Goal: Task Accomplishment & Management: Use online tool/utility

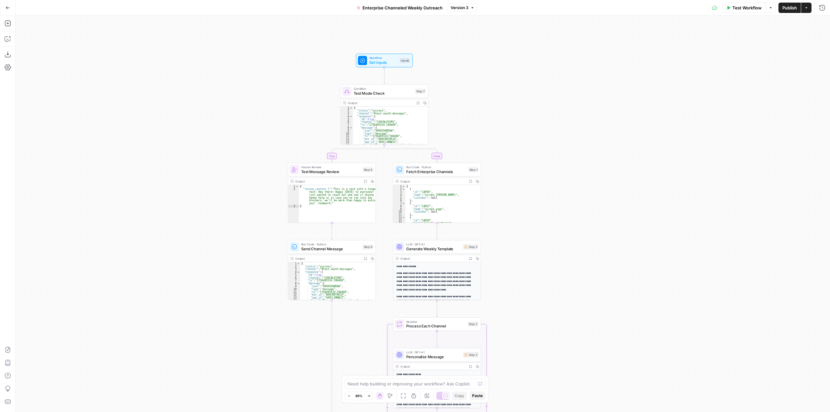
click at [13, 8] on button "Go Back" at bounding box center [8, 8] width 12 height 12
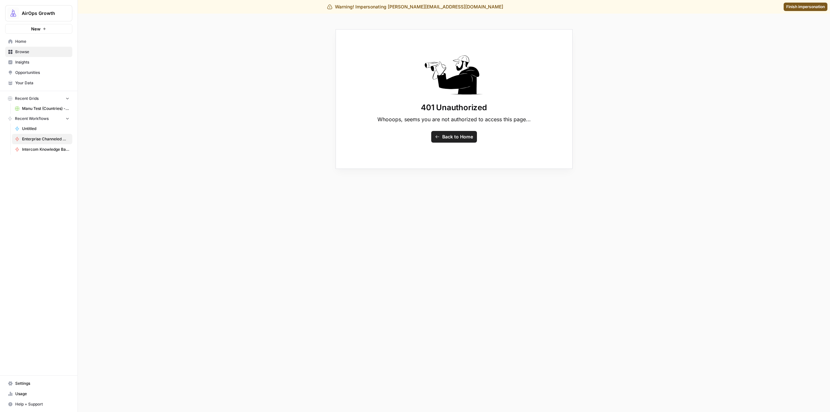
click at [30, 41] on span "Home" at bounding box center [42, 42] width 54 height 6
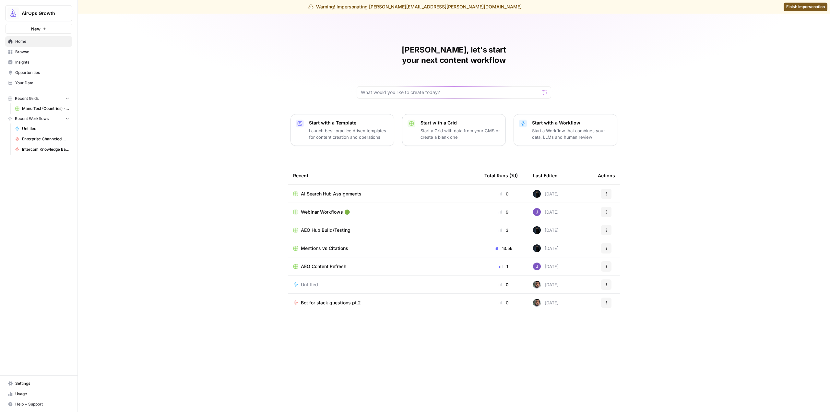
click at [795, 9] on span "Finish impersonation" at bounding box center [805, 7] width 39 height 6
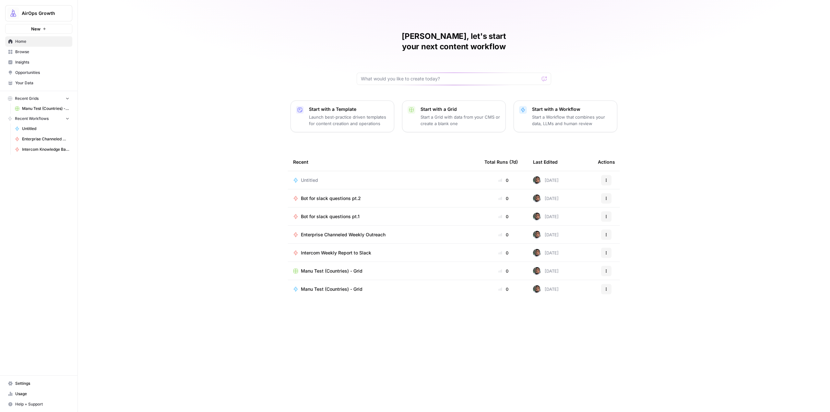
click at [603, 230] on button "Actions" at bounding box center [606, 235] width 10 height 10
click at [634, 279] on span "Duplicate" at bounding box center [640, 281] width 52 height 6
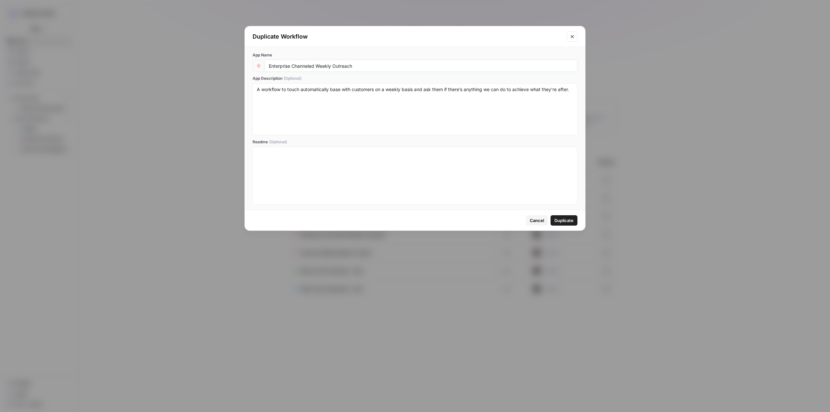
click at [362, 67] on input "Enterprise Channeled Weekly Outreach" at bounding box center [421, 66] width 304 height 6
drag, startPoint x: 375, startPoint y: 69, endPoint x: 248, endPoint y: 64, distance: 127.5
click at [248, 64] on div "App Name Enterprise Channeled Weekly Outreach App Description (Optional) A work…" at bounding box center [415, 128] width 340 height 163
drag, startPoint x: 328, startPoint y: 70, endPoint x: 331, endPoint y: 69, distance: 3.5
click at [328, 70] on div "Enterprise Channeled Weekly Outreach" at bounding box center [421, 66] width 313 height 12
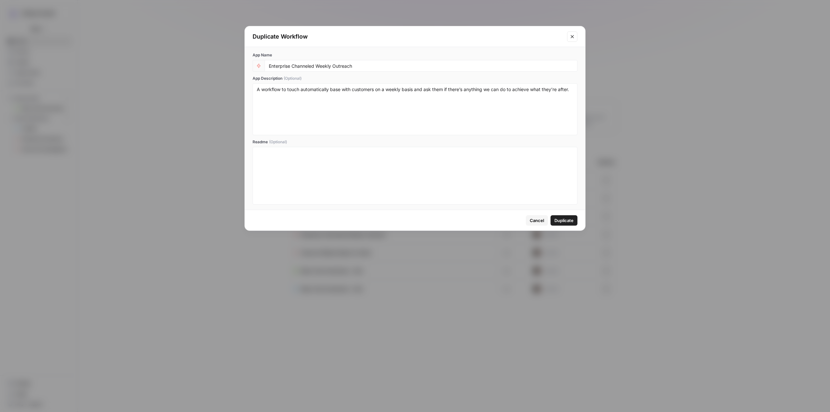
click at [373, 70] on div "Enterprise Channeled Weekly Outreach" at bounding box center [421, 66] width 313 height 12
click at [378, 67] on input "Enterprise Channeled Weekly Outreach" at bounding box center [421, 66] width 304 height 6
drag, startPoint x: 374, startPoint y: 66, endPoint x: 310, endPoint y: 66, distance: 64.5
click at [310, 66] on input "Enterprise Channeled Weekly Outreach" at bounding box center [421, 66] width 304 height 6
type input "Enterprise Channels Weekly Outreach"
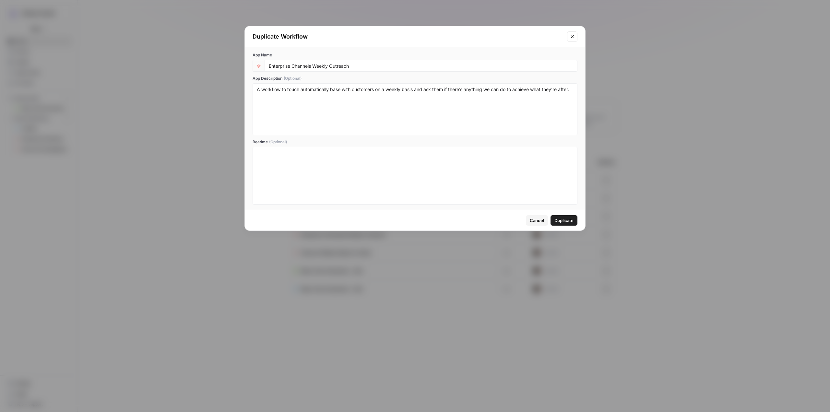
click at [569, 217] on button "Duplicate" at bounding box center [563, 220] width 27 height 10
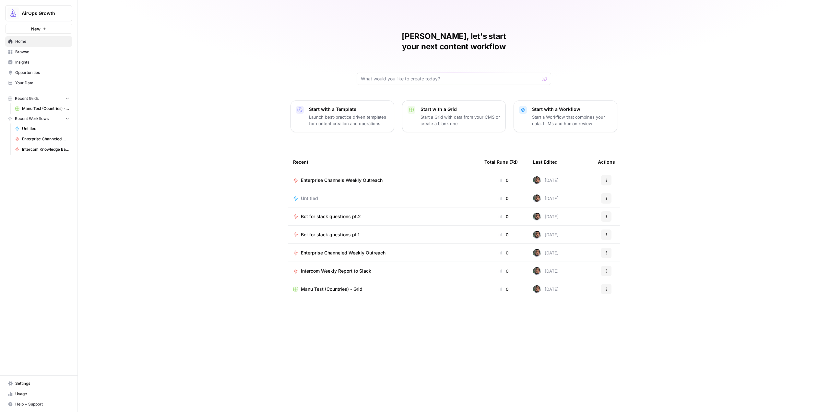
click at [609, 248] on button "Actions" at bounding box center [606, 253] width 10 height 10
click at [634, 266] on span "Edit in Studio" at bounding box center [640, 267] width 52 height 6
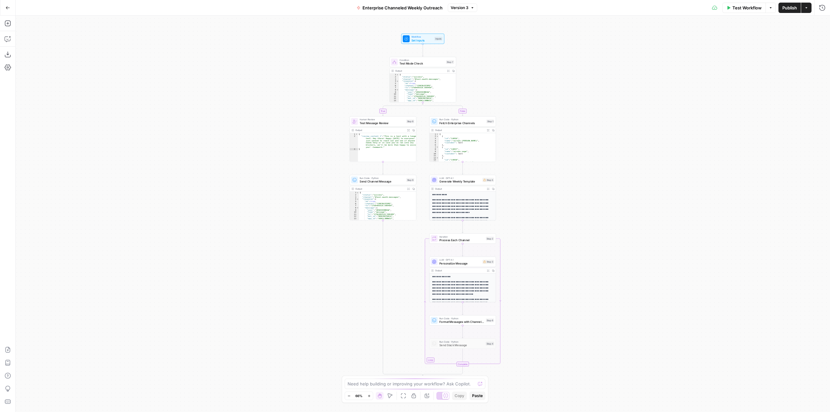
click at [433, 9] on span "Enterprise Channeled Weekly Outreach" at bounding box center [402, 8] width 80 height 6
click at [133, 47] on input "Enterprise Channeled Weekly Outreach" at bounding box center [87, 48] width 130 height 6
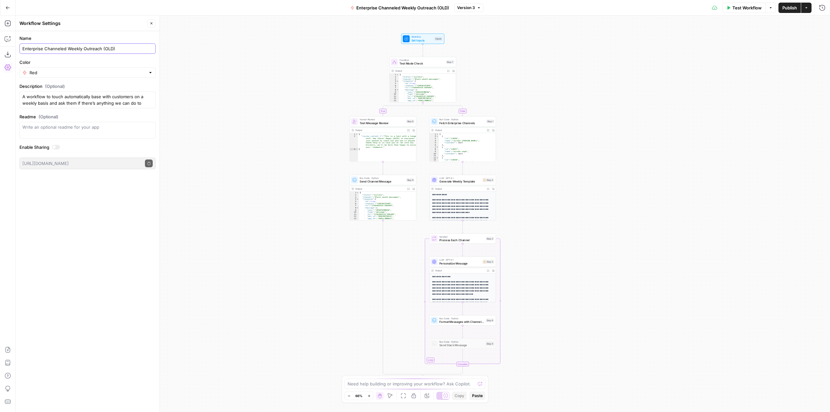
type input "Enterprise Channeled Weekly Outreach (OLD)"
click at [252, 71] on div "true false Workflow Set Inputs Inputs Condition Test Mode Check Step 7 Output E…" at bounding box center [423, 214] width 814 height 396
click at [788, 9] on span "Publish" at bounding box center [789, 8] width 15 height 6
click at [10, 9] on button "Go Back" at bounding box center [8, 8] width 12 height 12
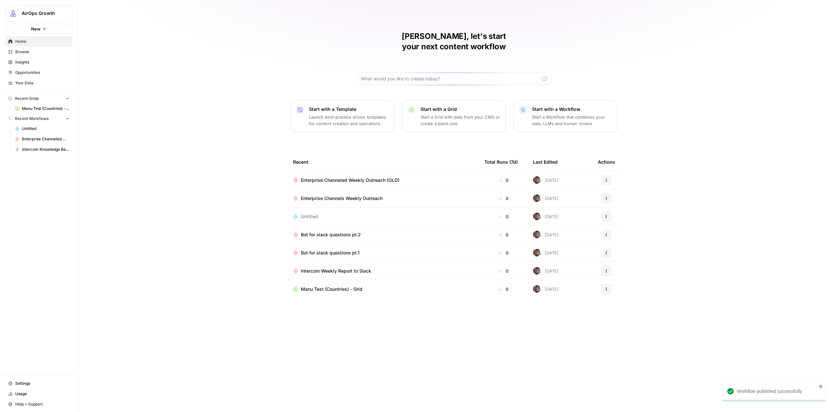
click at [365, 195] on span "Enterprise Channels Weekly Outreach" at bounding box center [342, 198] width 82 height 6
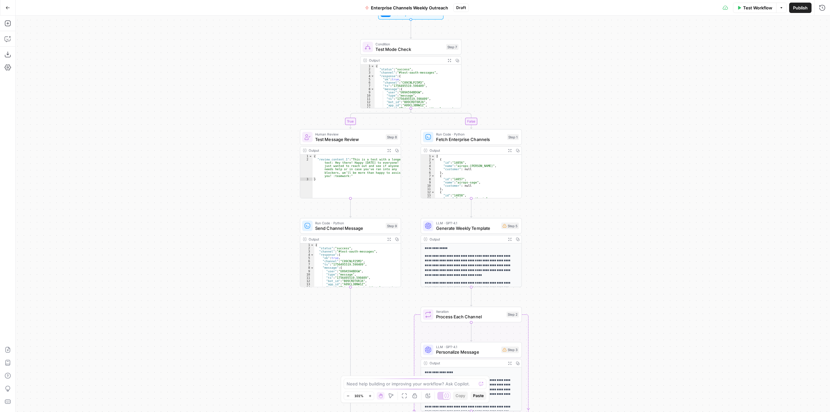
drag, startPoint x: 532, startPoint y: 154, endPoint x: 588, endPoint y: 191, distance: 67.3
click at [588, 191] on div "true false Workflow Set Inputs Inputs Condition Test Mode Check Step 7 Output E…" at bounding box center [423, 214] width 814 height 396
click at [361, 125] on icon "button" at bounding box center [360, 124] width 5 height 5
click at [394, 79] on button "Delete Step" at bounding box center [397, 83] width 33 height 12
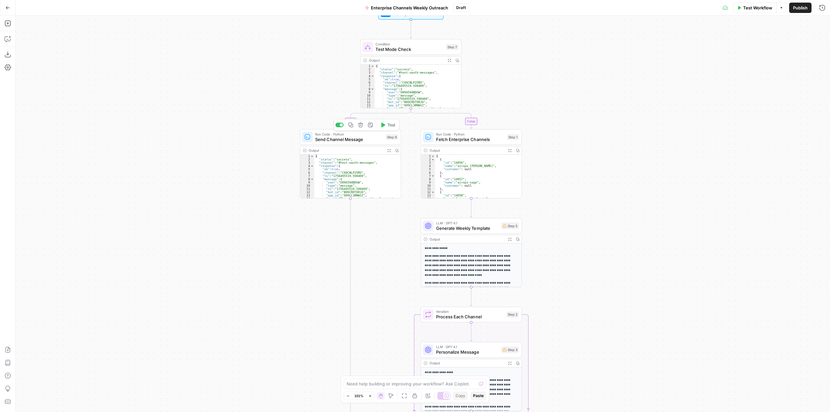
click at [361, 126] on icon "button" at bounding box center [360, 124] width 5 height 5
click at [397, 81] on span "Delete Step" at bounding box center [397, 82] width 25 height 6
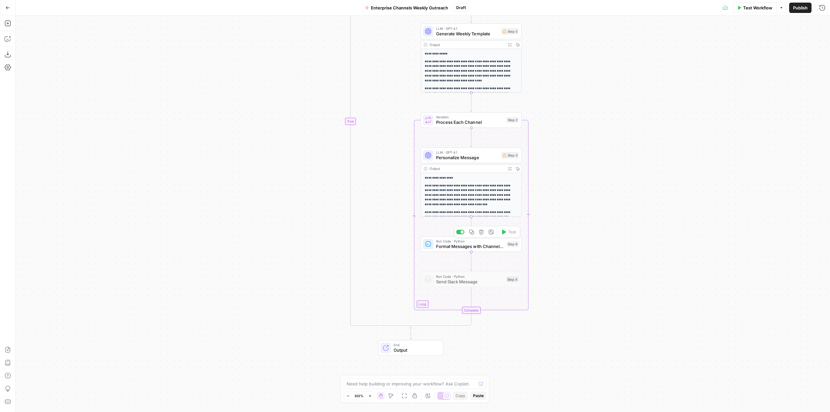
click at [498, 252] on div "Run Code · Python Format Messages with Channel IDs Step 6 Copy step Delete step…" at bounding box center [470, 244] width 101 height 16
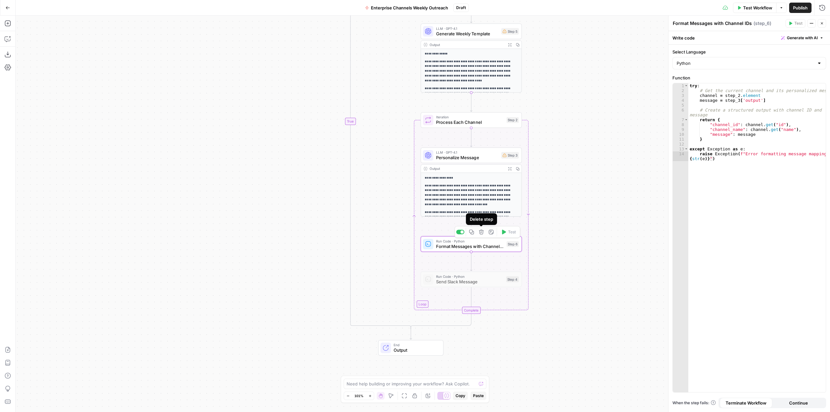
click at [482, 232] on icon "button" at bounding box center [481, 232] width 5 height 5
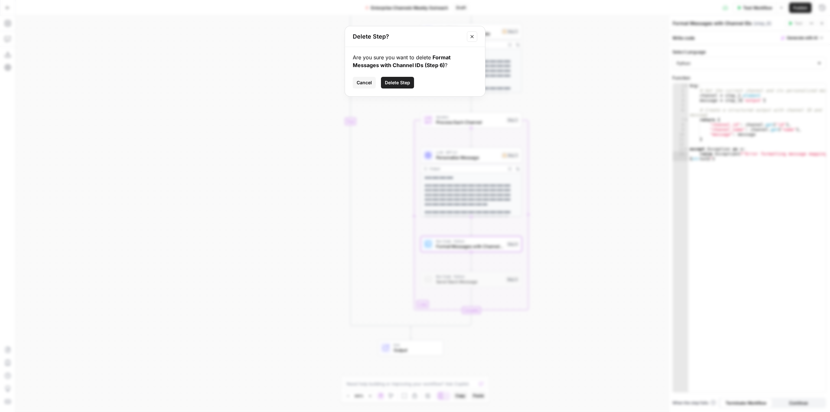
click at [398, 85] on span "Delete Step" at bounding box center [397, 82] width 25 height 6
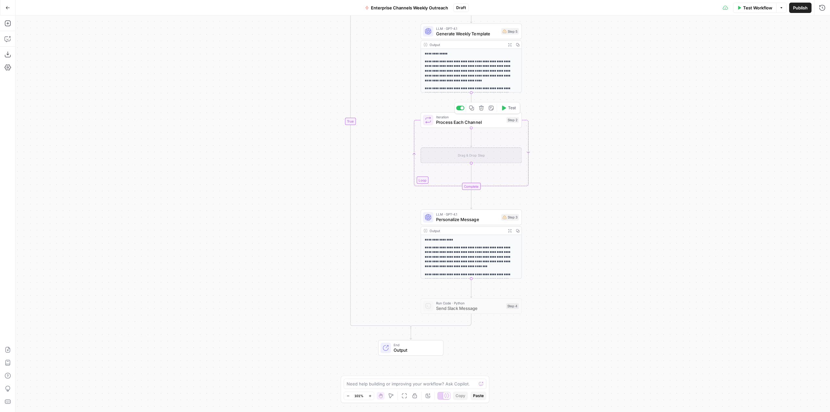
click at [484, 108] on span "Delete step" at bounding box center [484, 108] width 0 height 0
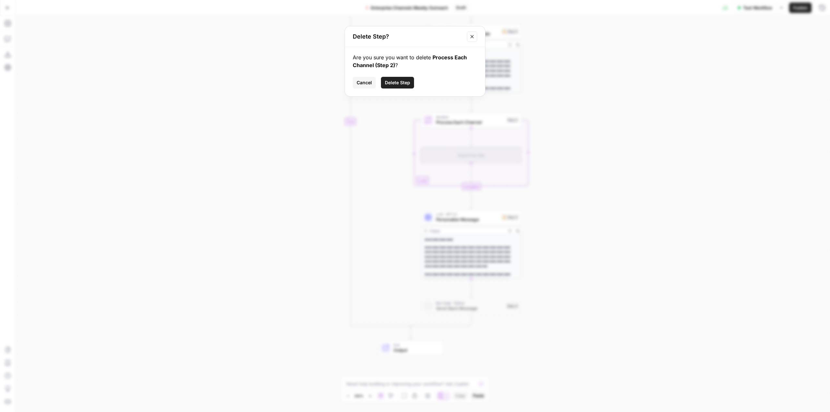
click at [399, 85] on span "Delete Step" at bounding box center [397, 82] width 25 height 6
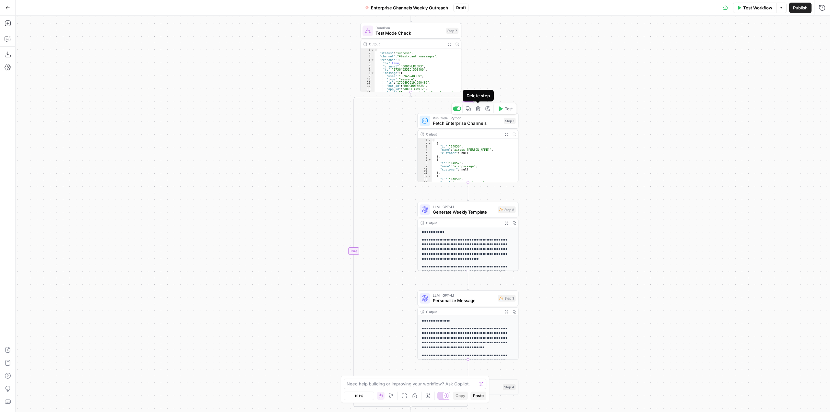
click at [479, 110] on icon "button" at bounding box center [478, 108] width 5 height 5
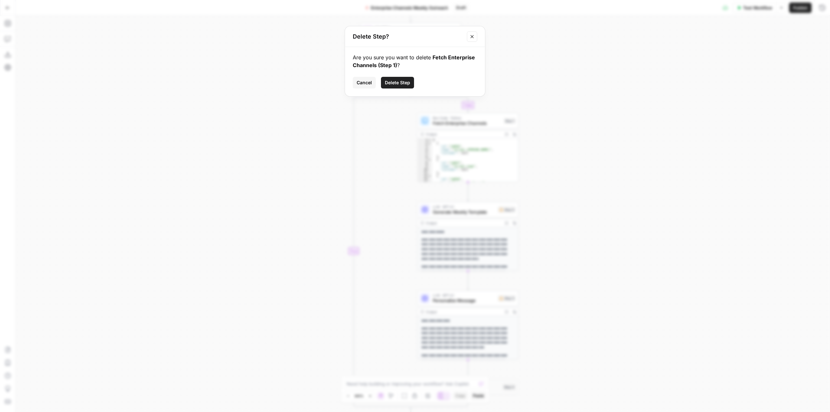
click at [408, 84] on span "Delete Step" at bounding box center [397, 82] width 25 height 6
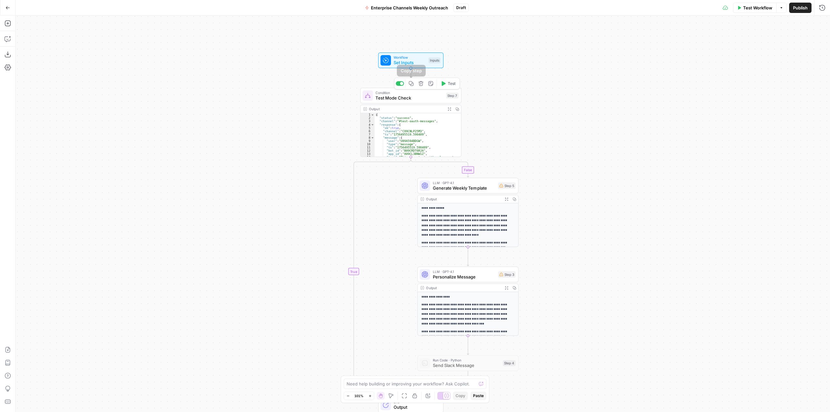
click at [420, 84] on icon "button" at bounding box center [421, 83] width 5 height 5
click at [404, 85] on span "Delete Step" at bounding box center [397, 82] width 25 height 6
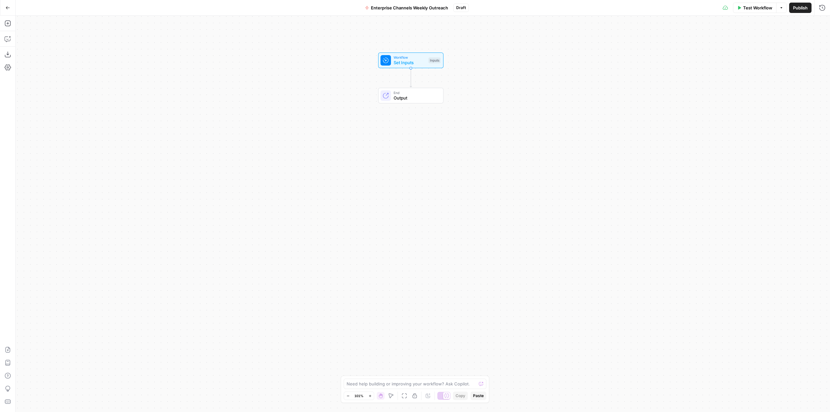
click at [445, 9] on span "Enterprise Channels Weekly Outreach" at bounding box center [409, 8] width 77 height 6
click at [543, 74] on div "Workflow Set Inputs Inputs End Output" at bounding box center [423, 214] width 814 height 396
click at [9, 41] on icon "button" at bounding box center [8, 39] width 6 height 5
click at [78, 391] on textarea at bounding box center [87, 389] width 125 height 6
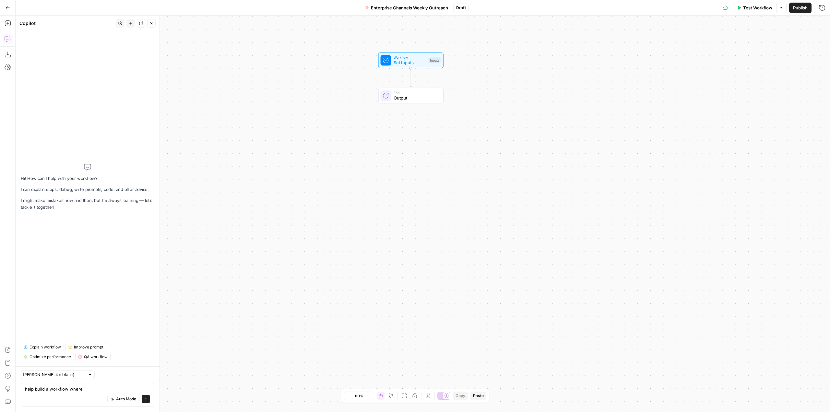
drag, startPoint x: 78, startPoint y: 391, endPoint x: 266, endPoint y: 424, distance: 190.3
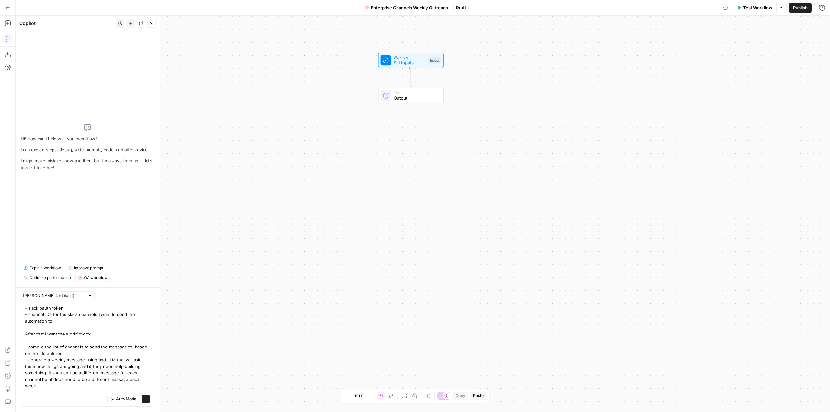
scroll to position [18, 0]
type textarea "help build a workflow where I will have 2 inputs: - slack oauth token - channel…"
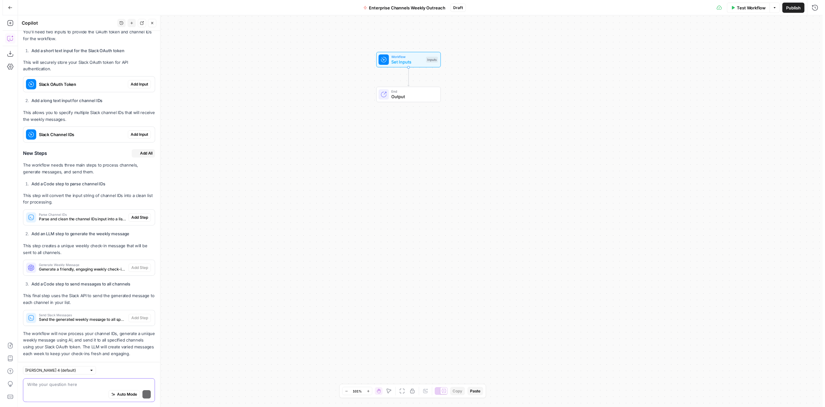
scroll to position [264, 0]
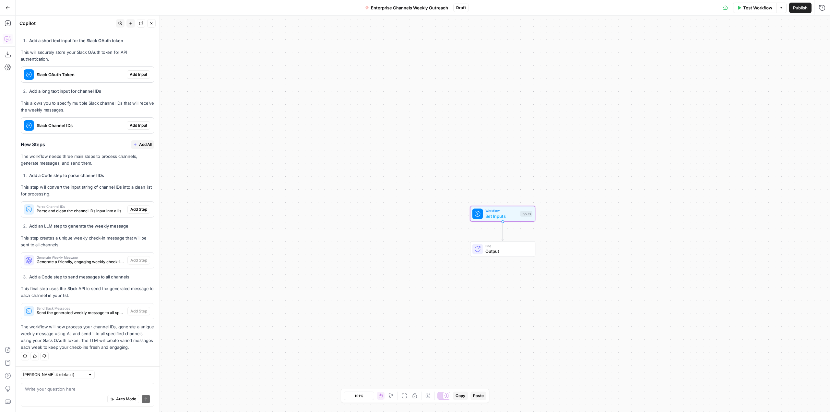
click at [136, 73] on span "Add Input" at bounding box center [139, 75] width 18 height 6
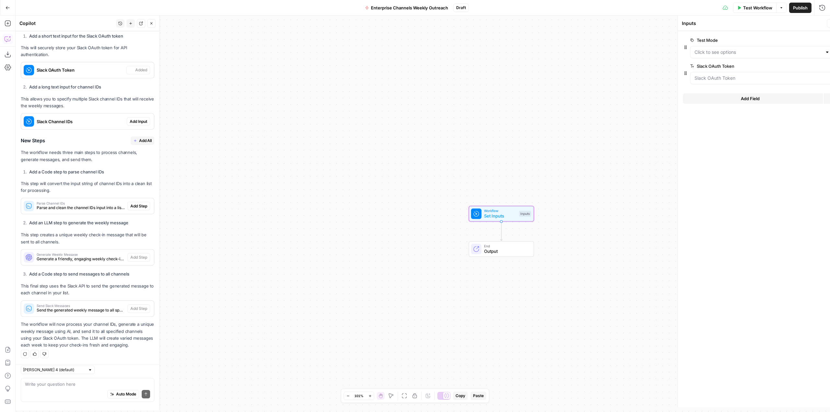
scroll to position [275, 0]
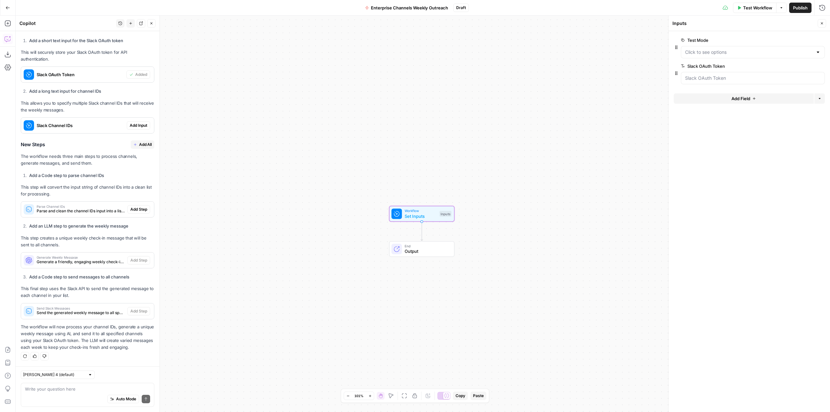
click at [135, 123] on span "Add Input" at bounding box center [139, 126] width 18 height 6
click at [820, 42] on button "Delete group" at bounding box center [821, 40] width 8 height 8
click at [752, 58] on div at bounding box center [753, 52] width 144 height 12
click at [756, 53] on Token "Slack OAuth Token" at bounding box center [753, 52] width 136 height 6
click at [802, 41] on span "edit field" at bounding box center [800, 40] width 14 height 5
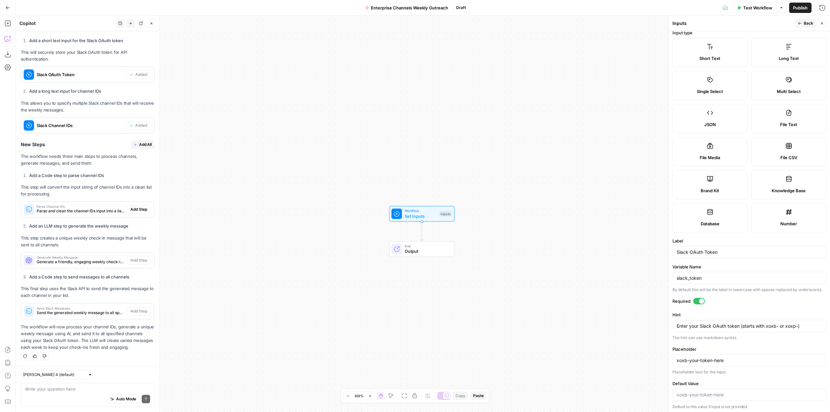
scroll to position [13, 0]
drag, startPoint x: 736, startPoint y: 360, endPoint x: 647, endPoint y: 352, distance: 88.9
click at [647, 352] on body "AirOps Growth New Home Browse Insights Opportunities Your Data Recent Grids Man…" at bounding box center [415, 206] width 830 height 412
click at [647, 352] on div "Workflow Set Inputs Inputs End Output" at bounding box center [423, 214] width 814 height 396
click at [745, 360] on input "xoxb-your-token-here" at bounding box center [749, 358] width 145 height 6
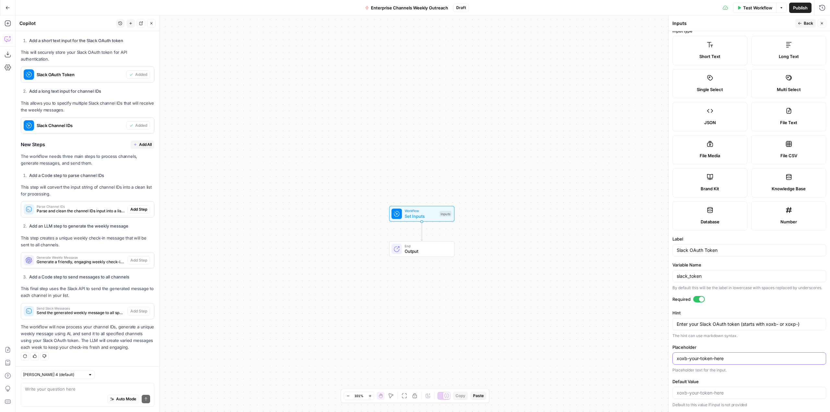
paste input "p-204715613749-9345310387574-9433469185606-568dc9bf7fe9eae184324eaedae0a26a"
type input "xoxb-your-token-here"
click at [716, 392] on input "Default Value" at bounding box center [749, 393] width 145 height 6
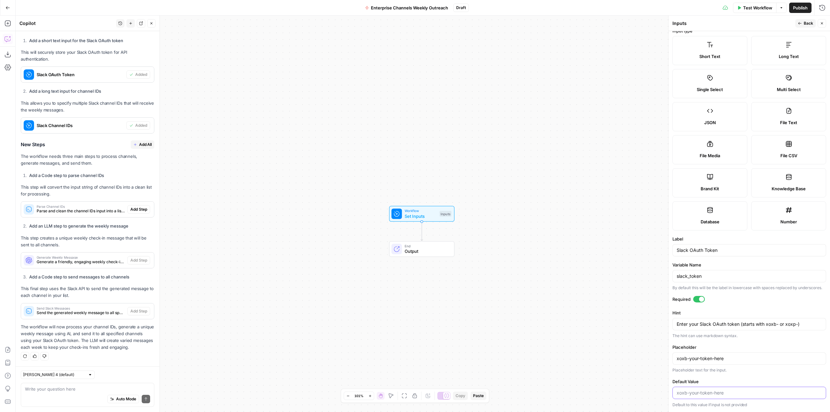
paste input "xoxp-204715613749-9345310387574-9433469185606-568dc9bf7fe9eae184324eaedae0a26a"
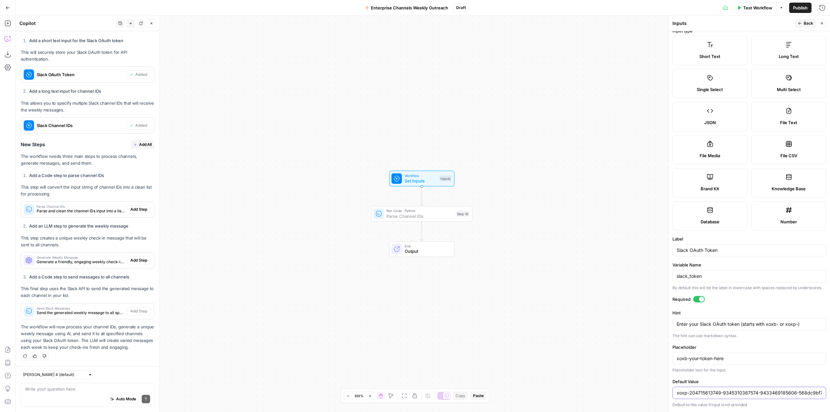
type input "xoxp-204715613749-9345310387574-9433469185606-568dc9bf7fe9eae184324eaedae0a26a"
click at [139, 210] on span "Add Step" at bounding box center [138, 210] width 17 height 6
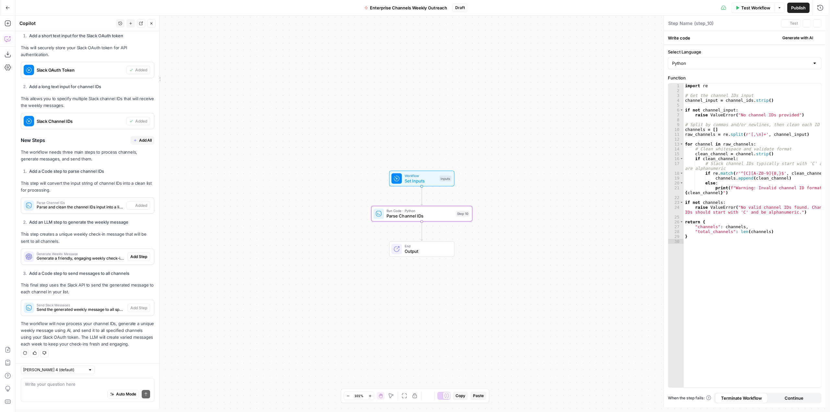
type textarea "Parse Channel IDs"
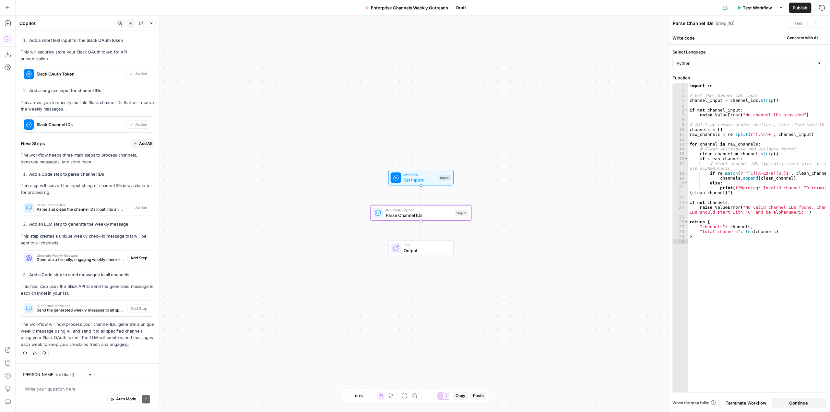
scroll to position [275, 0]
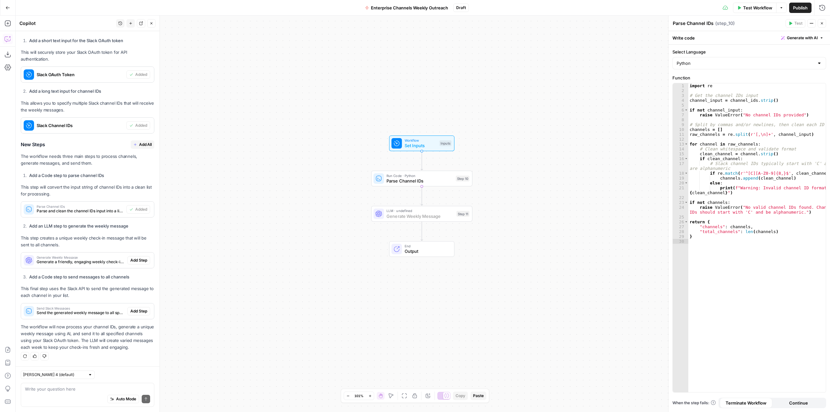
click at [132, 258] on span "Add Step" at bounding box center [138, 260] width 17 height 6
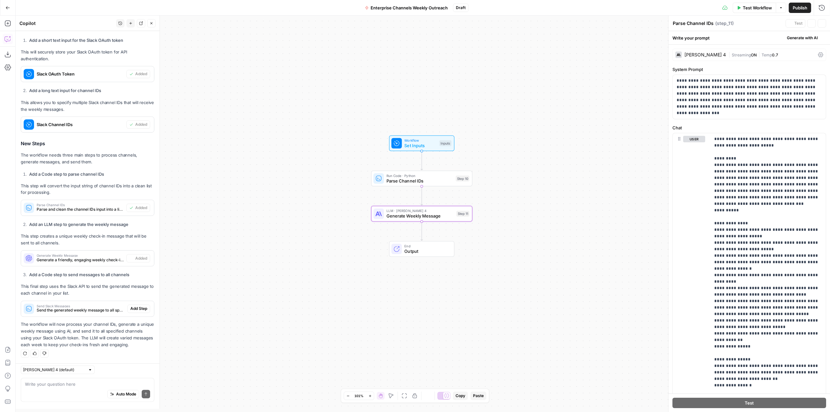
type textarea "Generate Weekly Message"
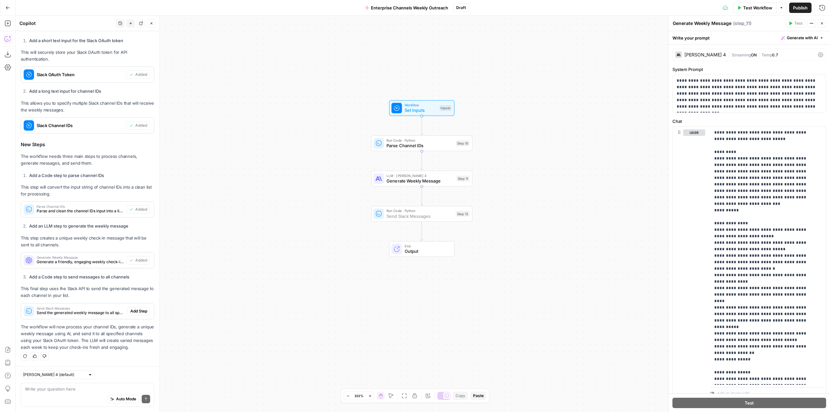
click at [137, 308] on button "Add Step" at bounding box center [138, 311] width 23 height 8
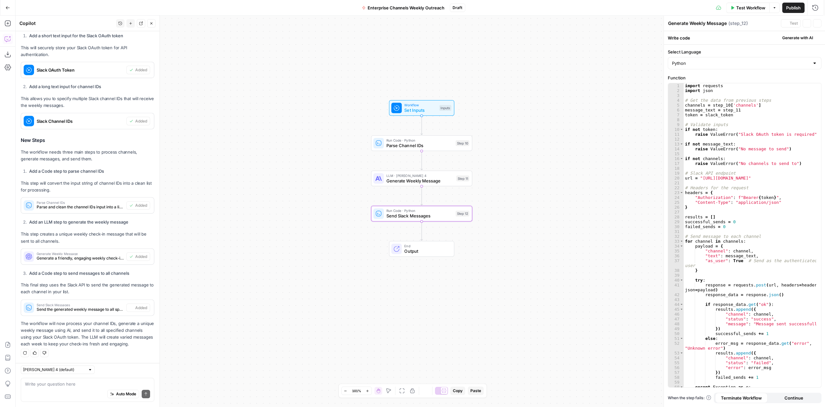
type textarea "Send Slack Messages"
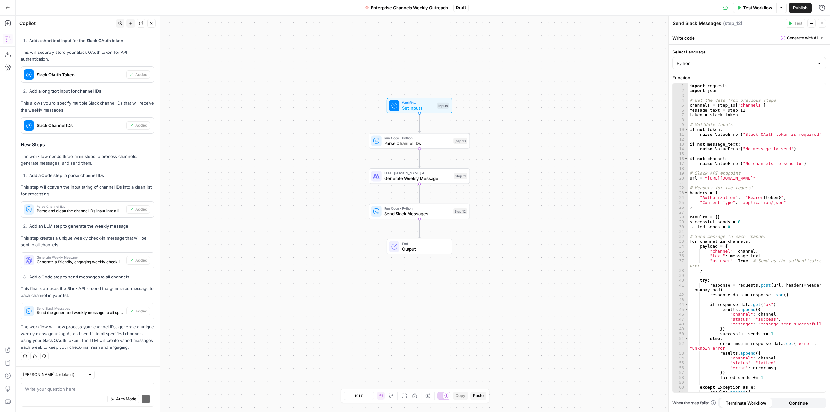
click at [96, 384] on div "Write your question here Auto Mode Send" at bounding box center [88, 395] width 134 height 24
type textarea "i"
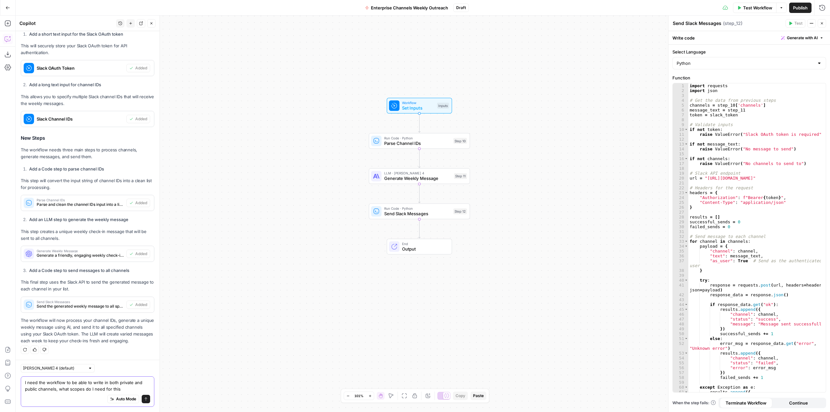
type textarea "I need the workflow to be able to write in both private and public channels, wh…"
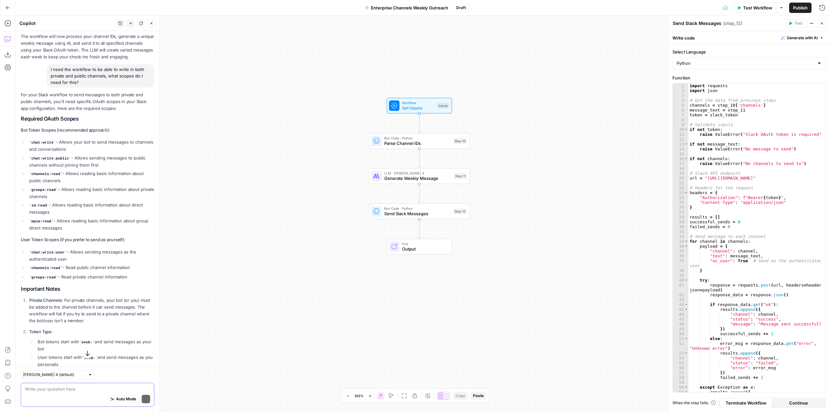
scroll to position [567, 0]
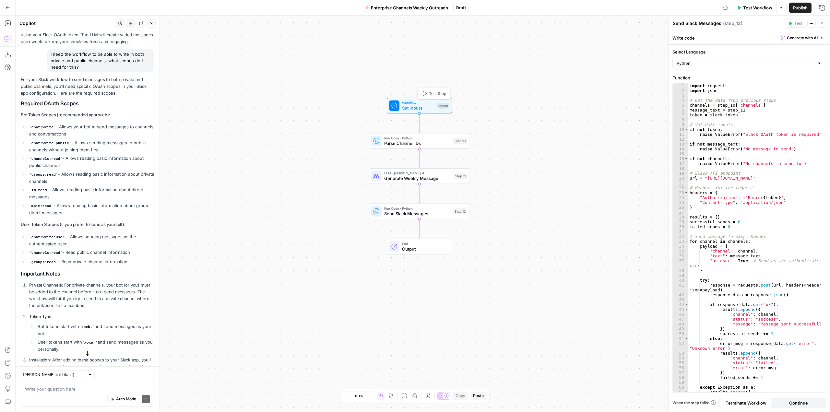
click at [420, 108] on span "Set Inputs" at bounding box center [418, 108] width 32 height 6
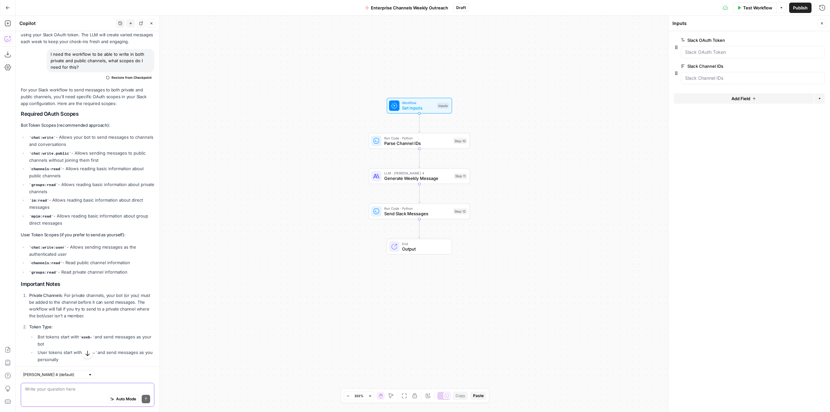
click at [84, 390] on textarea at bounding box center [87, 389] width 125 height 6
type textarea "on the slack channel IDs input, how do I list different IDs? do I have to separ…"
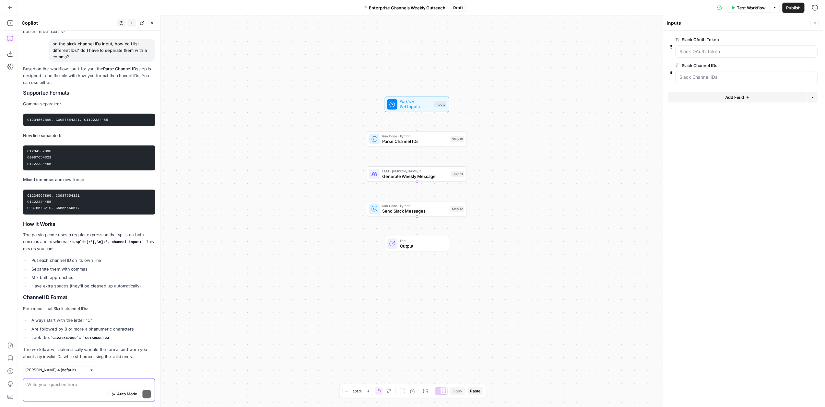
scroll to position [1040, 0]
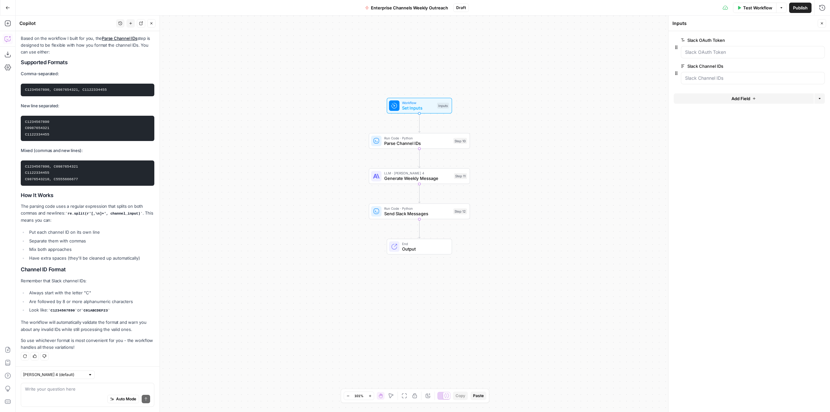
click at [743, 9] on span "Test Workflow" at bounding box center [757, 8] width 29 height 6
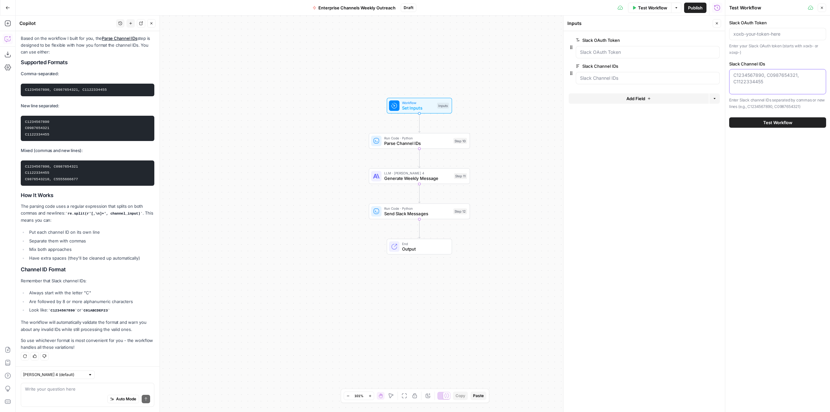
click at [763, 82] on textarea "Slack Channel IDs" at bounding box center [777, 78] width 89 height 13
paste textarea "C09CNLP25M3"
type textarea "C09CNLP25M3"
click at [775, 35] on input "Slack OAuth Token" at bounding box center [777, 34] width 89 height 6
paste input "xoxp-204715613749-9345310387574-9433469185606-568dc9bf7fe9eae184324eaedae0a26a"
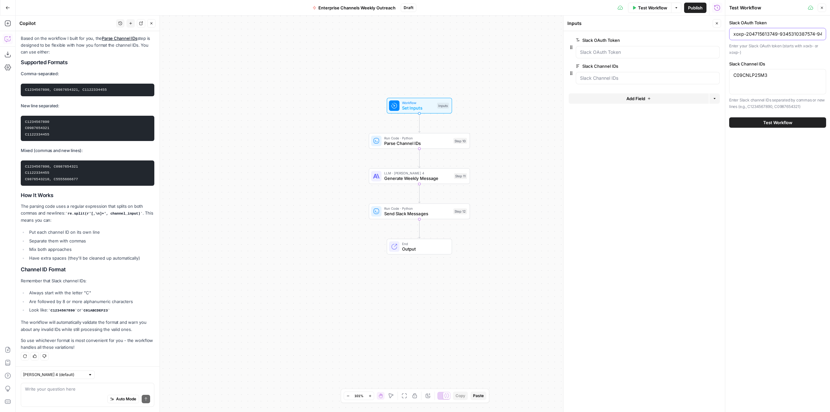
scroll to position [0, 115]
type input "xoxp-204715613749-9345310387574-9433469185606-568dc9bf7fe9eae184324eaedae0a26a"
click at [792, 81] on div "C09CNLP25M3 C09CNLP25M3" at bounding box center [777, 81] width 97 height 25
click at [780, 77] on textarea "C09CNLP25M3," at bounding box center [777, 75] width 89 height 6
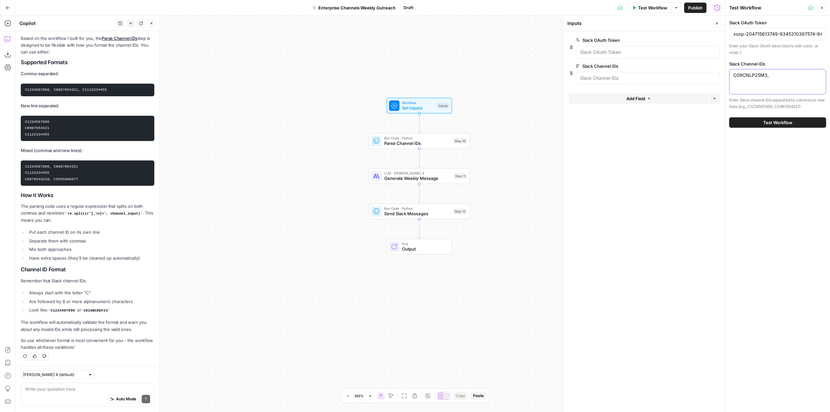
paste textarea "C09DBRU8Z98"
type textarea "C09CNLP25M3, C09DBRU8Z98"
click at [780, 121] on span "Test Workflow" at bounding box center [777, 122] width 29 height 6
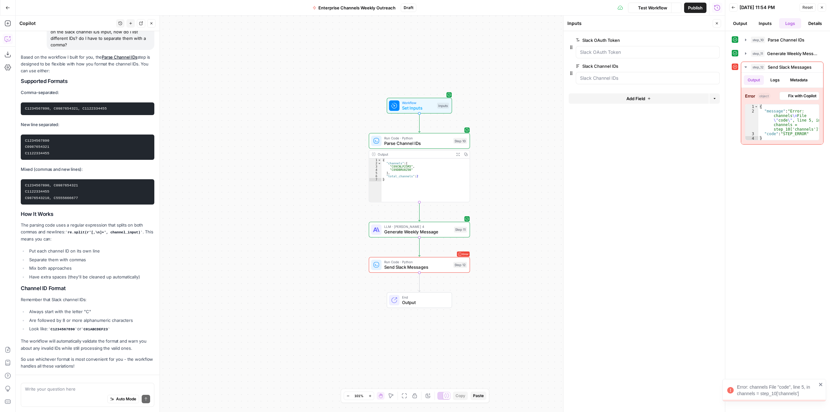
scroll to position [1040, 0]
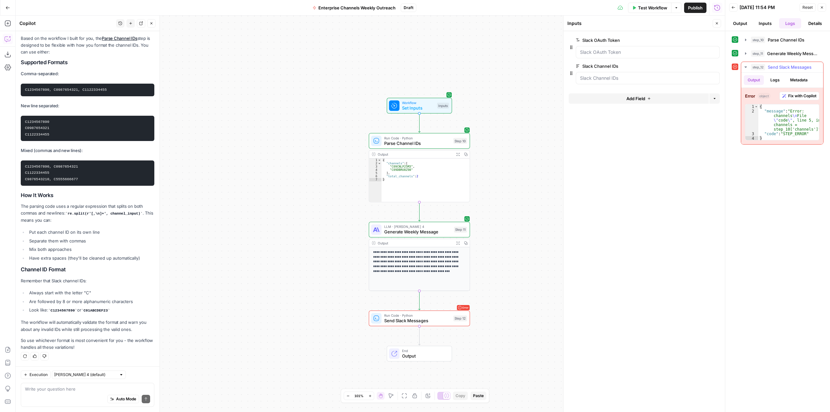
click at [777, 78] on button "Logs" at bounding box center [774, 80] width 17 height 10
click at [750, 80] on button "Output" at bounding box center [754, 80] width 20 height 10
click at [430, 317] on span "Run Code · Python" at bounding box center [417, 315] width 66 height 5
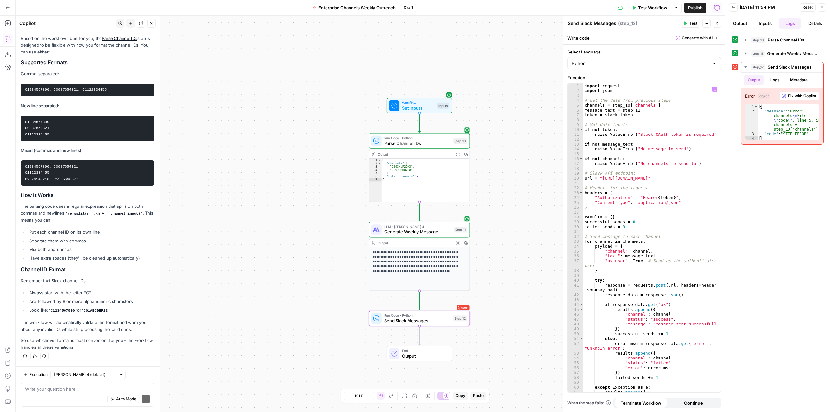
click at [636, 105] on div "import requests import json # Get the data from previous steps channels = step_…" at bounding box center [649, 242] width 133 height 319
click at [713, 90] on button "Variables Menu" at bounding box center [714, 89] width 5 height 5
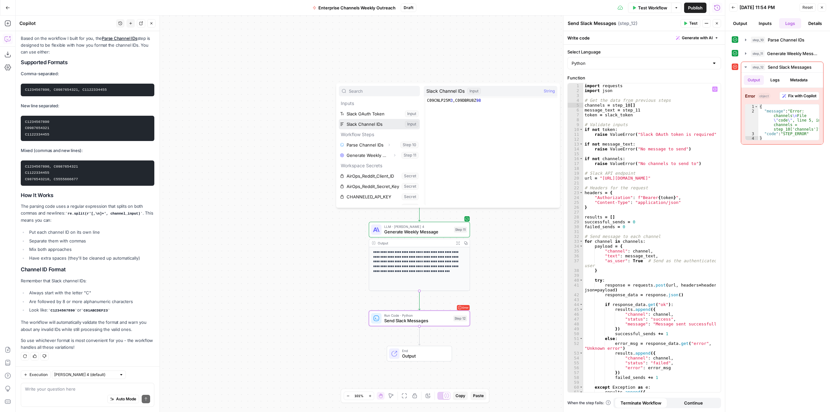
click at [367, 124] on button "Select variable Slack Channel IDs" at bounding box center [379, 124] width 81 height 10
type textarea "**********"
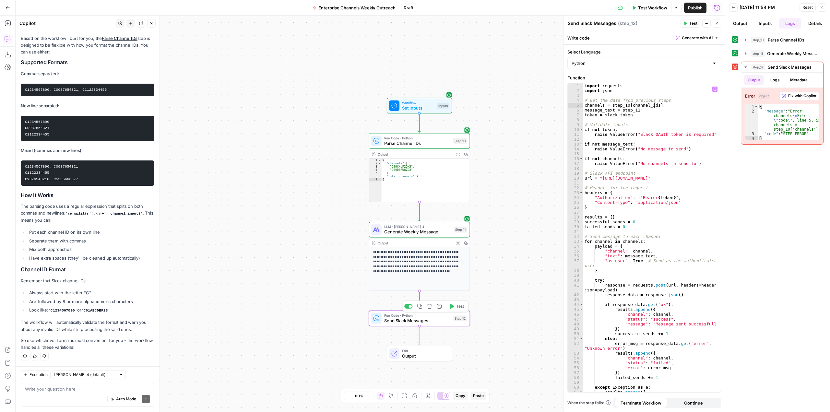
click at [451, 305] on icon "button" at bounding box center [452, 306] width 4 height 5
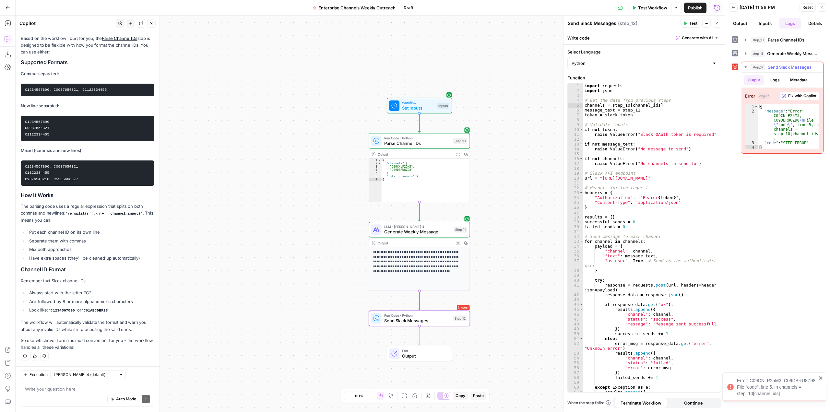
click at [794, 94] on span "Fix with Copilot" at bounding box center [802, 96] width 28 height 6
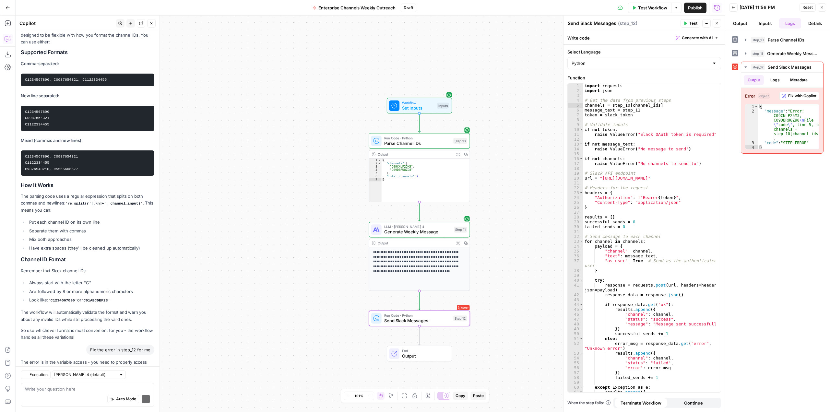
scroll to position [1102, 0]
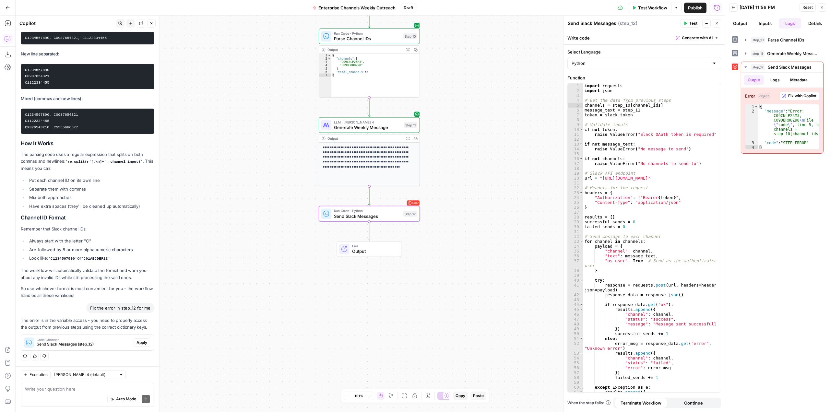
click at [134, 340] on button "Apply" at bounding box center [142, 342] width 17 height 8
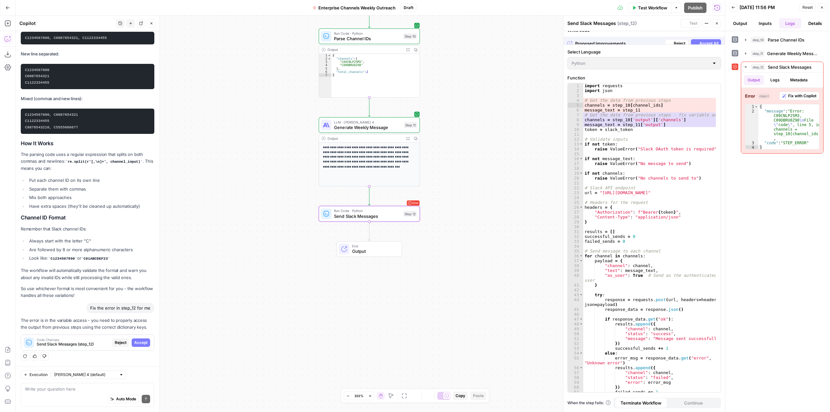
scroll to position [1071, 0]
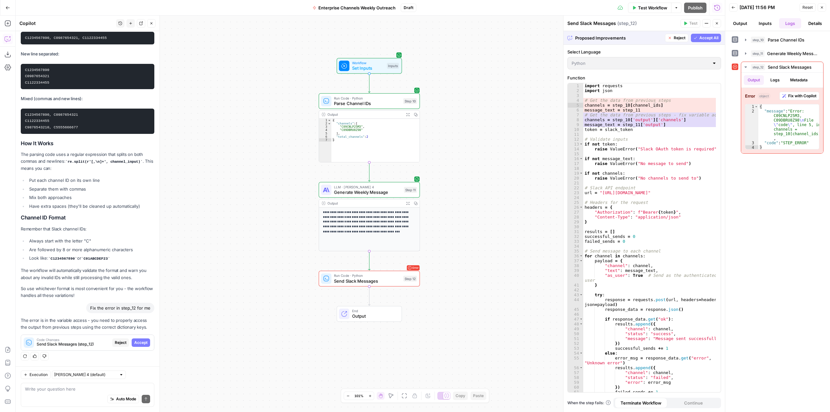
click at [704, 38] on span "Accept All" at bounding box center [708, 38] width 19 height 6
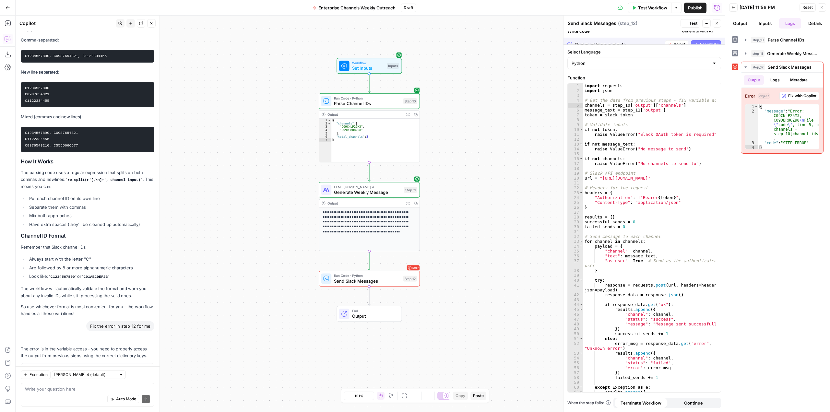
scroll to position [1112, 0]
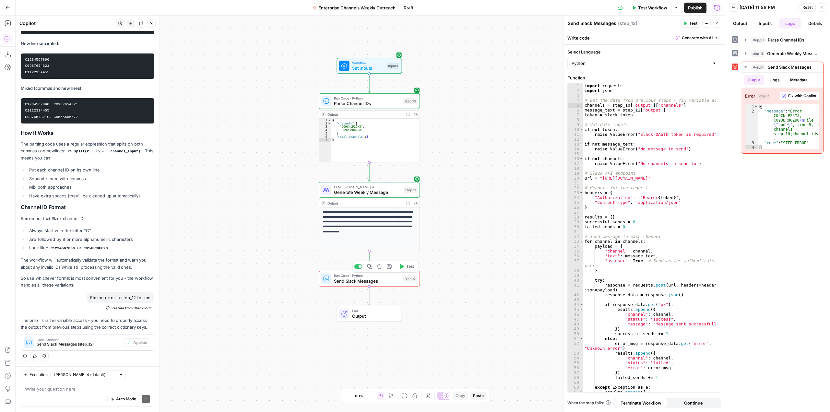
click at [402, 267] on icon "button" at bounding box center [402, 266] width 4 height 5
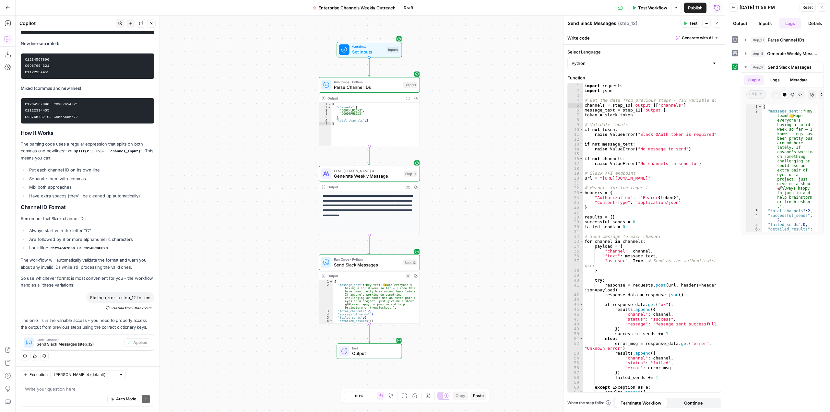
click at [655, 5] on span "Test Workflow" at bounding box center [652, 8] width 29 height 6
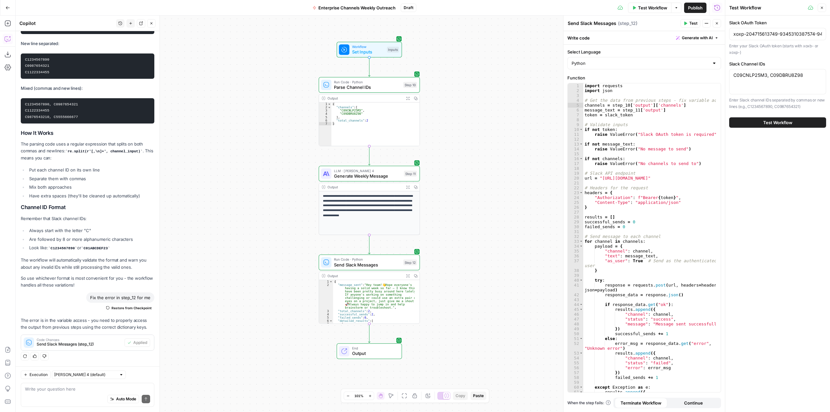
click at [792, 124] on button "Test Workflow" at bounding box center [777, 122] width 97 height 10
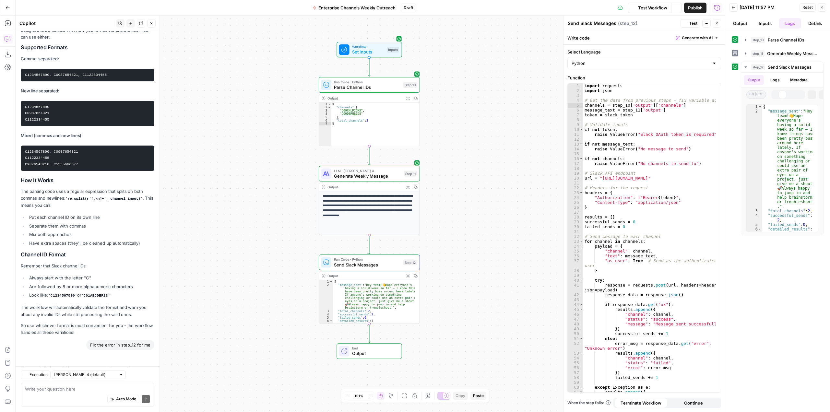
scroll to position [1112, 0]
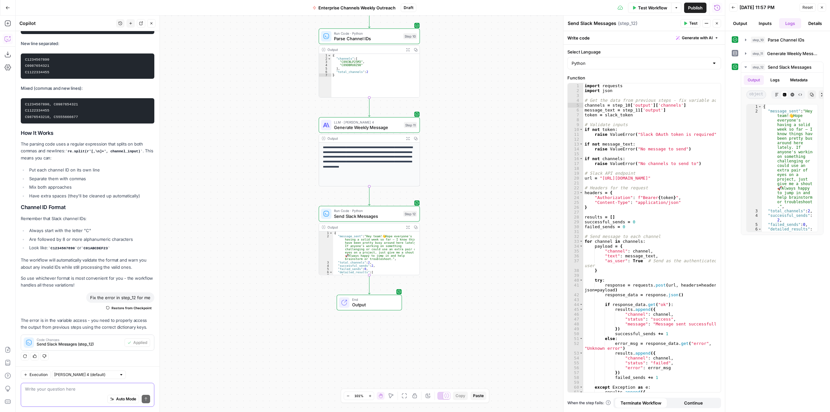
click at [82, 391] on textarea at bounding box center [87, 389] width 125 height 6
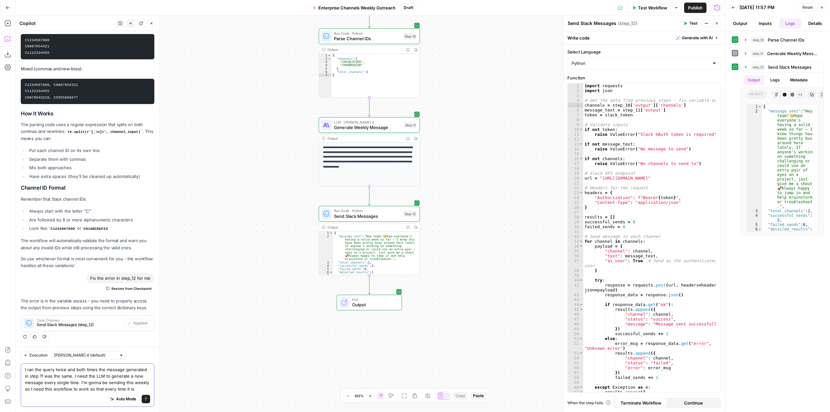
scroll to position [1138, 0]
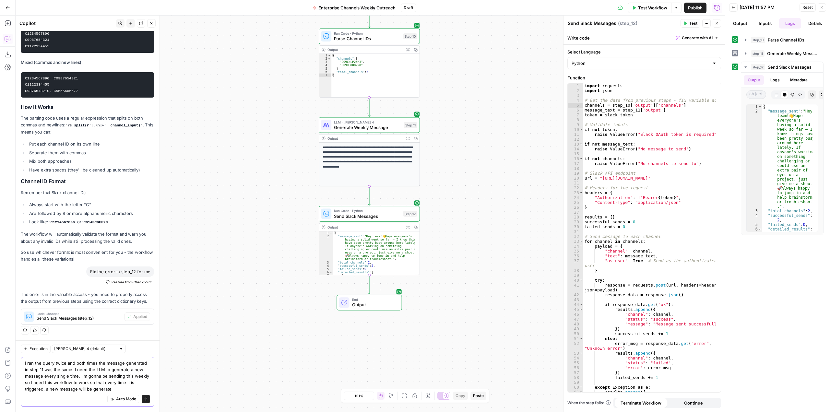
type textarea "I ran the query twice and both times the message generated in step 11 was the s…"
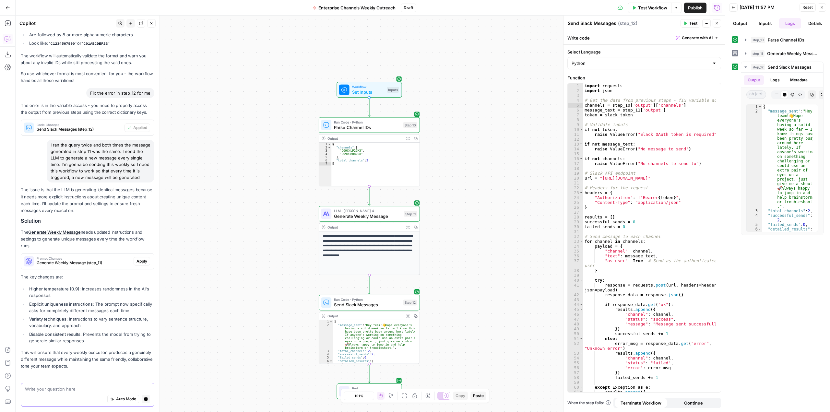
scroll to position [1359, 0]
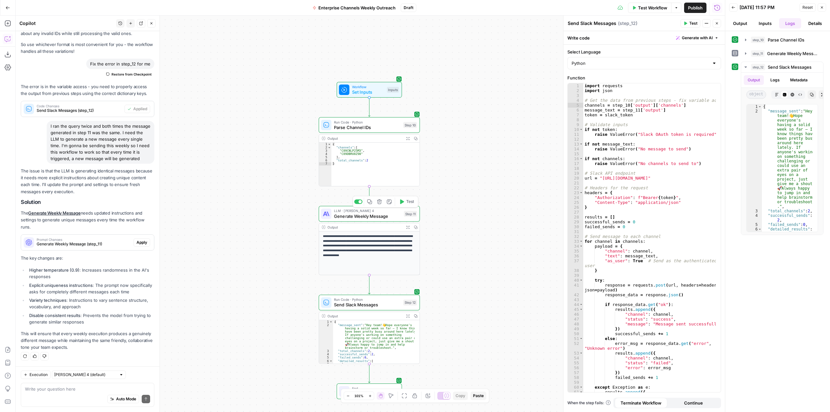
click at [370, 216] on span "Generate Weekly Message" at bounding box center [367, 216] width 67 height 6
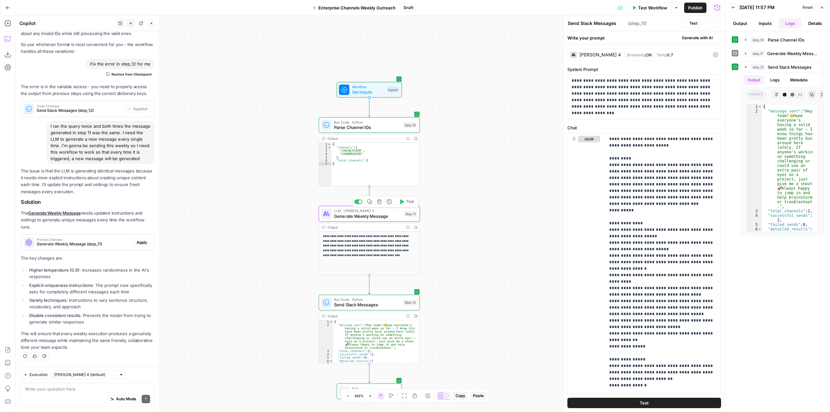
type textarea "Generate Weekly Message"
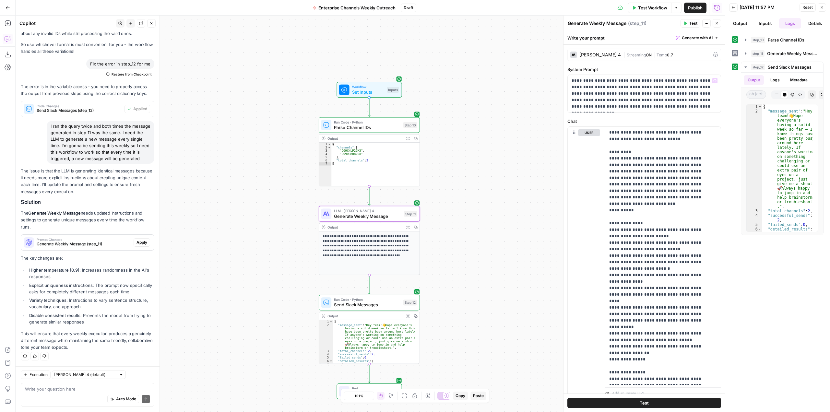
click at [596, 53] on div "Claude Sonnet 4" at bounding box center [599, 55] width 41 height 5
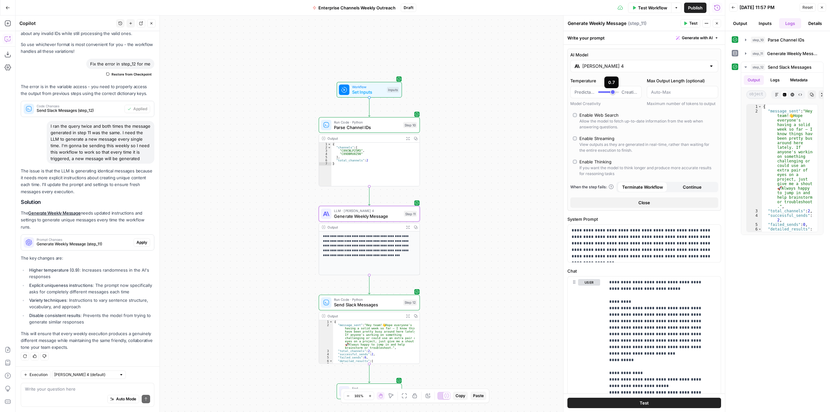
click at [619, 65] on input "Claude Sonnet 4" at bounding box center [644, 66] width 124 height 6
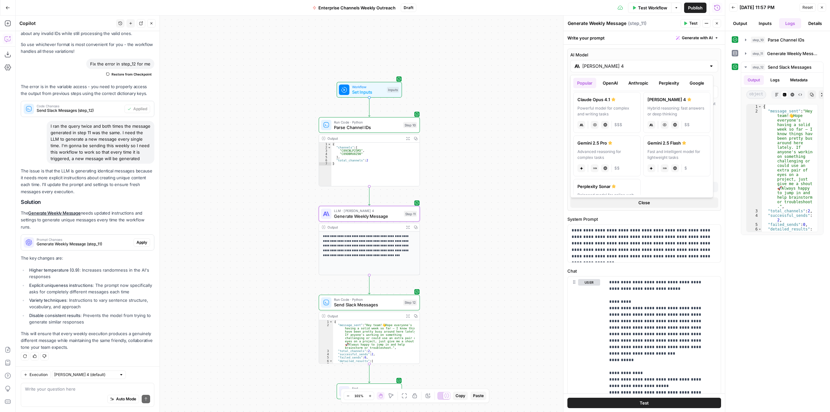
scroll to position [97, 0]
click at [614, 139] on label "Gemini 2.5 Pro Advanced reasoning for complex tasks gemini JSON Mode Live Web R…" at bounding box center [606, 147] width 67 height 41
type input "Gemini 2.5 Pro"
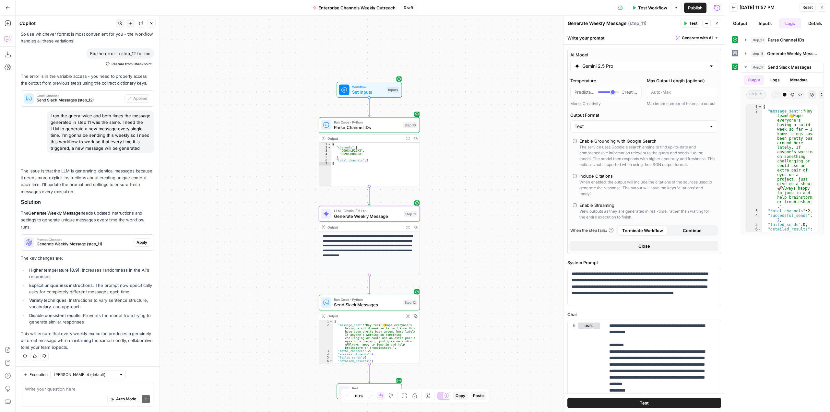
scroll to position [1369, 0]
click at [140, 240] on span "Apply" at bounding box center [141, 243] width 11 height 6
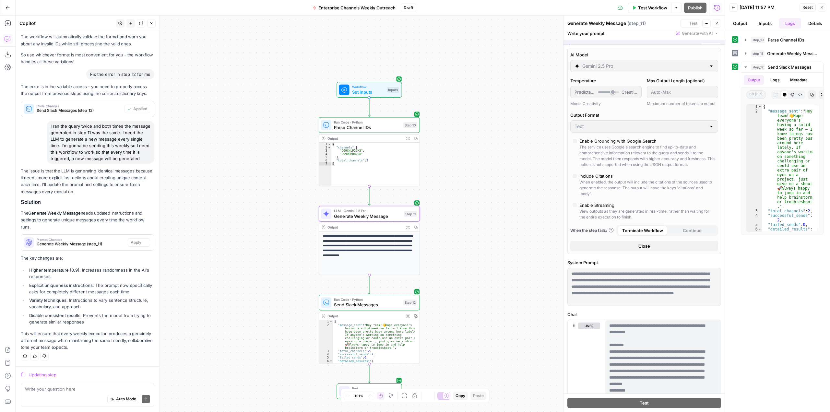
scroll to position [1317, 0]
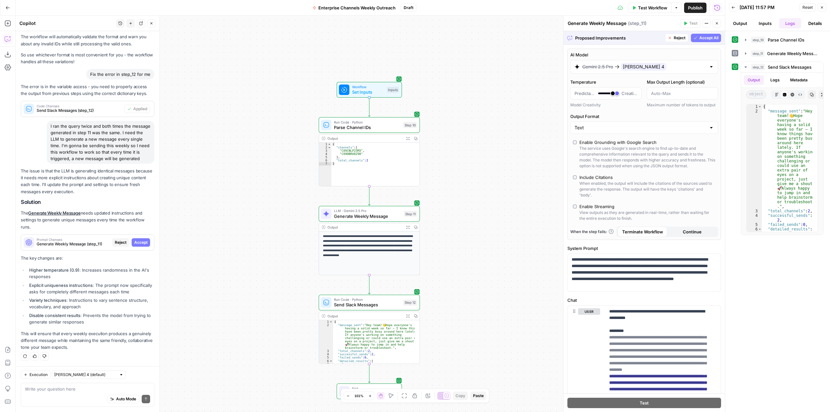
click at [702, 38] on span "Accept All" at bounding box center [708, 38] width 19 height 6
type input "***"
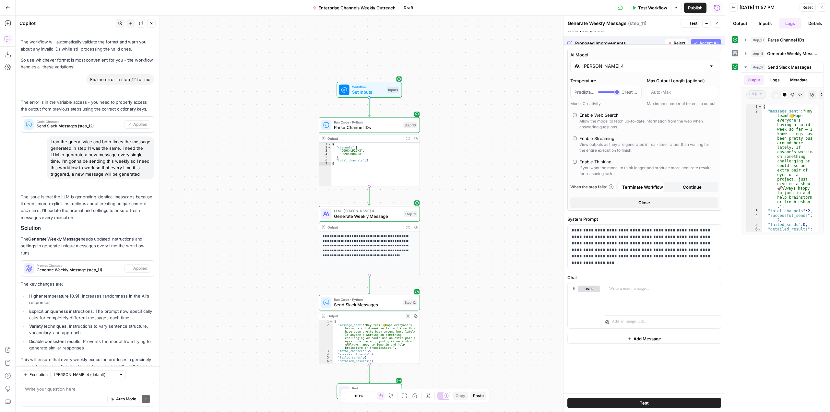
scroll to position [1369, 0]
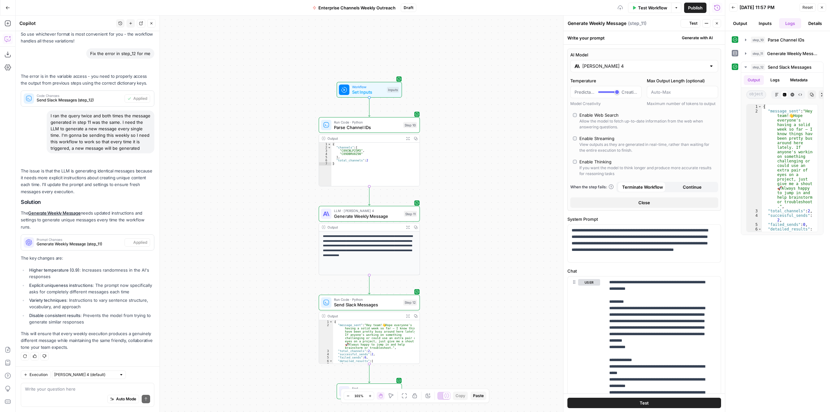
click at [649, 65] on input "Claude Sonnet 4" at bounding box center [644, 66] width 124 height 6
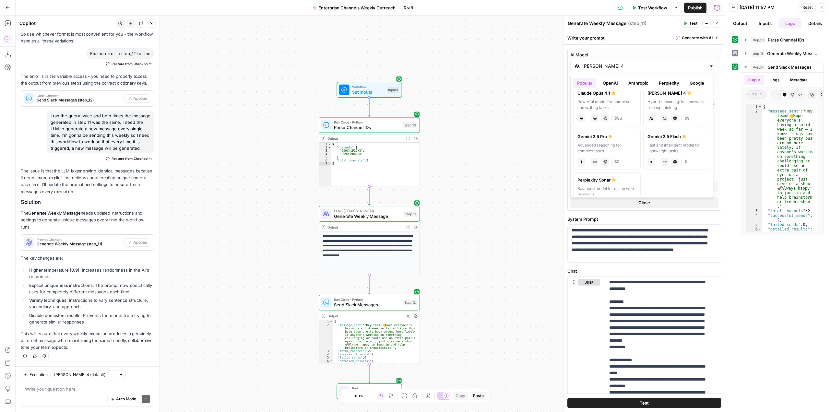
scroll to position [97, 0]
click at [624, 147] on div "Advanced reasoning for complex tasks" at bounding box center [606, 146] width 59 height 12
type input "Gemini 2.5 Pro"
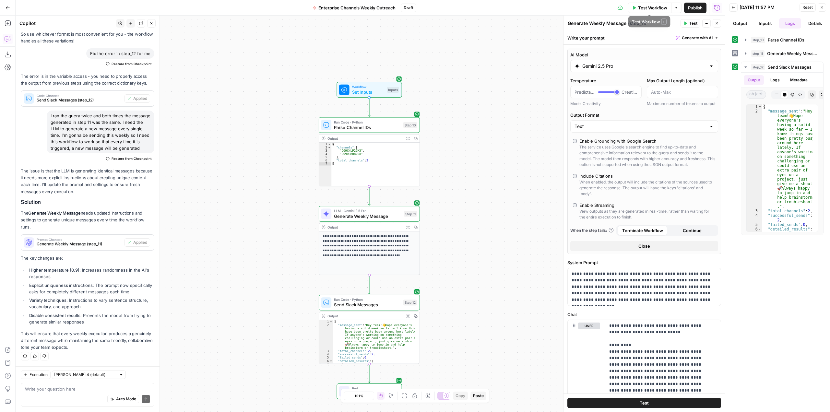
click at [661, 9] on span "Test Workflow" at bounding box center [652, 8] width 29 height 6
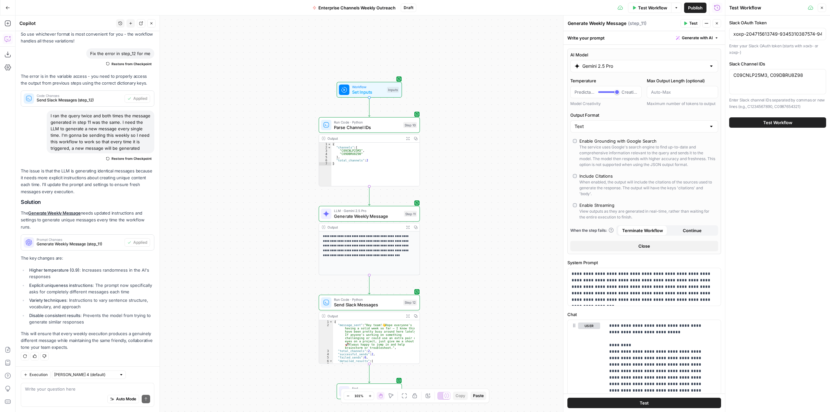
click at [773, 120] on span "Test Workflow" at bounding box center [777, 122] width 29 height 6
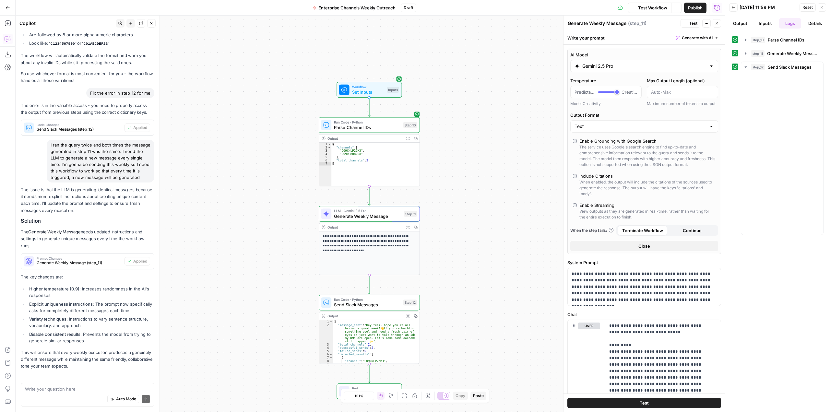
scroll to position [1369, 0]
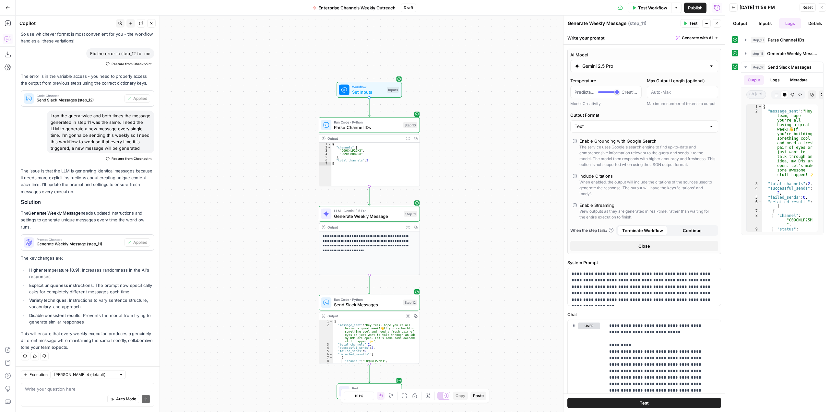
click at [657, 5] on span "Test Workflow" at bounding box center [652, 8] width 29 height 6
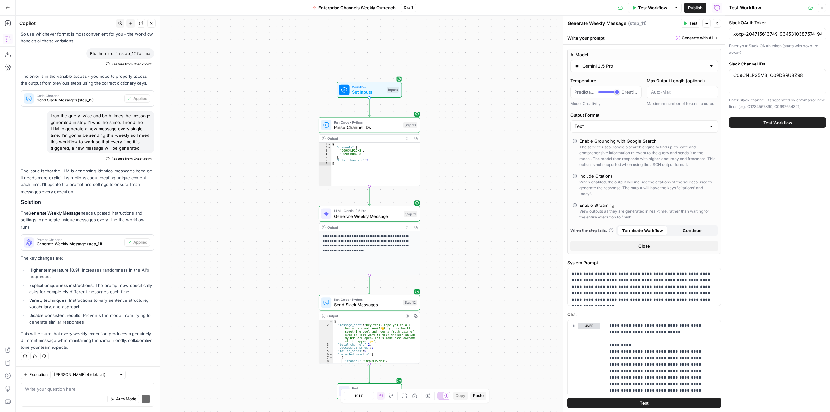
click at [786, 126] on button "Test Workflow" at bounding box center [777, 122] width 97 height 10
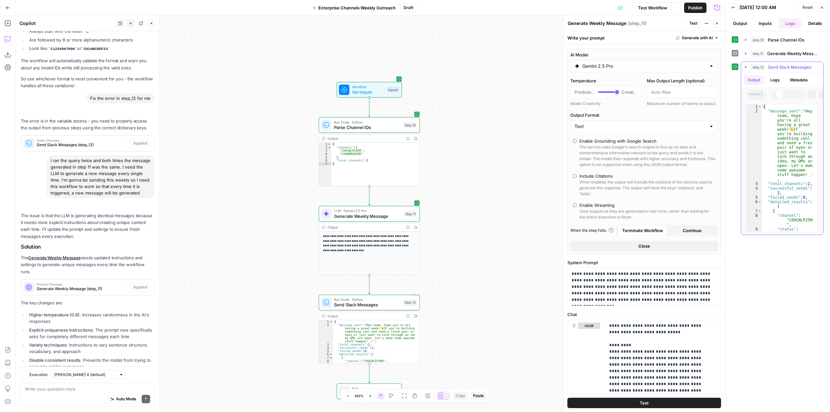
scroll to position [1369, 0]
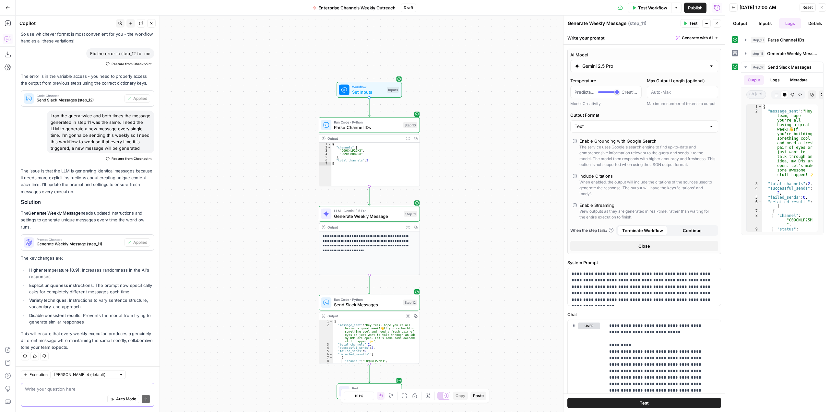
click at [74, 390] on textarea at bounding box center [87, 389] width 125 height 6
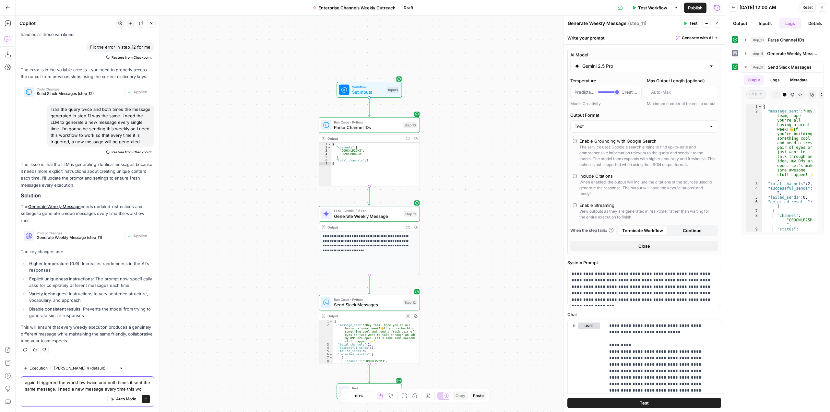
scroll to position [1382, 0]
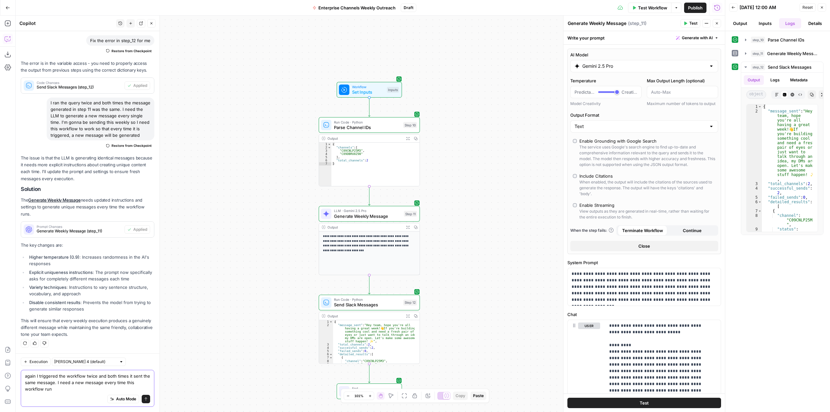
type textarea "again I triggered the workflow twice and both times it sent the same message. I…"
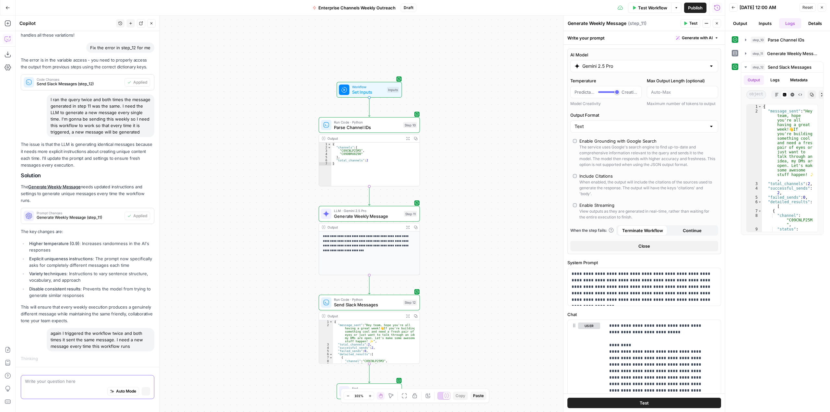
scroll to position [1331, 0]
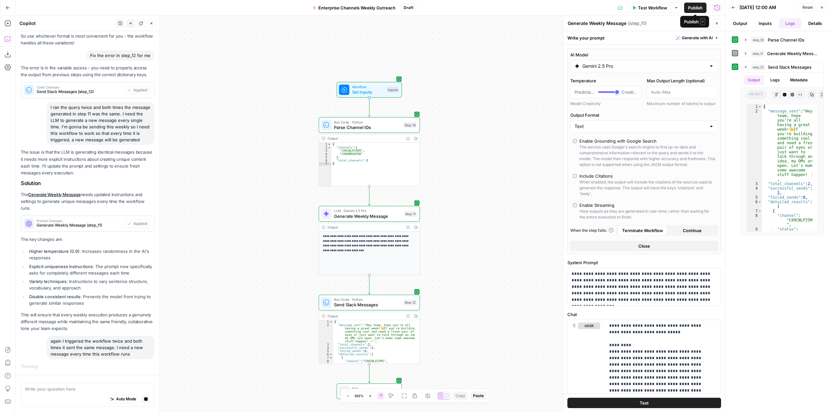
click at [702, 9] on span "Publish" at bounding box center [695, 8] width 15 height 6
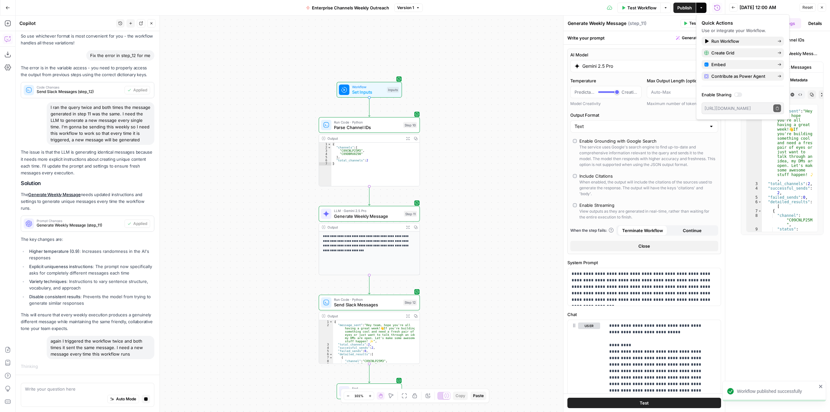
click at [438, 99] on div "**********" at bounding box center [370, 214] width 709 height 396
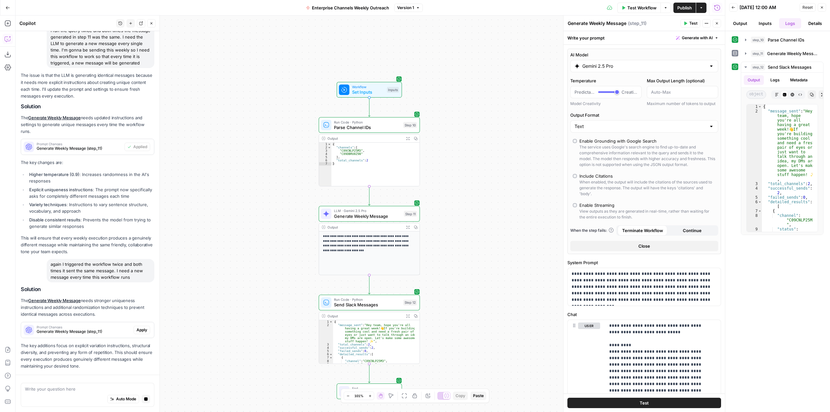
scroll to position [1484, 0]
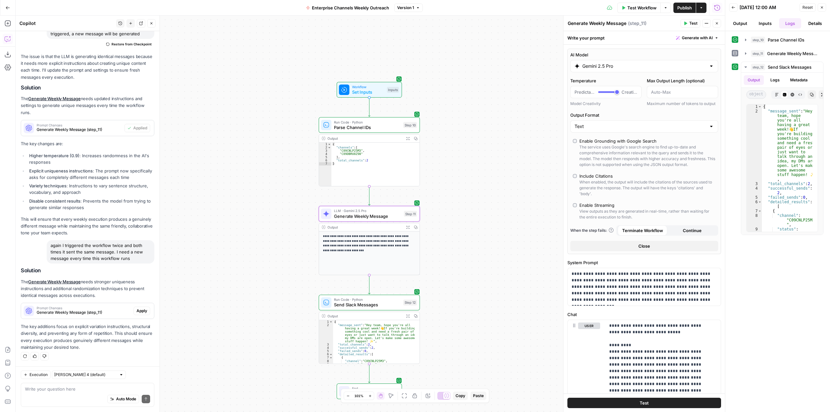
click at [140, 312] on span "Apply" at bounding box center [141, 311] width 11 height 6
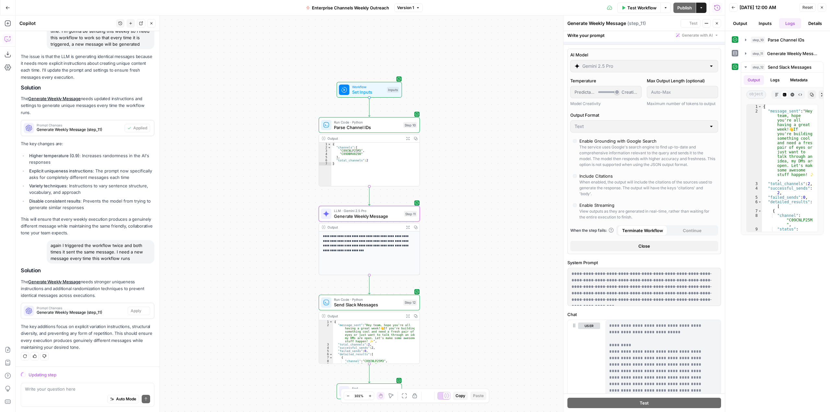
scroll to position [1432, 0]
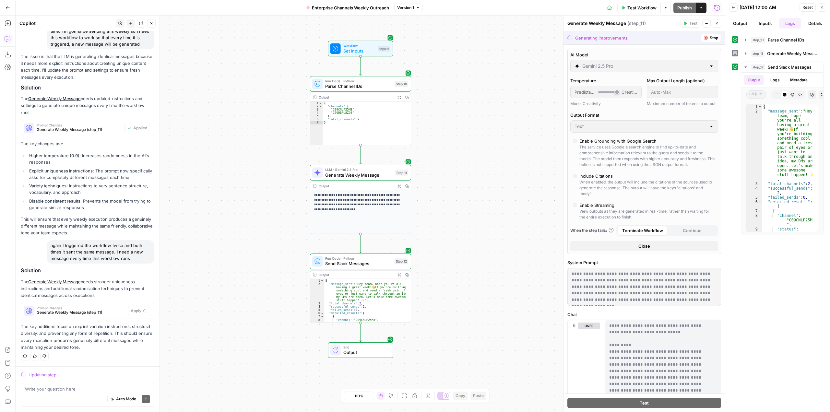
drag, startPoint x: 470, startPoint y: 263, endPoint x: 461, endPoint y: 254, distance: 12.4
click at [461, 254] on div "**********" at bounding box center [370, 214] width 709 height 396
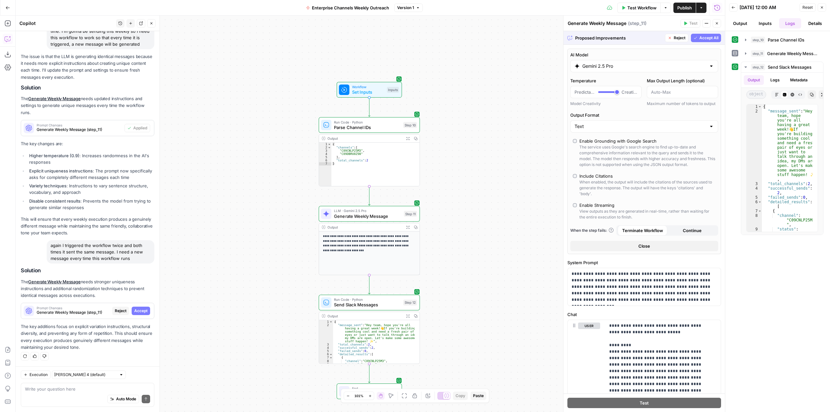
click at [709, 39] on span "Accept All" at bounding box center [708, 38] width 19 height 6
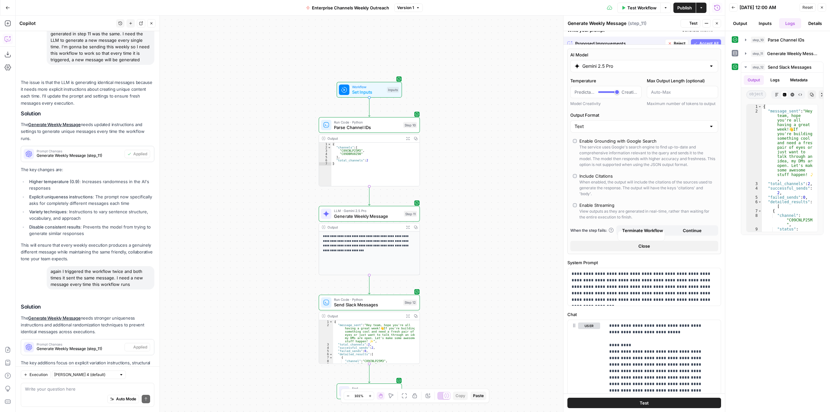
scroll to position [1494, 0]
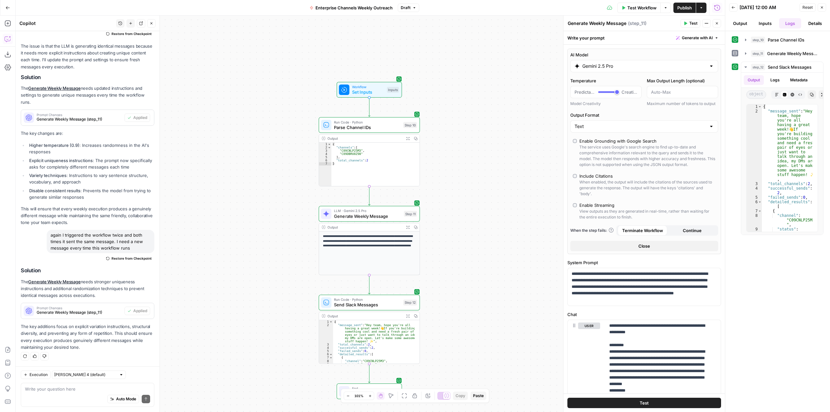
click at [637, 7] on span "Test Workflow" at bounding box center [641, 8] width 29 height 6
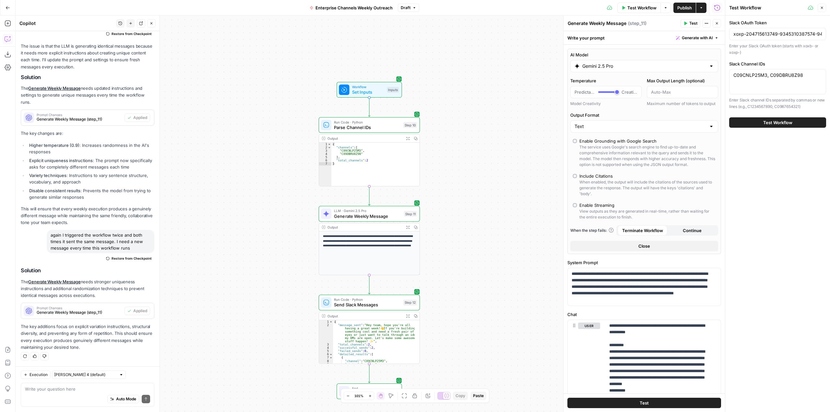
click at [770, 121] on span "Test Workflow" at bounding box center [777, 122] width 29 height 6
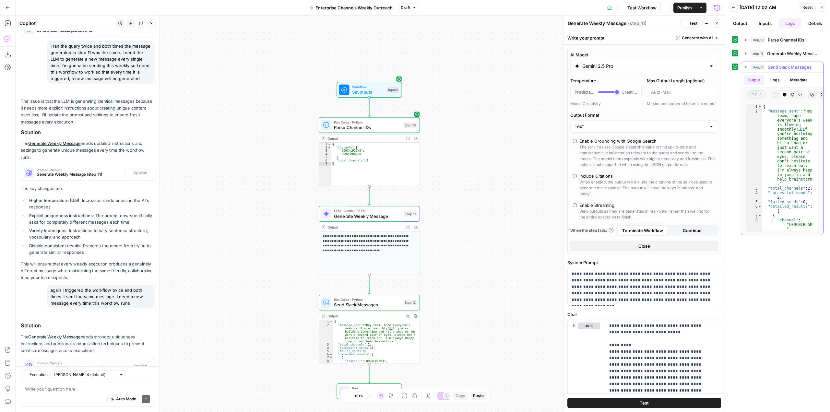
scroll to position [1494, 0]
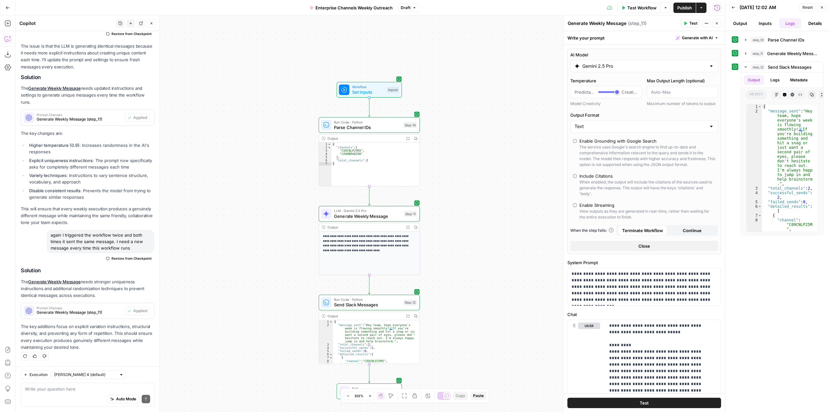
click at [633, 7] on span "Test Workflow" at bounding box center [641, 8] width 29 height 6
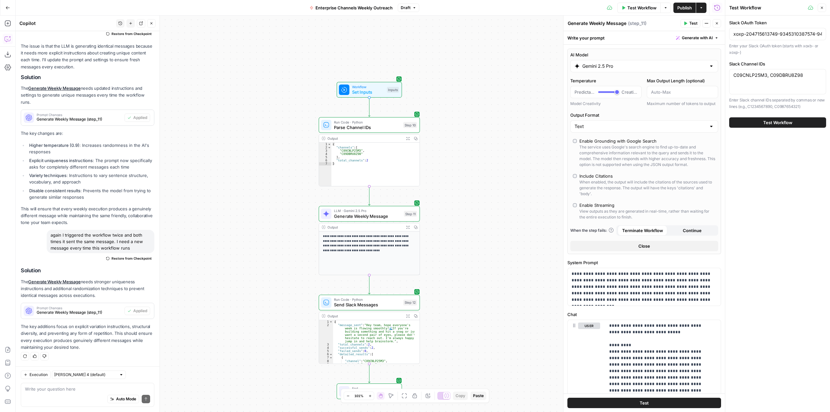
click at [792, 115] on div "Test Workflow" at bounding box center [777, 122] width 97 height 18
click at [791, 121] on span "Test Workflow" at bounding box center [777, 122] width 29 height 6
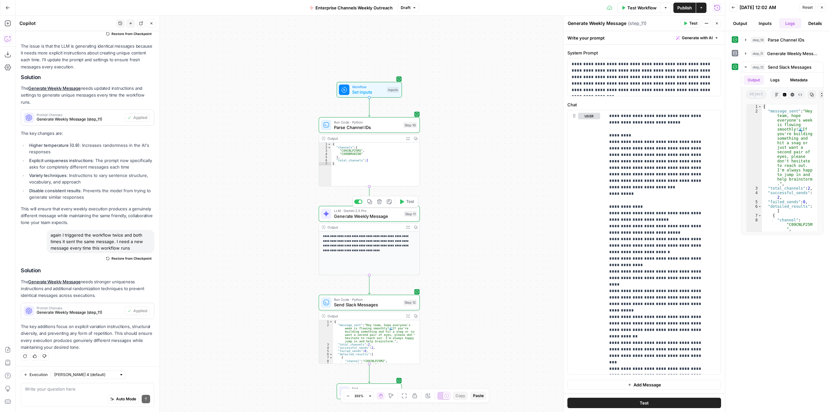
click at [405, 202] on button "Test" at bounding box center [406, 201] width 20 height 8
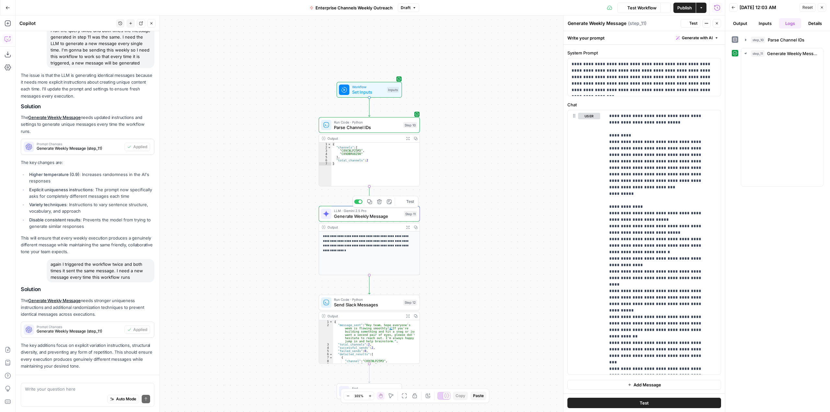
scroll to position [1494, 0]
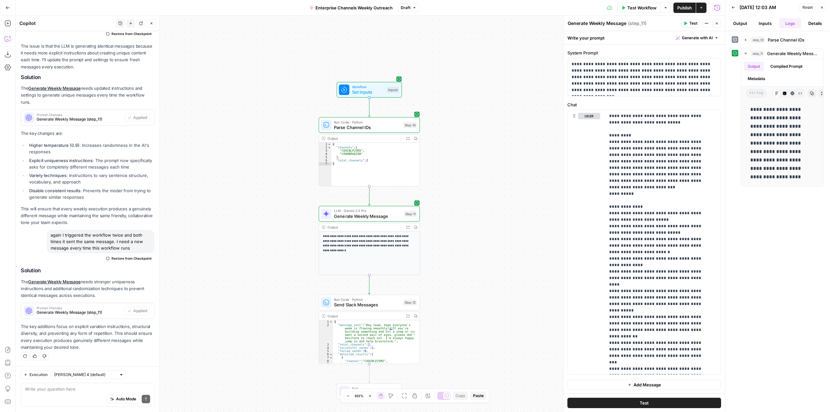
click at [648, 10] on span "Test Workflow" at bounding box center [641, 8] width 29 height 6
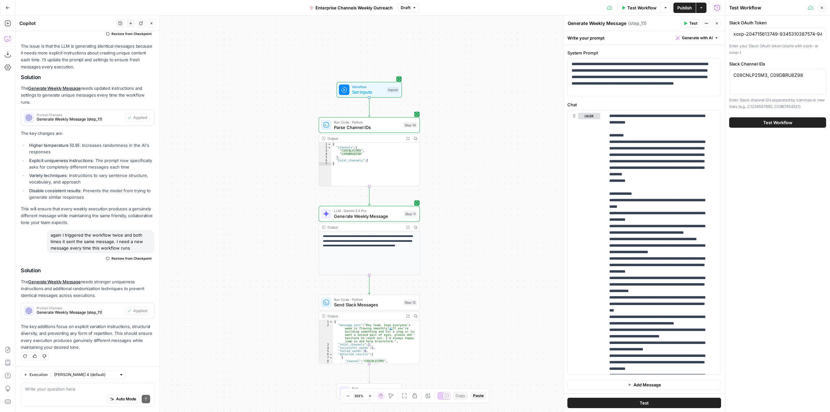
click at [793, 125] on button "Test Workflow" at bounding box center [777, 122] width 97 height 10
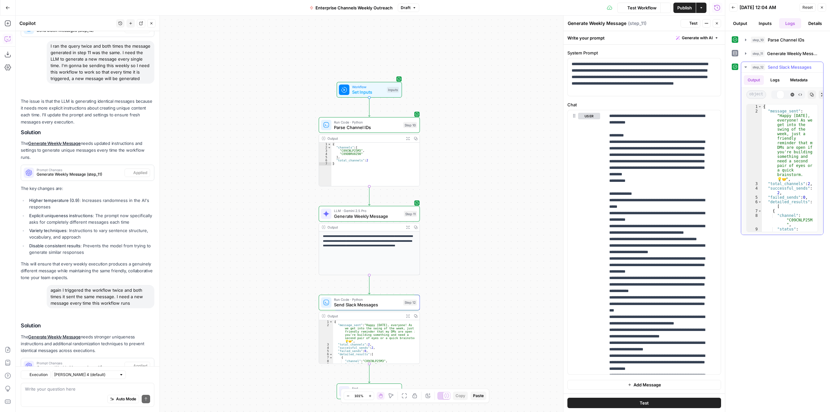
scroll to position [1494, 0]
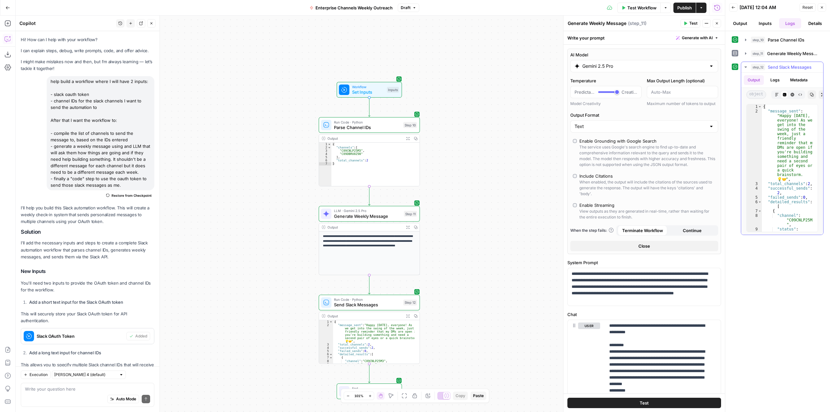
scroll to position [216, 0]
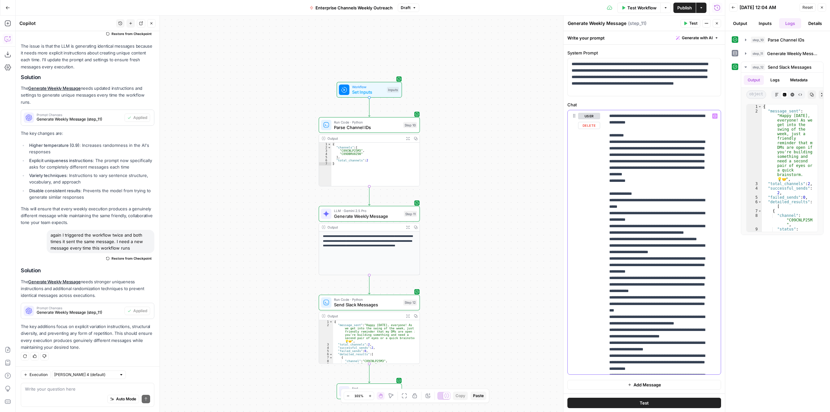
click at [647, 214] on p "**********" at bounding box center [658, 320] width 98 height 415
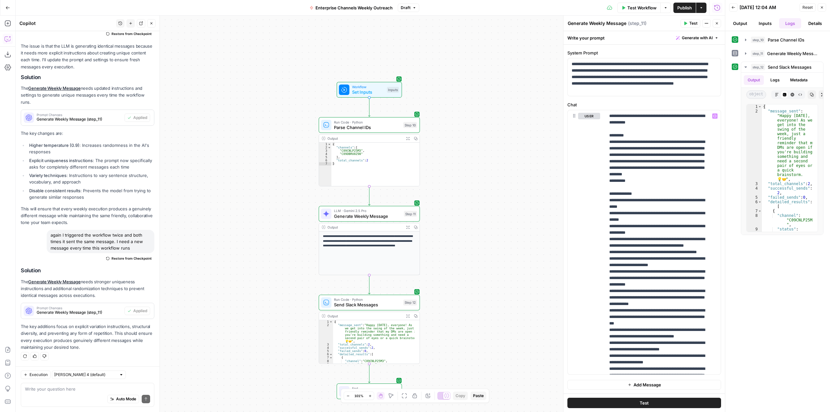
click at [635, 8] on span "Test Workflow" at bounding box center [641, 8] width 29 height 6
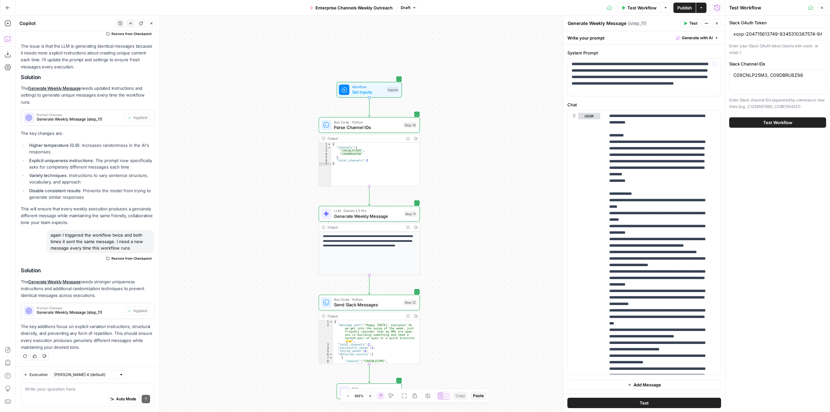
click at [773, 124] on span "Test Workflow" at bounding box center [777, 122] width 29 height 6
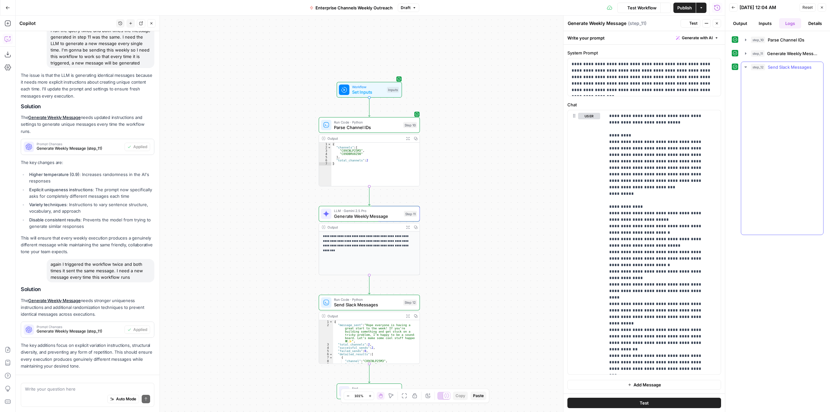
scroll to position [1494, 0]
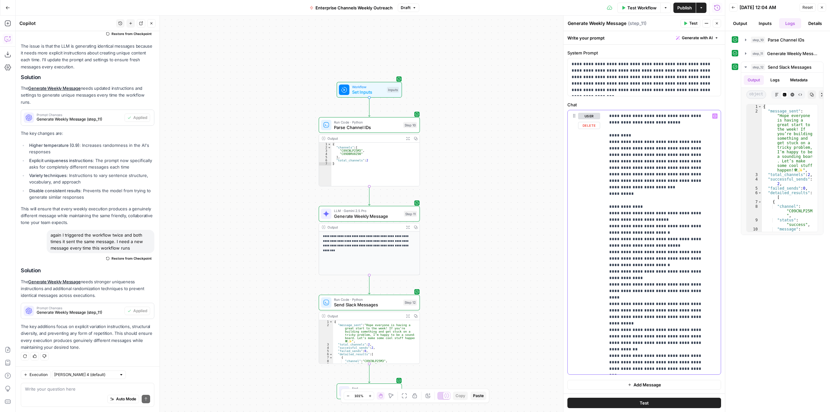
click at [612, 210] on p "**********" at bounding box center [658, 327] width 98 height 428
click at [613, 209] on p "**********" at bounding box center [658, 327] width 98 height 428
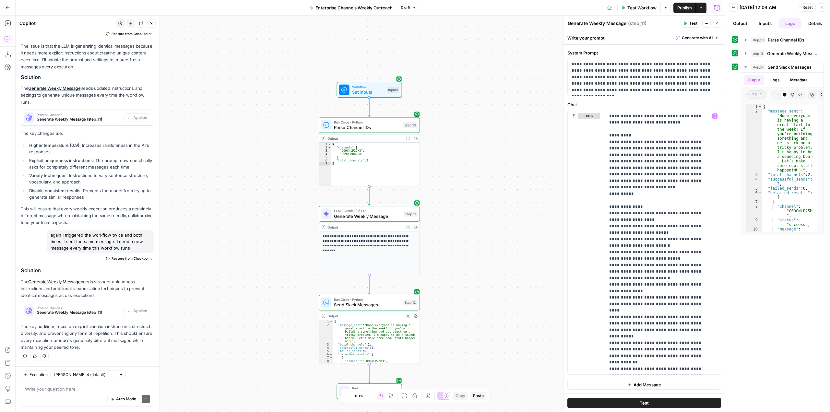
click at [629, 8] on span "Test Workflow" at bounding box center [641, 8] width 29 height 6
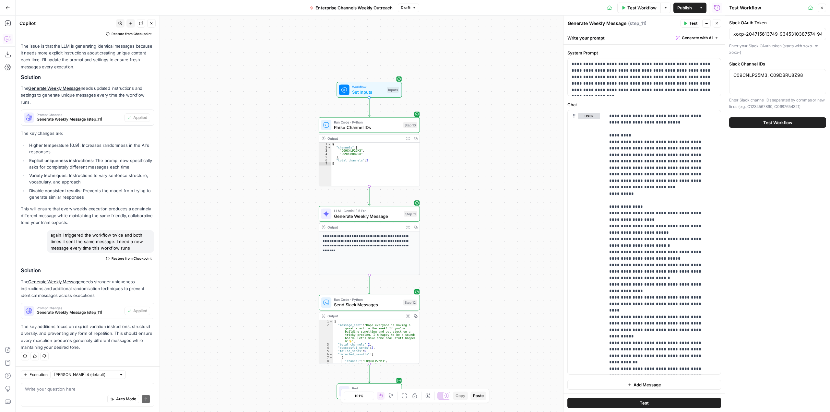
click at [777, 123] on span "Test Workflow" at bounding box center [777, 122] width 29 height 6
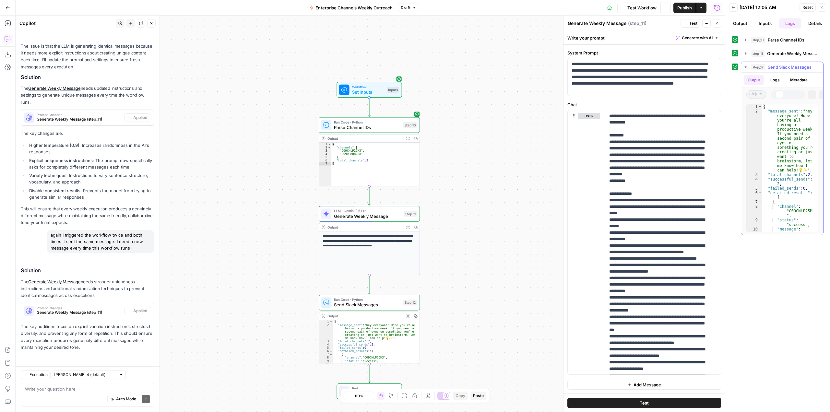
scroll to position [1494, 0]
click at [673, 206] on p "**********" at bounding box center [658, 333] width 98 height 441
click at [645, 215] on p "**********" at bounding box center [658, 333] width 98 height 441
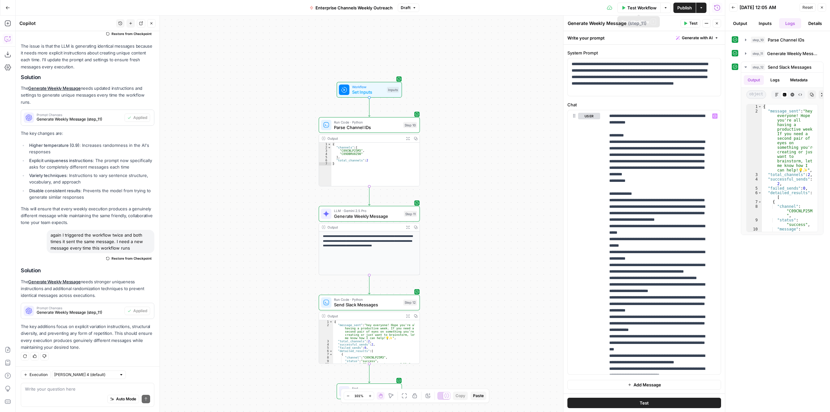
click at [645, 10] on span "Test Workflow" at bounding box center [641, 8] width 29 height 6
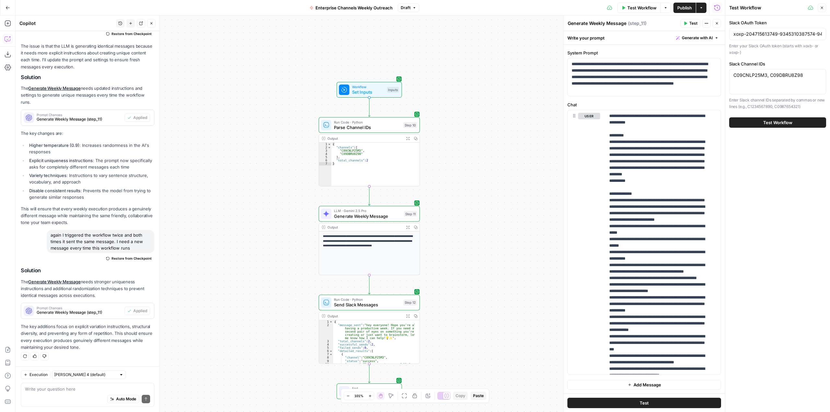
click at [766, 126] on button "Test Workflow" at bounding box center [777, 122] width 97 height 10
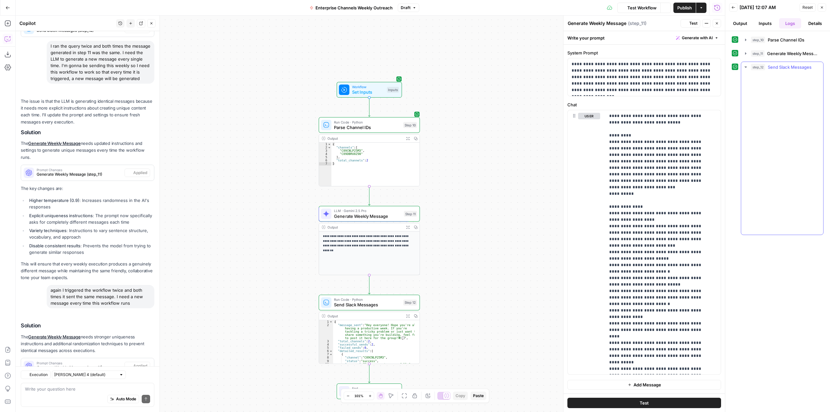
scroll to position [1494, 0]
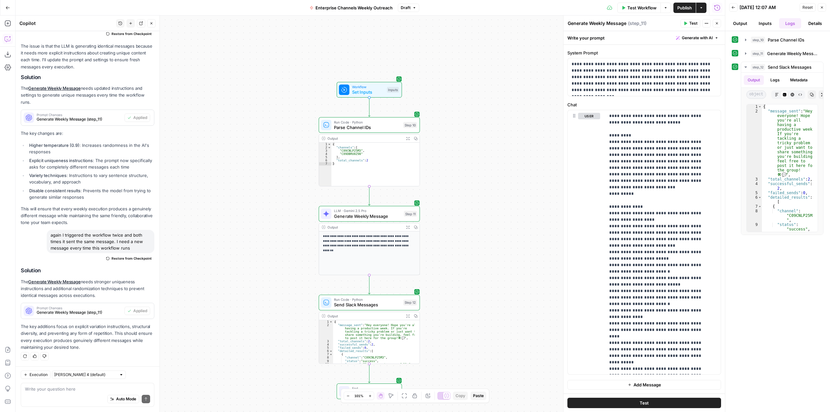
click at [636, 7] on span "Test Workflow" at bounding box center [641, 8] width 29 height 6
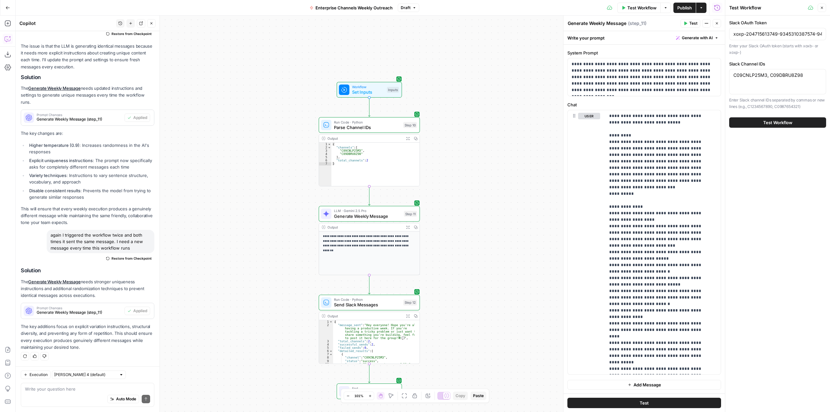
click at [773, 121] on span "Test Workflow" at bounding box center [777, 122] width 29 height 6
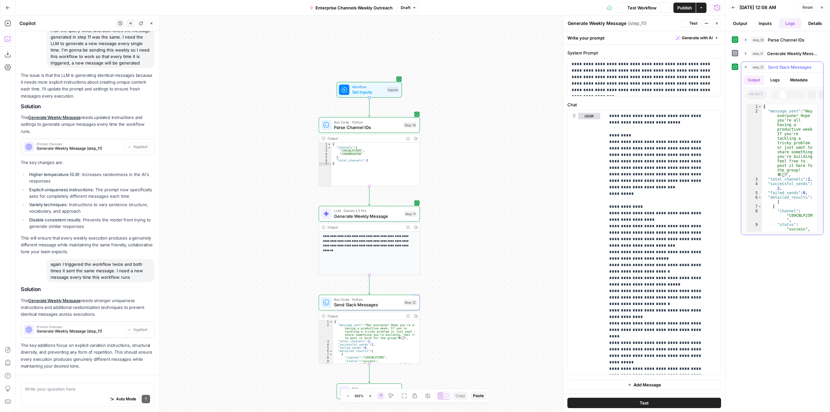
scroll to position [1494, 0]
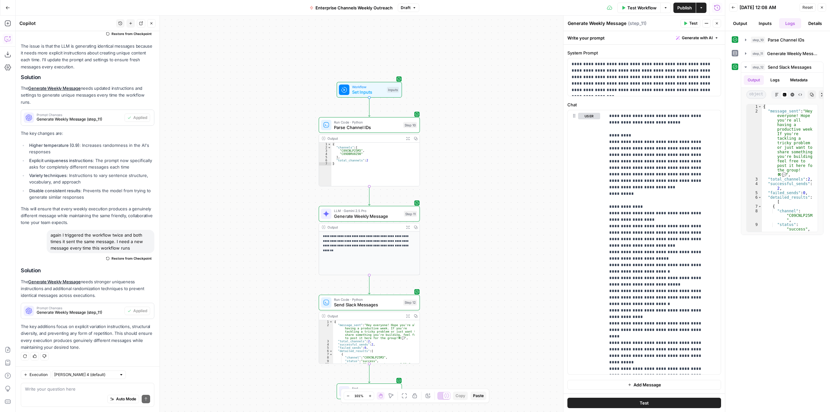
click at [651, 6] on span "Test Workflow" at bounding box center [641, 8] width 29 height 6
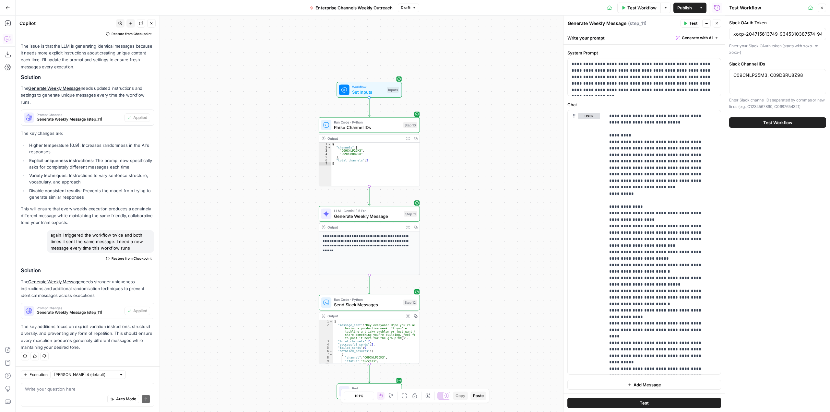
click at [794, 119] on button "Test Workflow" at bounding box center [777, 122] width 97 height 10
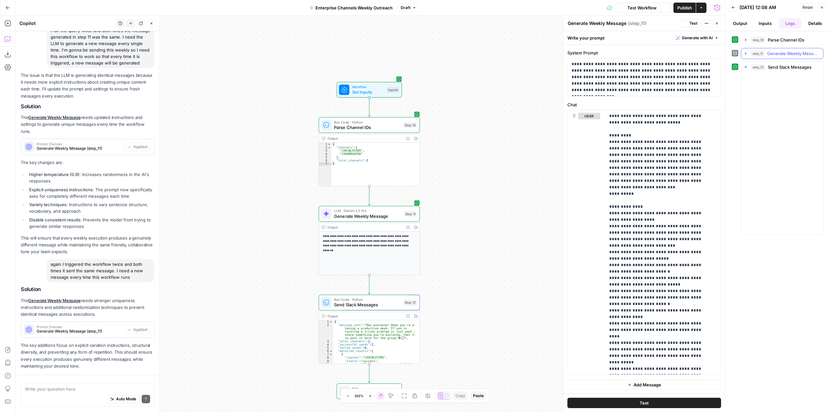
scroll to position [1494, 0]
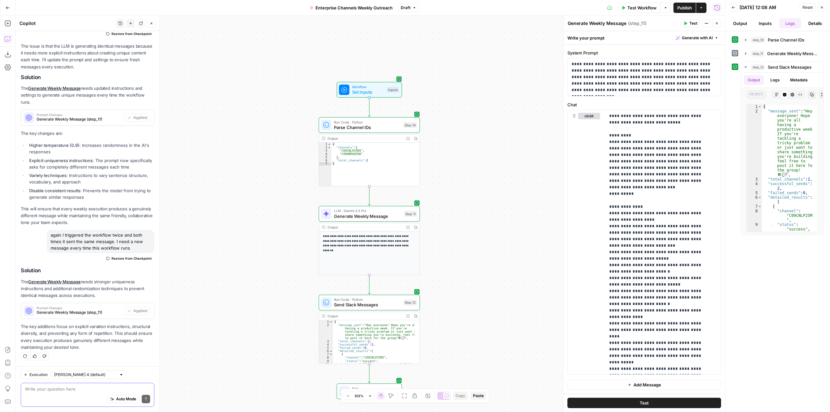
click at [103, 386] on textarea at bounding box center [87, 389] width 125 height 6
click at [681, 5] on span "Publish" at bounding box center [684, 8] width 15 height 6
click at [86, 397] on div "Auto Mode Send" at bounding box center [87, 399] width 125 height 14
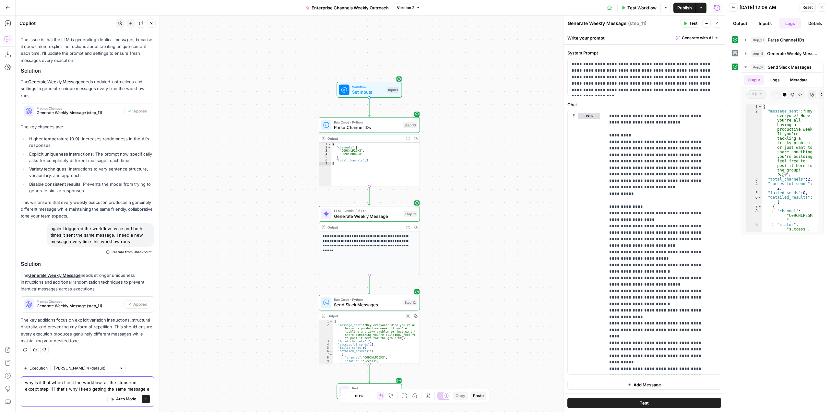
scroll to position [1507, 0]
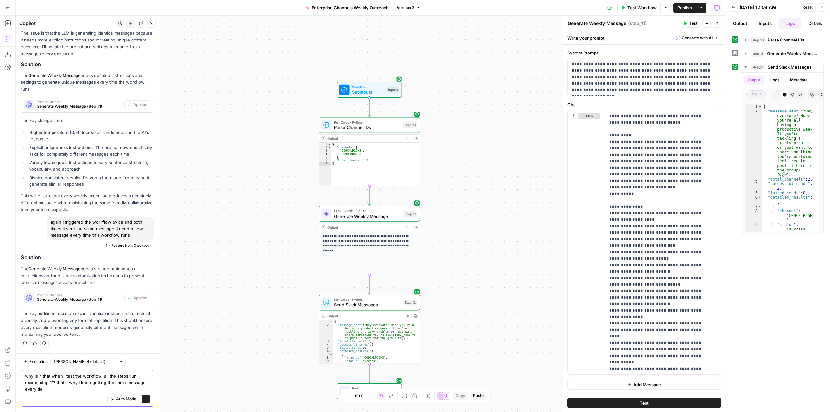
type textarea "why is it that when I test the workflow, all the steps run except step 11? that…"
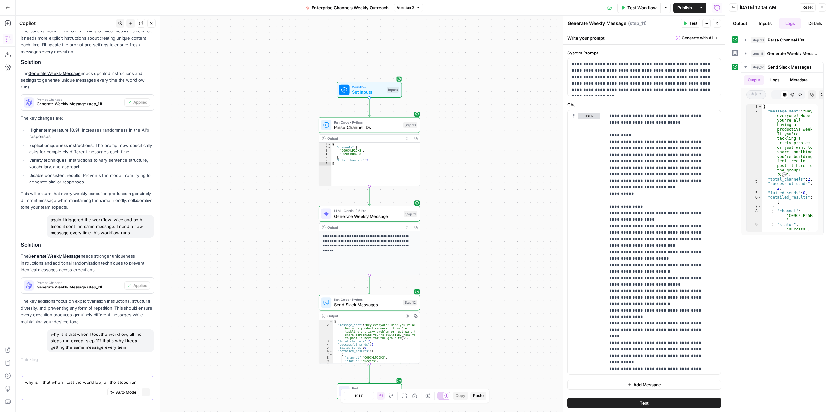
scroll to position [1446, 0]
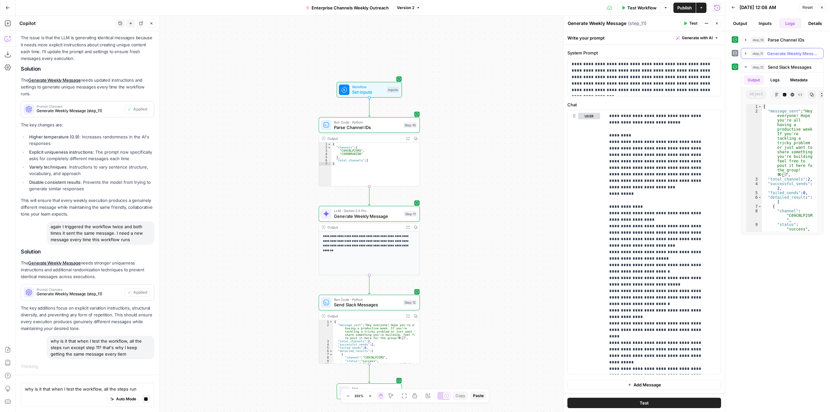
click at [746, 52] on icon "button" at bounding box center [745, 53] width 5 height 5
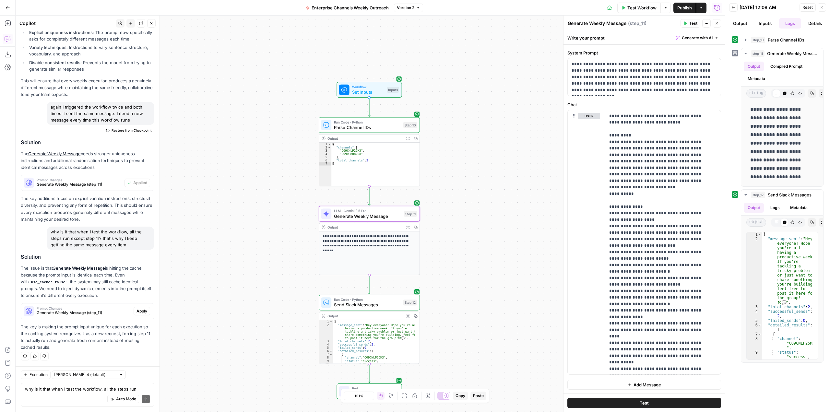
click at [137, 308] on span "Apply" at bounding box center [141, 311] width 11 height 6
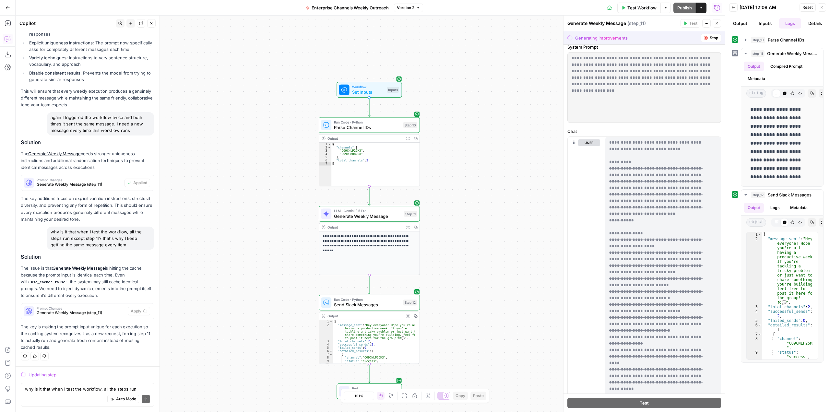
scroll to position [0, 0]
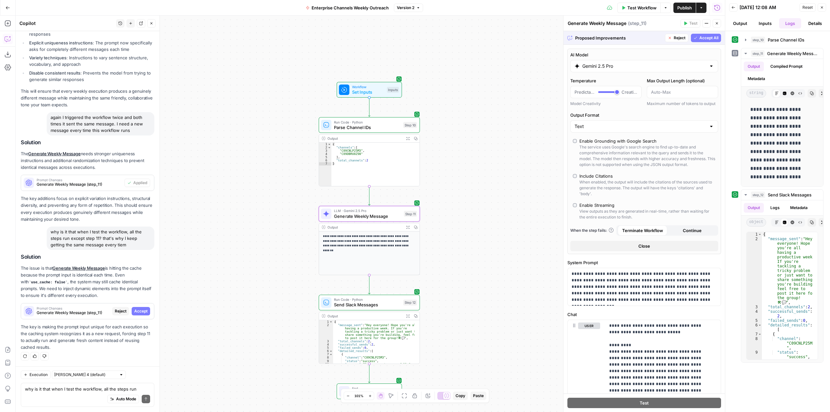
click at [138, 309] on span "Accept" at bounding box center [140, 311] width 13 height 6
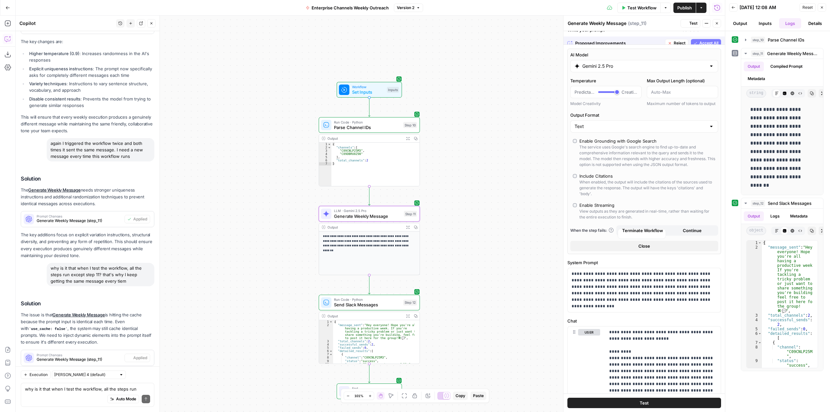
scroll to position [1633, 0]
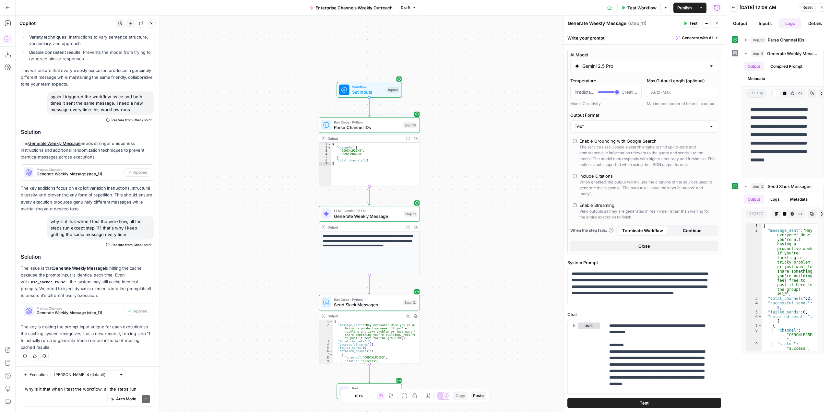
click at [623, 11] on button "Test Workflow" at bounding box center [638, 8] width 43 height 10
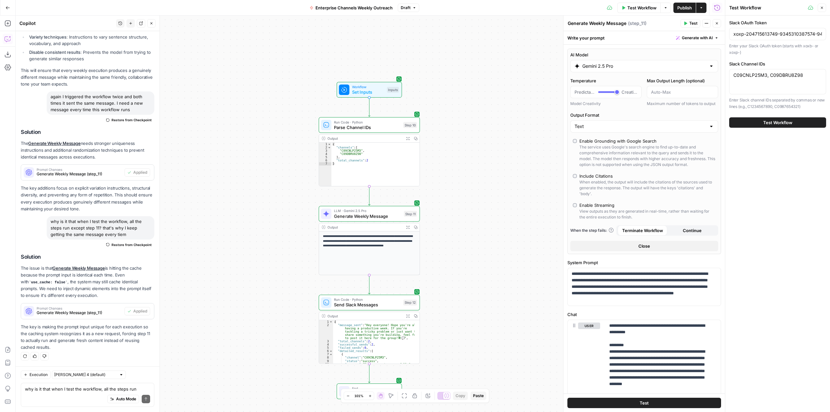
click at [789, 125] on span "Test Workflow" at bounding box center [777, 122] width 29 height 6
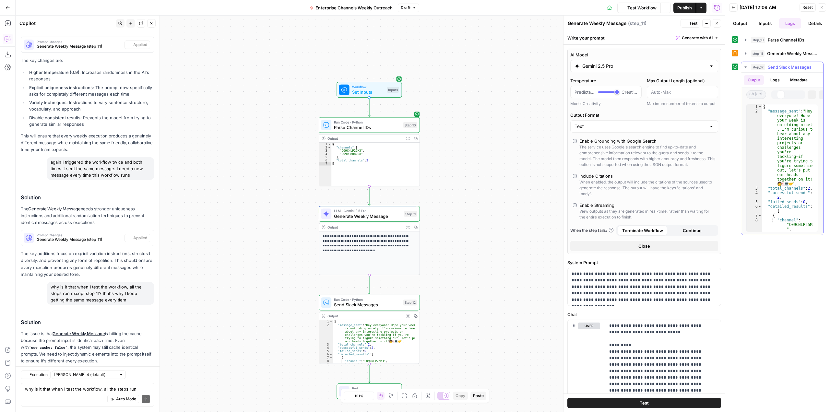
scroll to position [1633, 0]
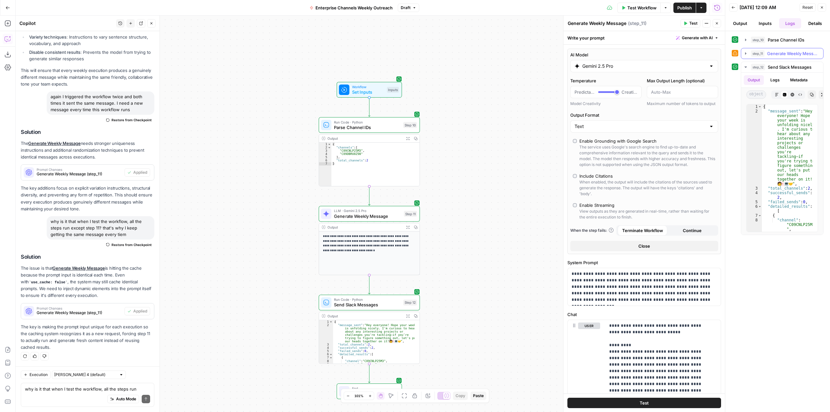
click at [743, 55] on icon "button" at bounding box center [745, 53] width 5 height 5
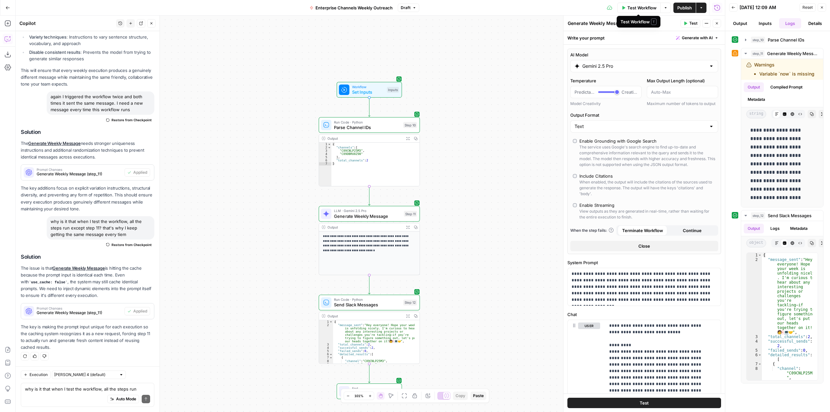
click at [638, 10] on span "Test Workflow" at bounding box center [641, 8] width 29 height 6
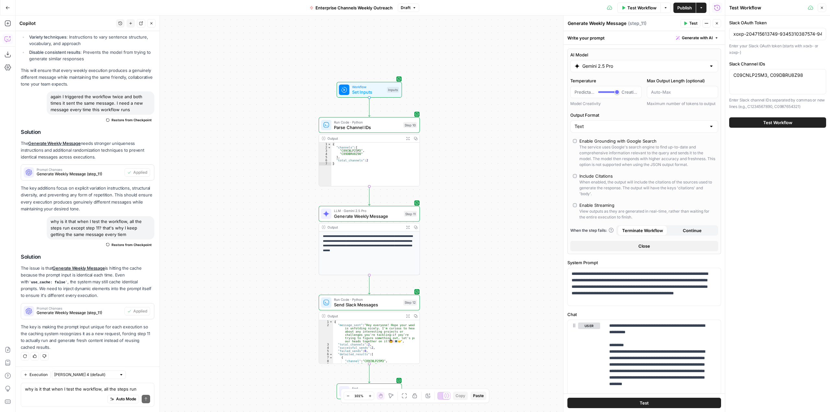
click at [793, 126] on button "Test Workflow" at bounding box center [777, 122] width 97 height 10
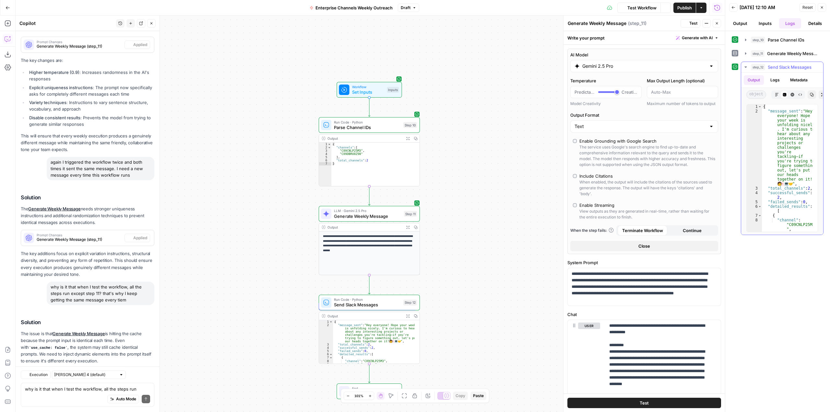
scroll to position [1633, 0]
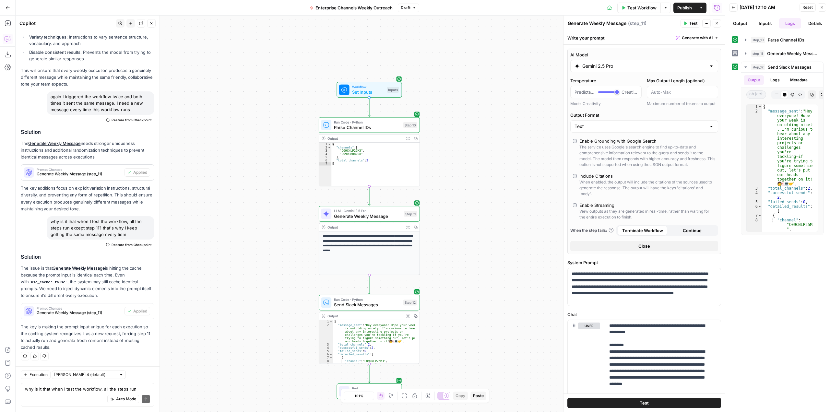
click at [79, 396] on div "Auto Mode Send" at bounding box center [87, 399] width 125 height 14
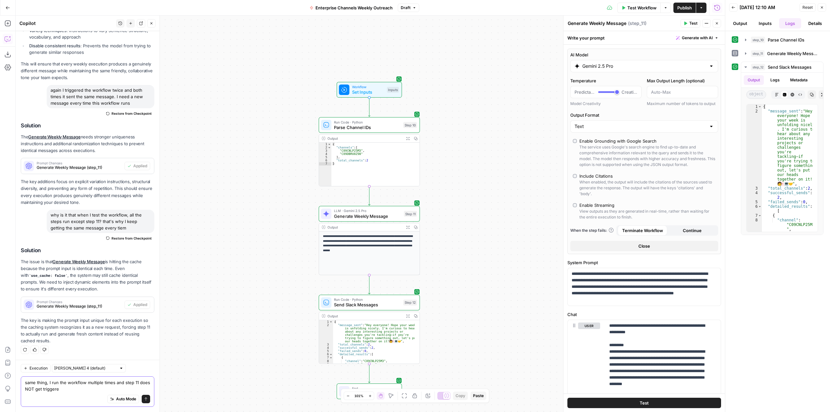
type textarea "same thing, I run the workflow multiple times and step 11 does NOT get triggered"
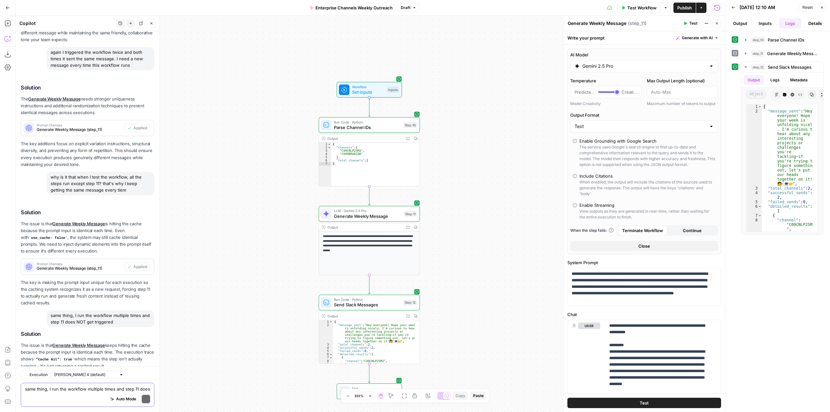
scroll to position [1747, 0]
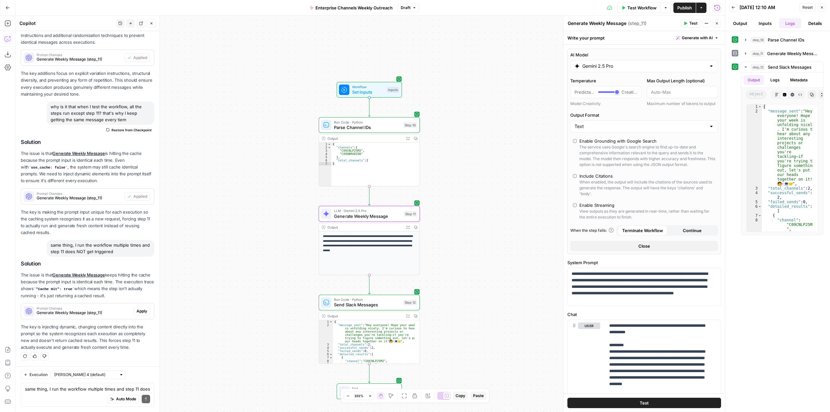
click at [136, 311] on span "Apply" at bounding box center [141, 311] width 11 height 6
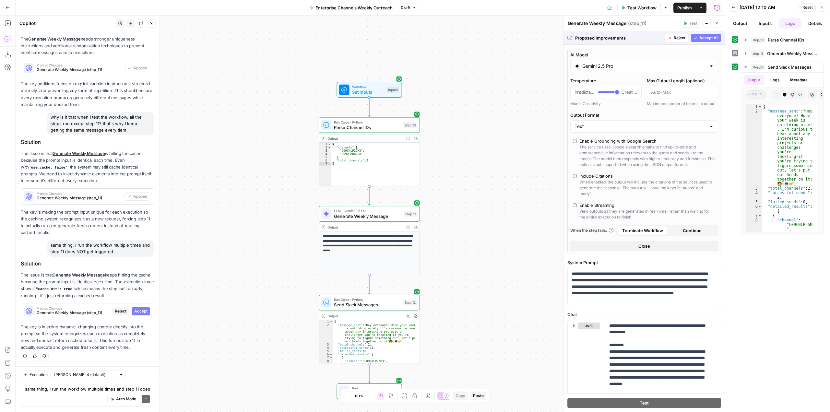
click at [699, 35] on span "Accept All" at bounding box center [708, 38] width 19 height 6
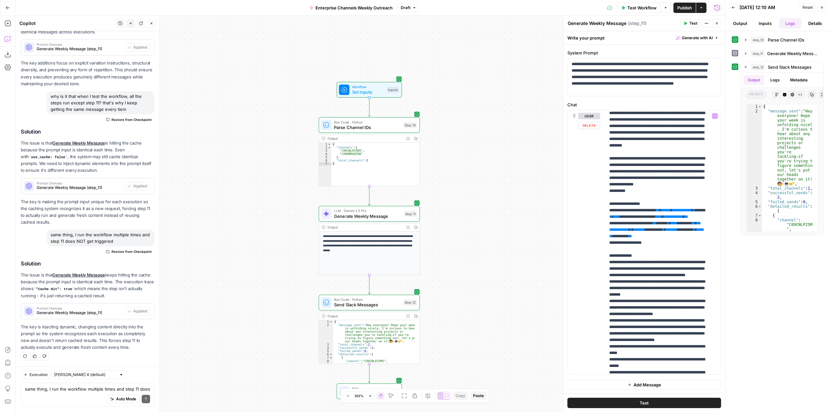
scroll to position [32, 0]
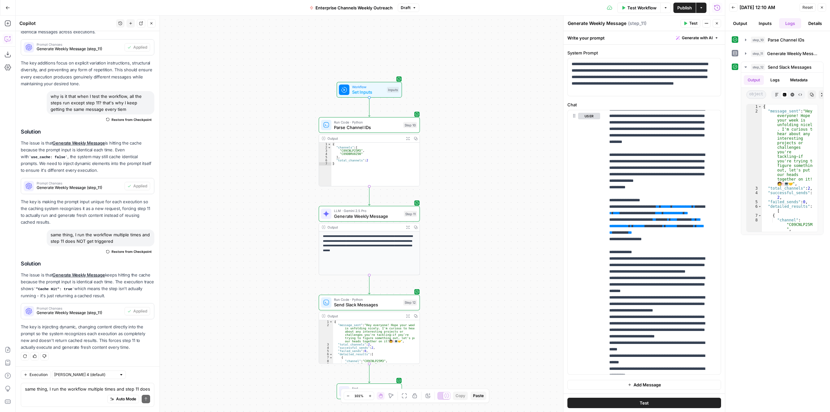
click at [638, 6] on span "Test Workflow" at bounding box center [641, 8] width 29 height 6
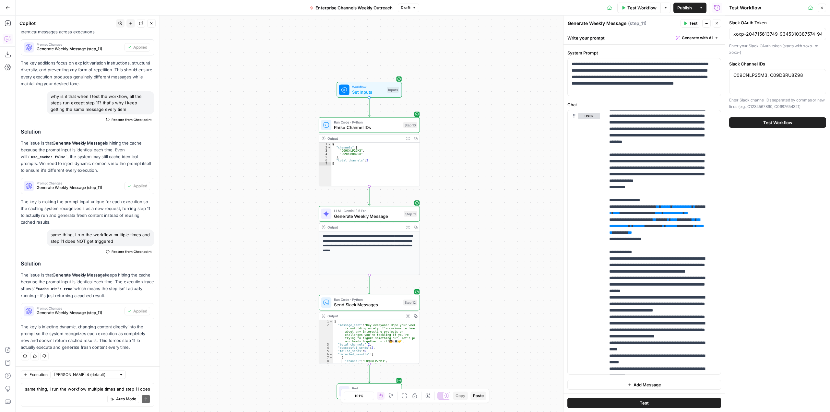
click at [792, 120] on span "Test Workflow" at bounding box center [777, 122] width 29 height 6
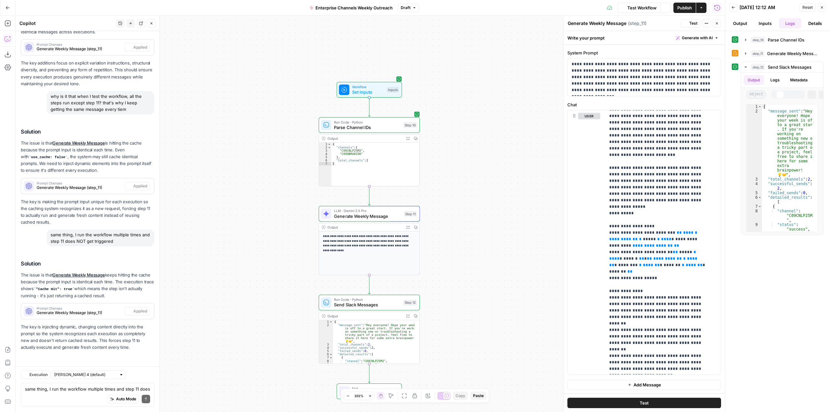
scroll to position [1758, 0]
click at [624, 8] on icon "button" at bounding box center [623, 8] width 3 height 4
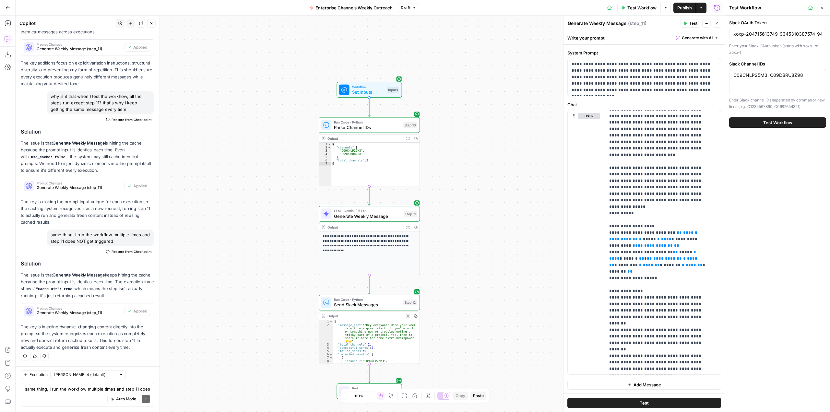
click at [787, 124] on span "Test Workflow" at bounding box center [777, 122] width 29 height 6
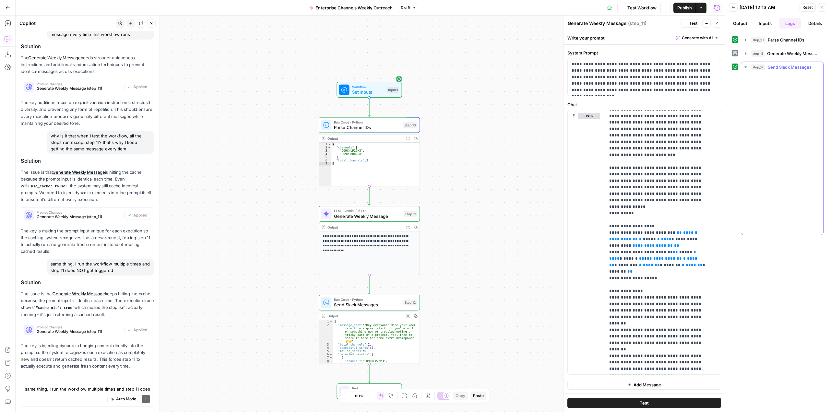
scroll to position [1758, 0]
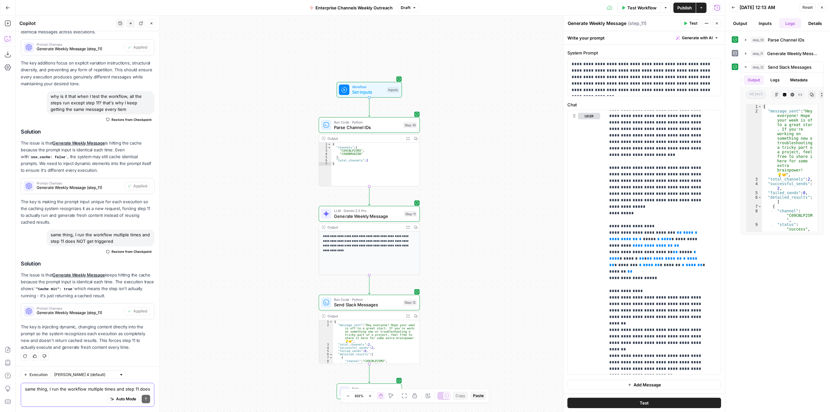
click at [90, 391] on textarea "same thing, I run the workflow multiple times and step 11 does NOT get triggered" at bounding box center [87, 389] width 125 height 6
type textarea "same"
click at [369, 214] on span "Generate Weekly Message" at bounding box center [367, 216] width 67 height 6
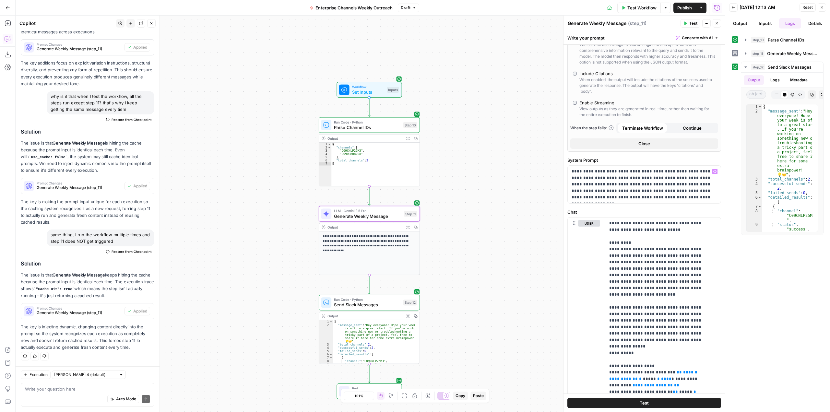
scroll to position [130, 0]
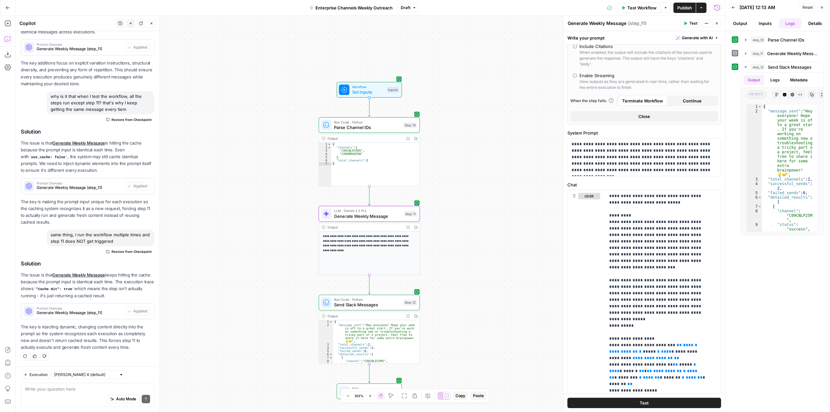
click at [89, 313] on span "Generate Weekly Message (step_11)" at bounding box center [79, 313] width 85 height 6
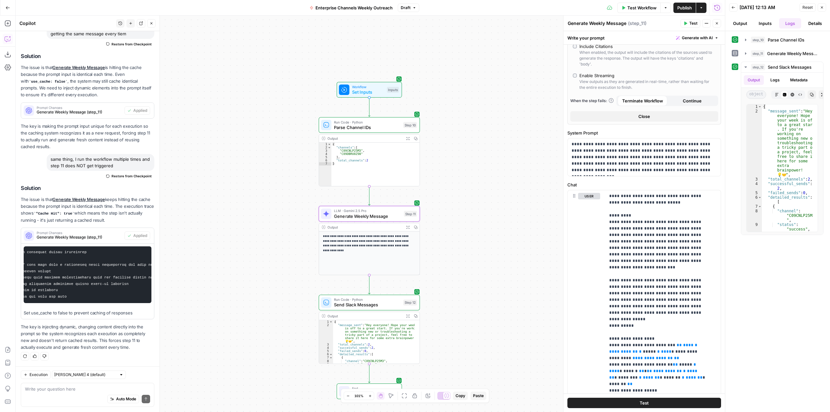
scroll to position [0, 311]
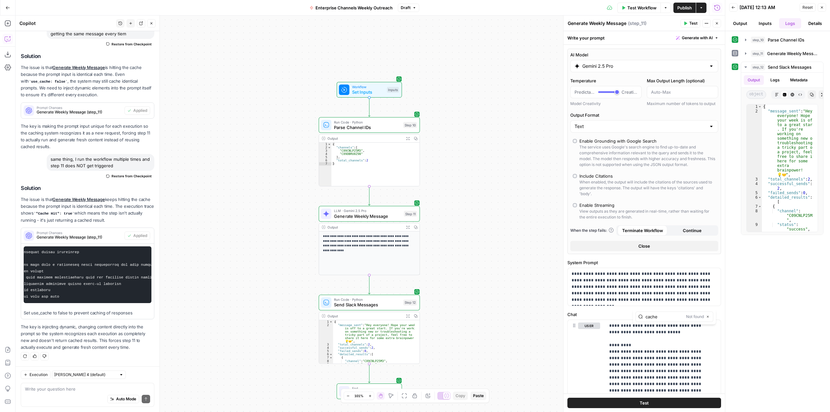
type input "cache"
click at [85, 390] on textarea at bounding box center [87, 389] width 125 height 6
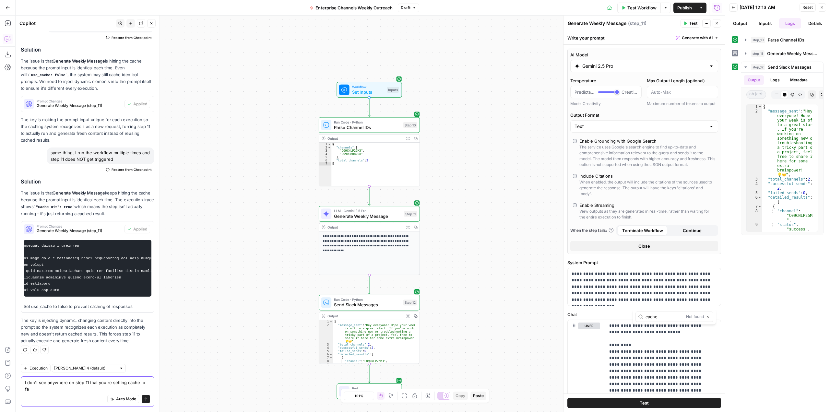
scroll to position [1845, 0]
type textarea "I don't see anywhere on step 11 that you're setting cache to false, where is it?"
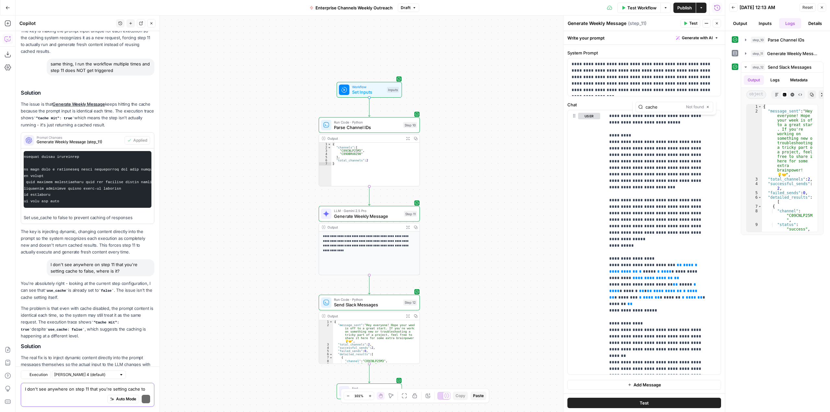
scroll to position [2009, 0]
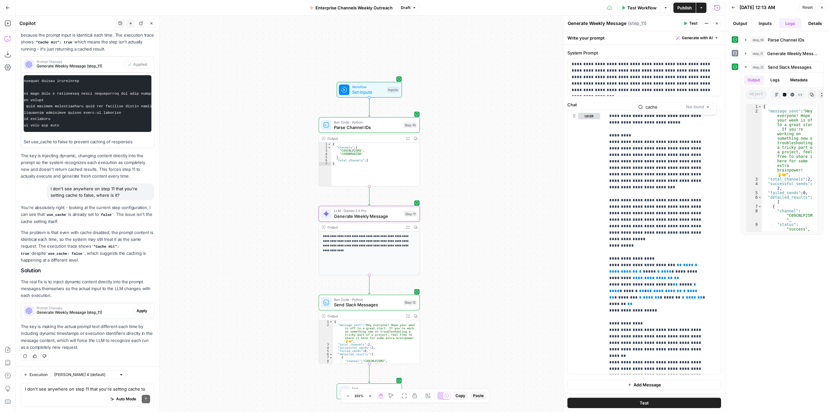
click at [137, 308] on span "Apply" at bounding box center [141, 311] width 11 height 6
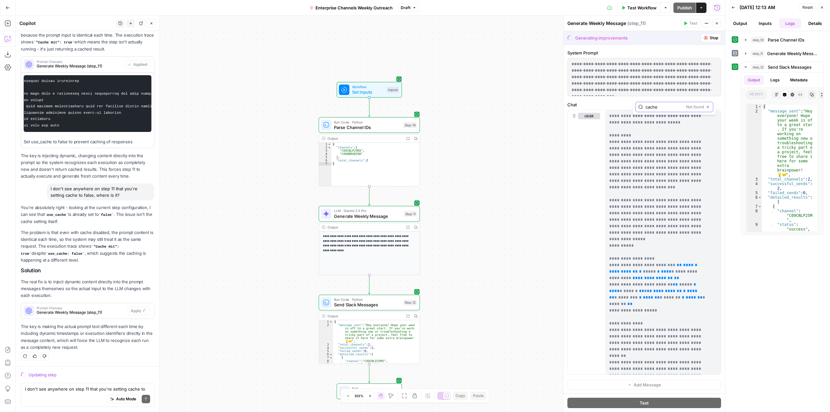
click at [709, 105] on icon "button" at bounding box center [707, 106] width 3 height 3
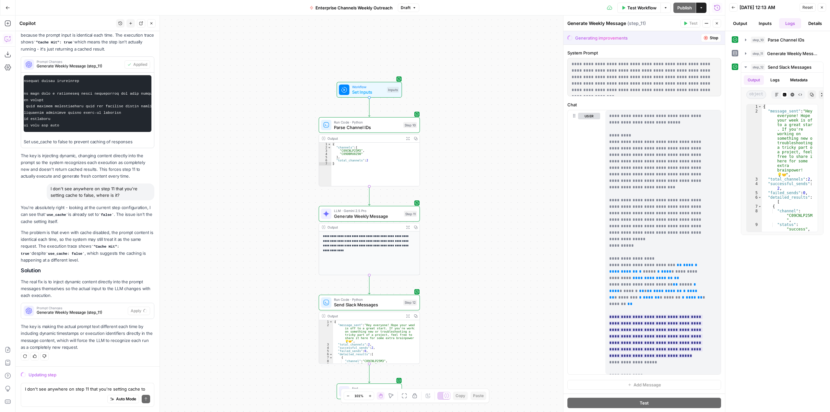
scroll to position [0, 0]
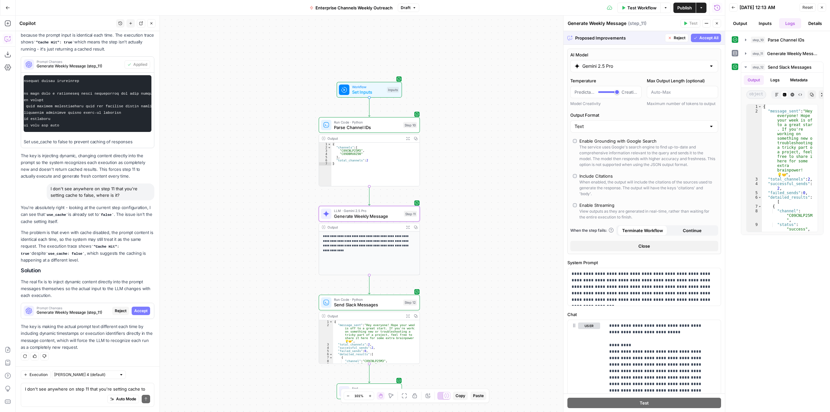
click at [136, 315] on button "Accept" at bounding box center [141, 311] width 18 height 8
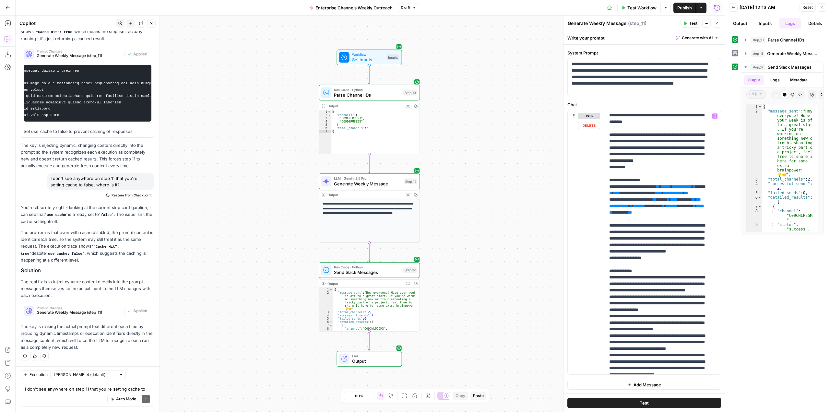
scroll to position [32, 0]
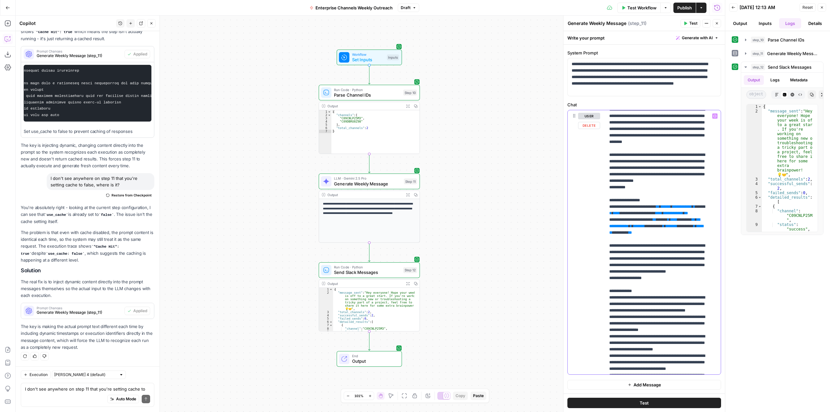
click at [644, 7] on span "Test Workflow" at bounding box center [641, 8] width 29 height 6
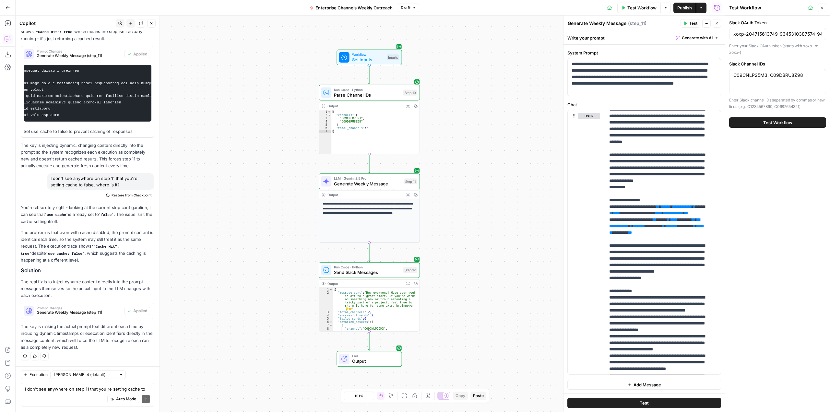
click at [802, 127] on button "Test Workflow" at bounding box center [777, 122] width 97 height 10
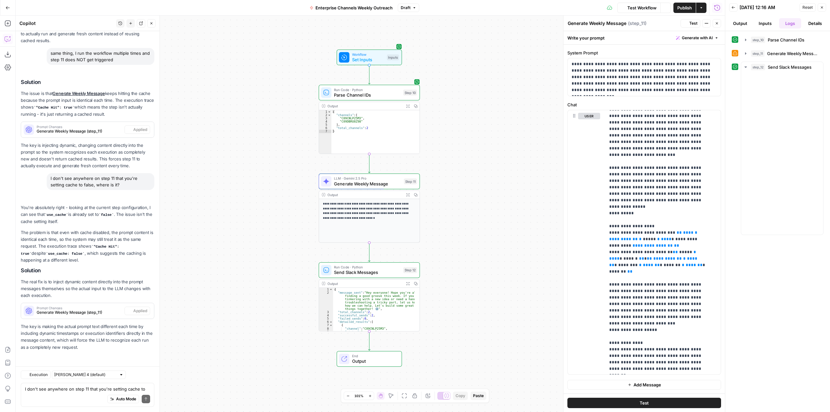
scroll to position [1939, 0]
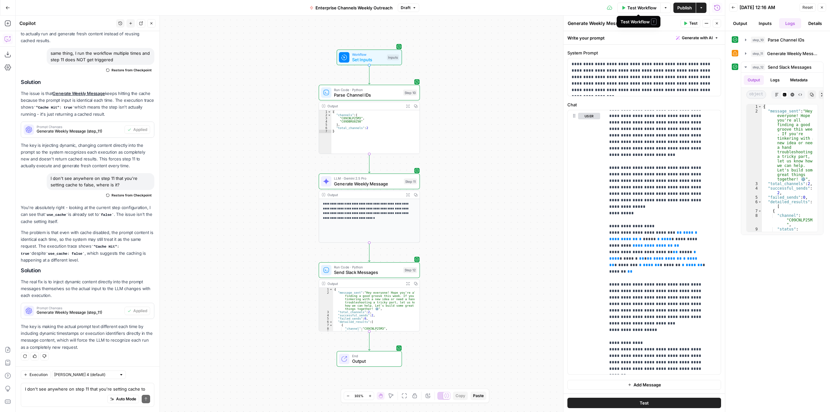
click at [642, 6] on span "Test Workflow" at bounding box center [641, 8] width 29 height 6
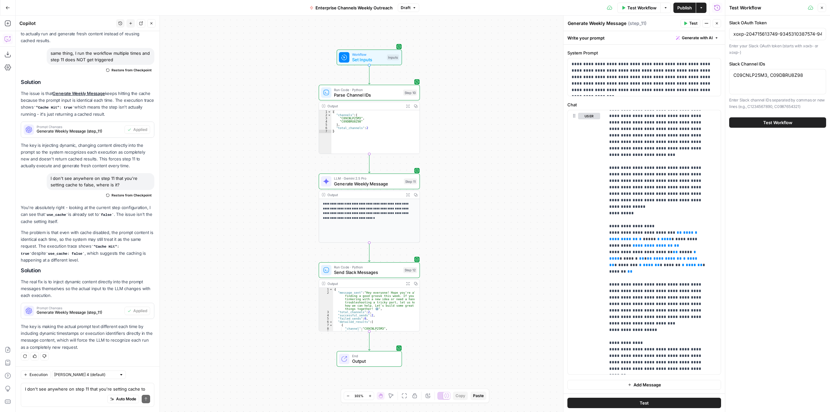
click at [773, 128] on div "Test Workflow" at bounding box center [777, 122] width 97 height 18
click at [777, 121] on span "Test Workflow" at bounding box center [777, 122] width 29 height 6
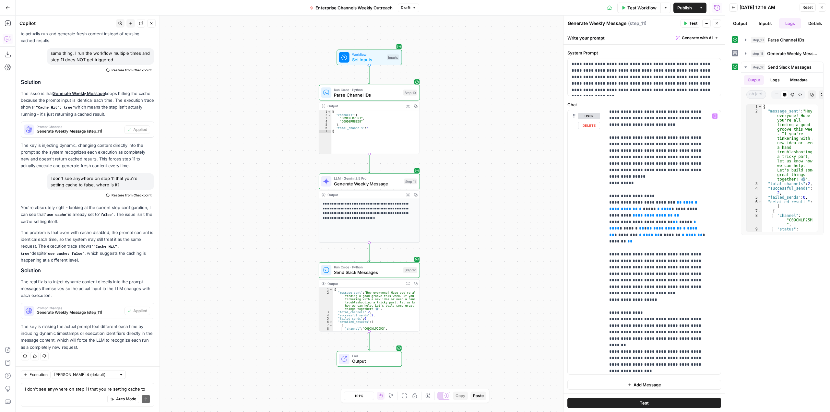
scroll to position [65, 0]
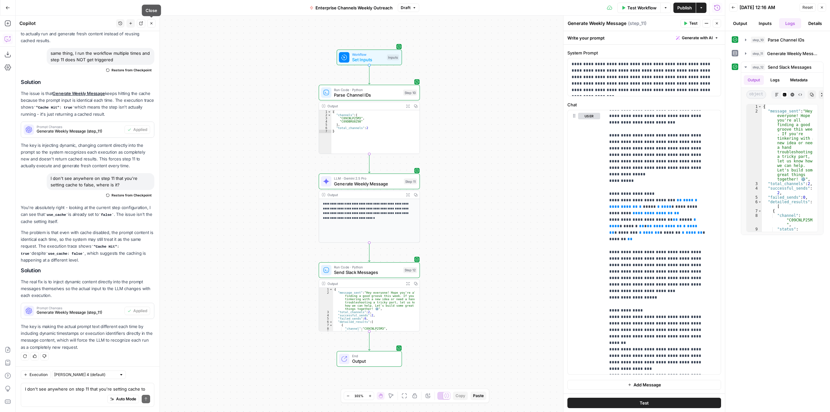
click at [155, 24] on button "Close" at bounding box center [151, 23] width 8 height 8
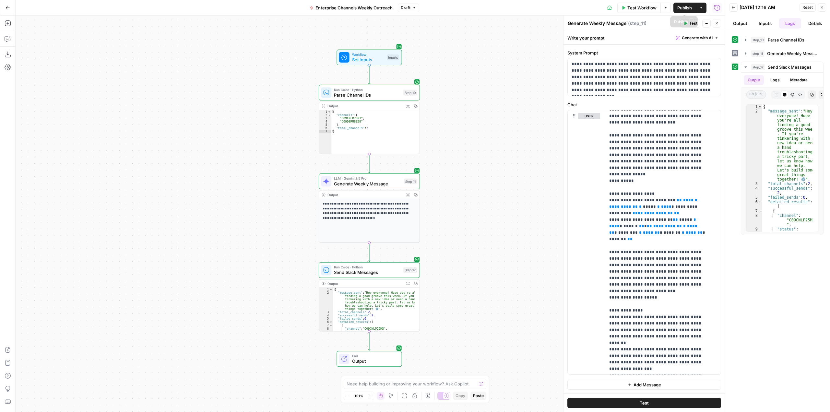
click at [682, 7] on span "Publish" at bounding box center [684, 8] width 15 height 6
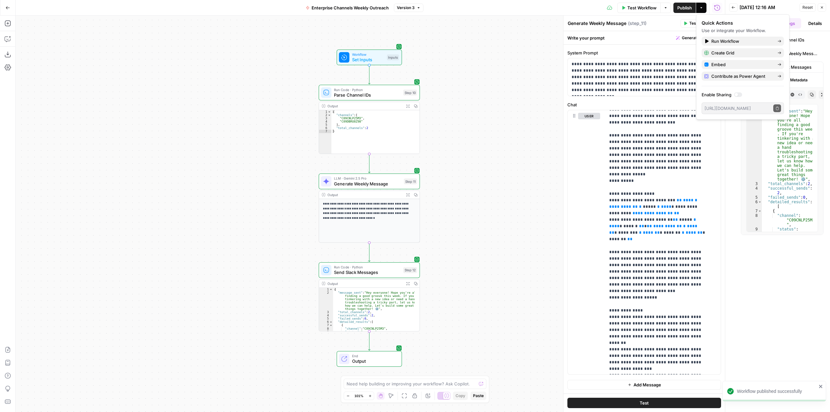
click at [545, 101] on div "**********" at bounding box center [370, 214] width 709 height 396
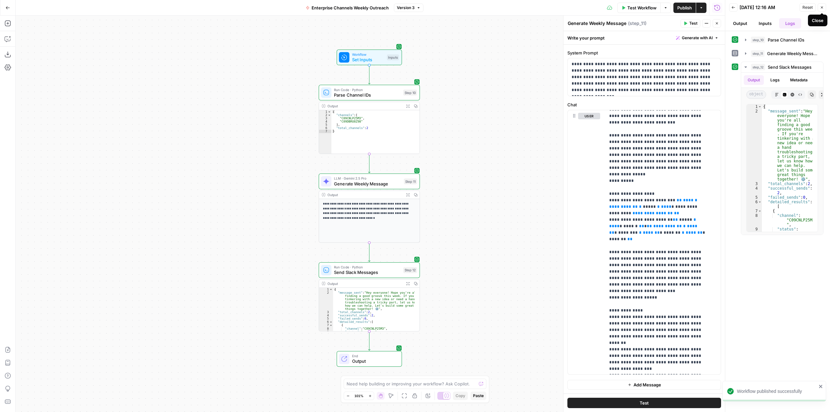
click at [821, 6] on icon "button" at bounding box center [822, 8] width 4 height 4
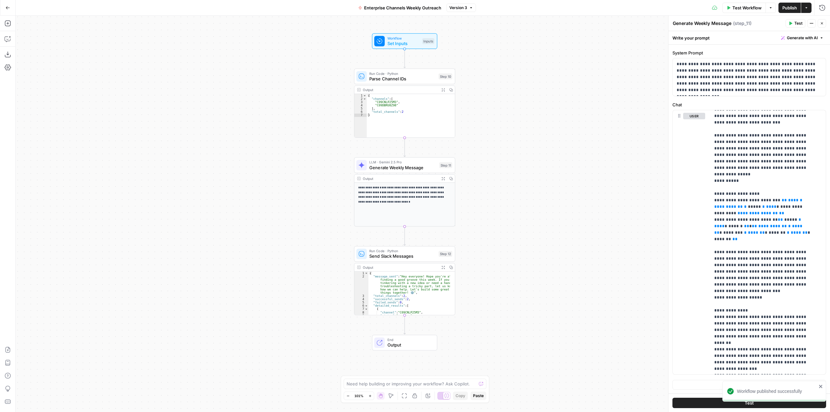
drag, startPoint x: 469, startPoint y: 192, endPoint x: 500, endPoint y: 176, distance: 34.5
click at [500, 176] on div "**********" at bounding box center [423, 214] width 814 height 396
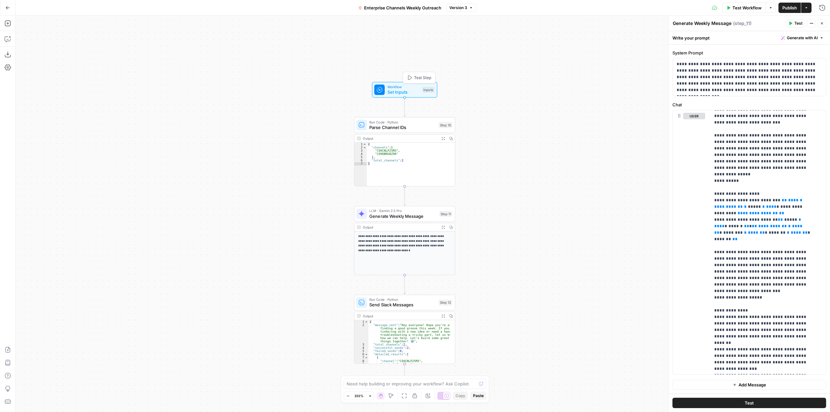
click at [400, 89] on span "Set Inputs" at bounding box center [403, 92] width 32 height 6
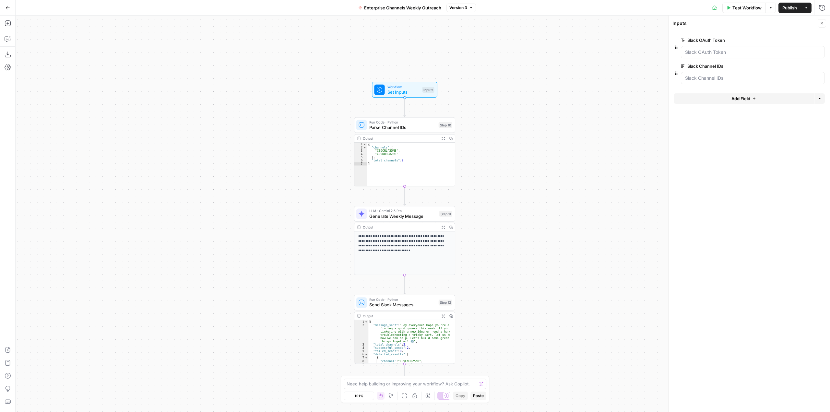
click at [805, 66] on span "edit field" at bounding box center [800, 66] width 14 height 5
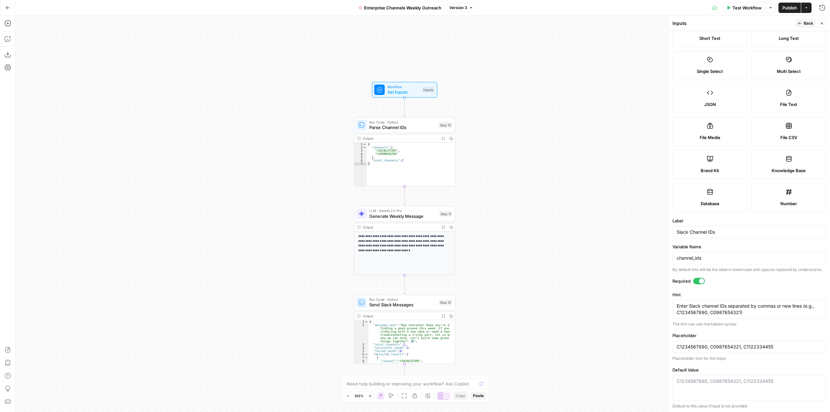
scroll to position [33, 0]
click at [762, 380] on textarea "Default Value" at bounding box center [749, 380] width 145 height 6
paste textarea "C08AGHEQPEE, C07T5M2CA3F, C092R19HILC9, C085R6G83J5, C06LE9FCMR9, C08LA3B1H1U, …"
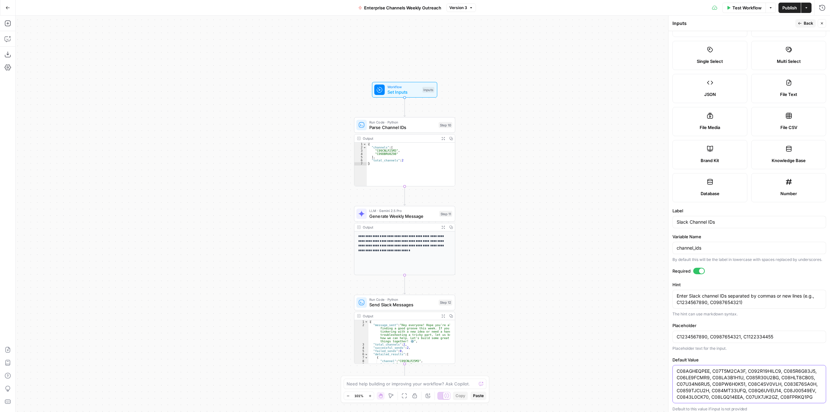
drag, startPoint x: 677, startPoint y: 384, endPoint x: 684, endPoint y: 382, distance: 7.5
click at [678, 384] on textarea "C08AGHEQPEE, C07T5M2CA3F, C092R19HILC9, C085R6G83J5, C06LE9FCMR9, C08LA3B1H1U, …" at bounding box center [749, 384] width 145 height 32
type textarea "C08AGHEQPEE, C07T5M2CA3F, C092R19HILC9, C085R6G83J5, C06LE9FCMR9, C08LA3B1H1U, …"
drag, startPoint x: 776, startPoint y: 341, endPoint x: 672, endPoint y: 342, distance: 103.4
click at [672, 342] on div "C1234567890, C0987654321, C1122334455" at bounding box center [749, 337] width 154 height 12
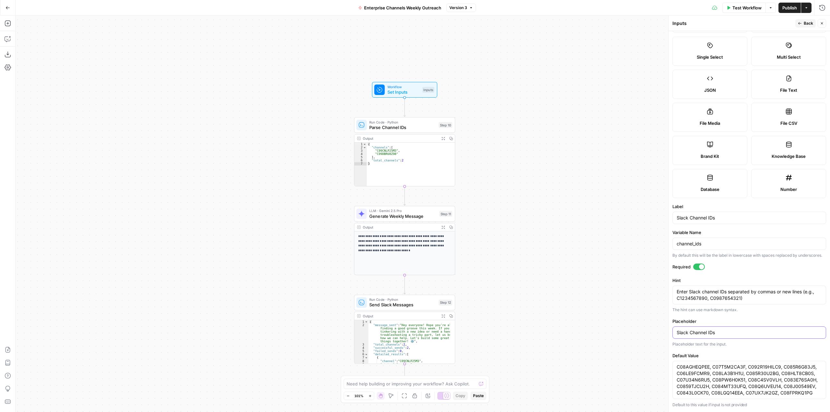
scroll to position [46, 0]
type input "Slack Channel IDs"
click at [805, 20] on button "Back" at bounding box center [805, 23] width 20 height 8
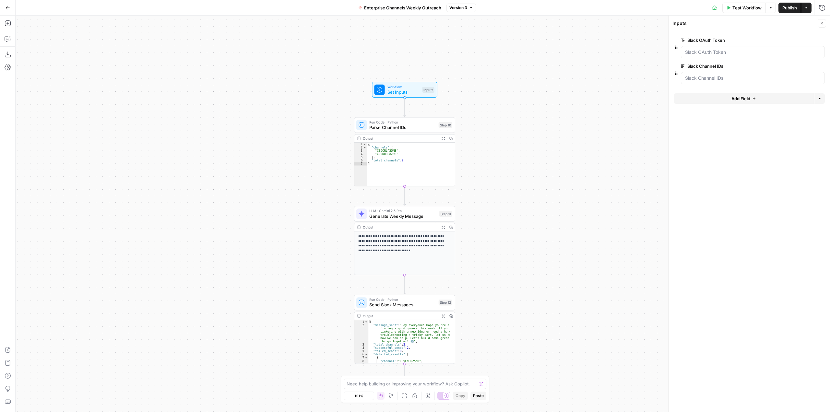
click at [804, 43] on button "edit field" at bounding box center [803, 40] width 25 height 8
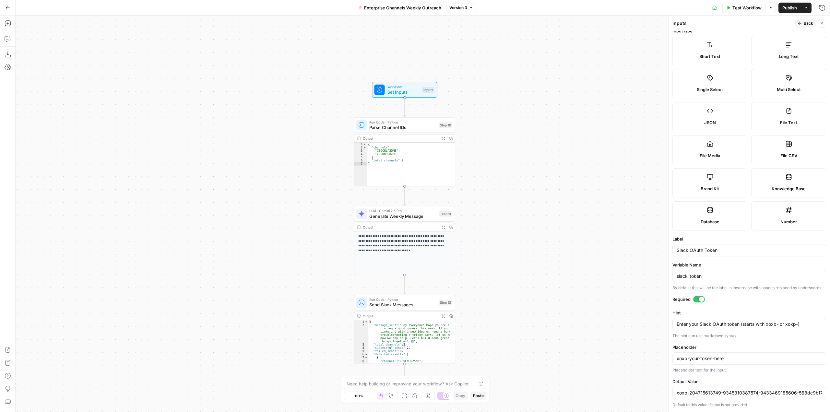
scroll to position [13, 0]
click at [787, 393] on input "xoxp-204715613749-9345310387574-9433469185606-568dc9bf7fe9eae184324eaedae0a26a" at bounding box center [749, 393] width 145 height 6
click at [732, 356] on input "xoxb-your-token-here" at bounding box center [749, 358] width 145 height 6
click at [805, 20] on div "Actions" at bounding box center [806, 21] width 15 height 6
click at [775, 22] on div "Inputs" at bounding box center [732, 23] width 121 height 6
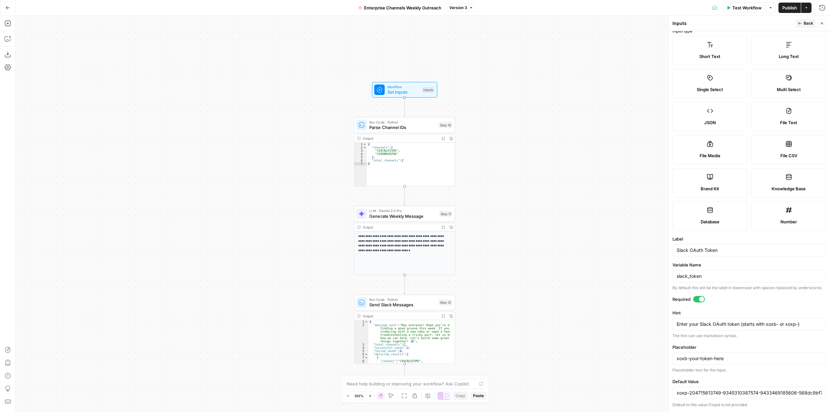
click at [799, 19] on button "Back" at bounding box center [805, 23] width 20 height 8
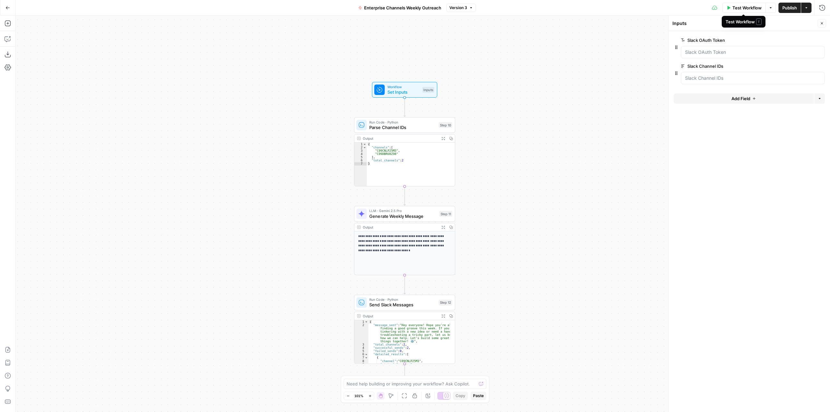
click at [738, 5] on span "Test Workflow" at bounding box center [746, 8] width 29 height 6
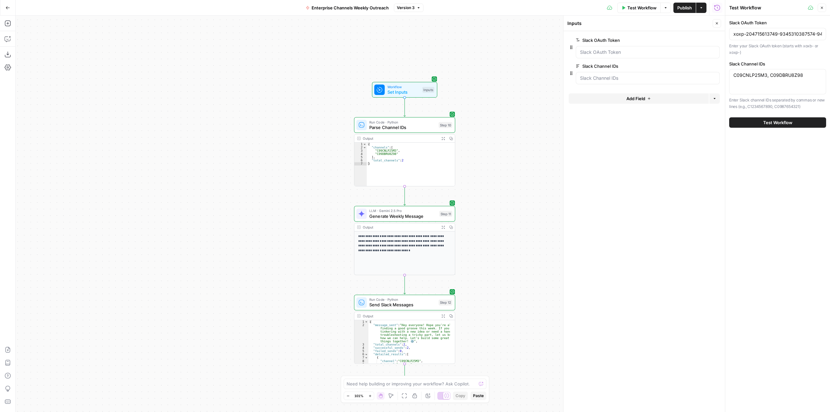
click at [693, 64] on span "edit field" at bounding box center [695, 66] width 14 height 5
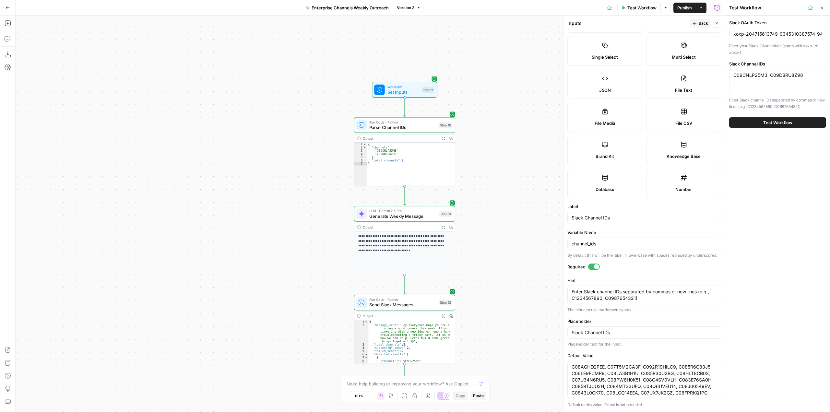
scroll to position [46, 0]
drag, startPoint x: 813, startPoint y: 72, endPoint x: 708, endPoint y: 75, distance: 104.7
click at [708, 75] on body "**********" at bounding box center [415, 206] width 830 height 412
click at [810, 81] on div "C09CNLP25M3, C09DBRU8Z98 C09CNLP25M3, C09DBRU8Z98" at bounding box center [777, 81] width 97 height 25
click at [765, 30] on div "xoxp-204715613749-9345310387574-9433469185606-568dc9bf7fe9eae184324eaedae0a26a" at bounding box center [777, 34] width 97 height 12
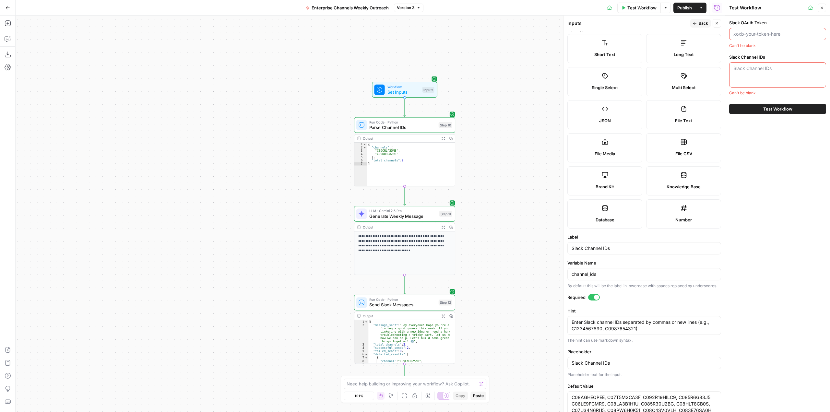
scroll to position [0, 0]
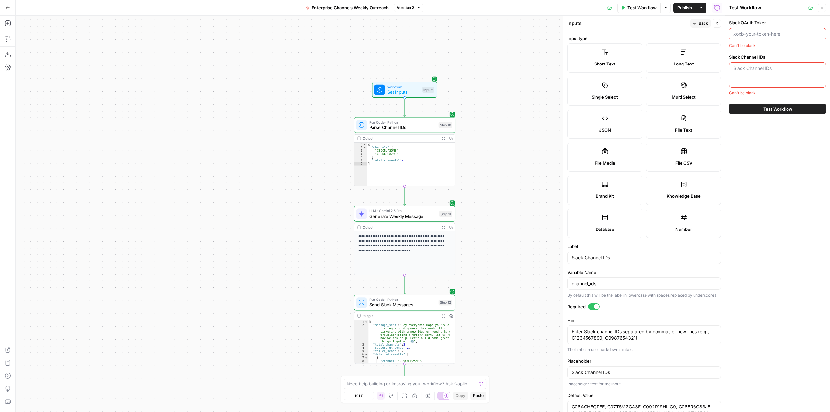
click at [702, 20] on button "Back" at bounding box center [700, 23] width 20 height 8
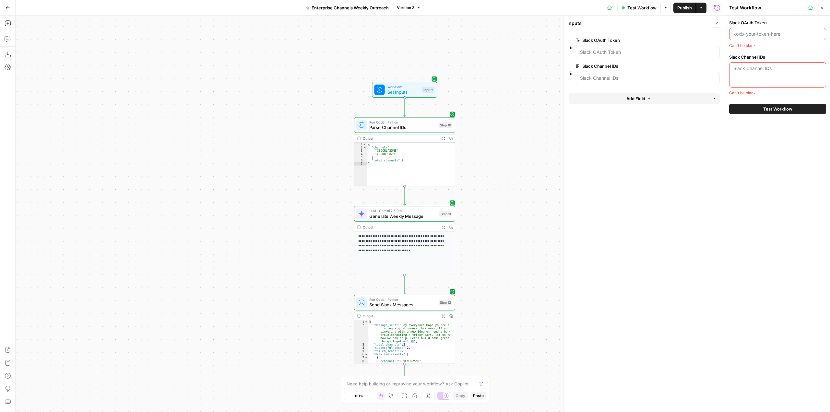
click at [821, 10] on button "Close" at bounding box center [822, 8] width 8 height 8
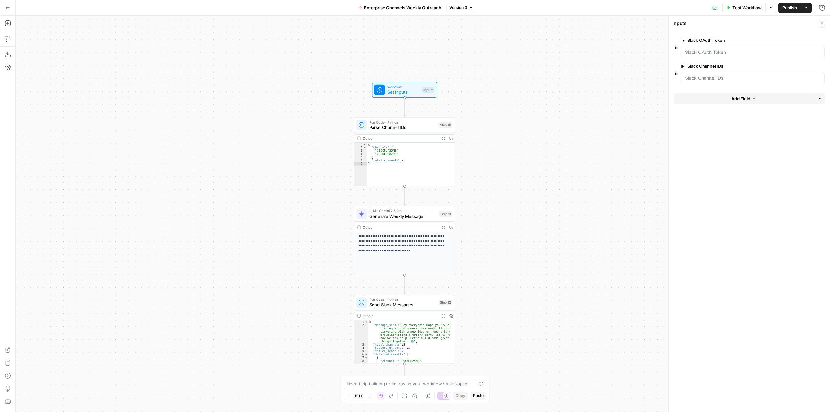
click at [737, 6] on span "Test Workflow" at bounding box center [746, 8] width 29 height 6
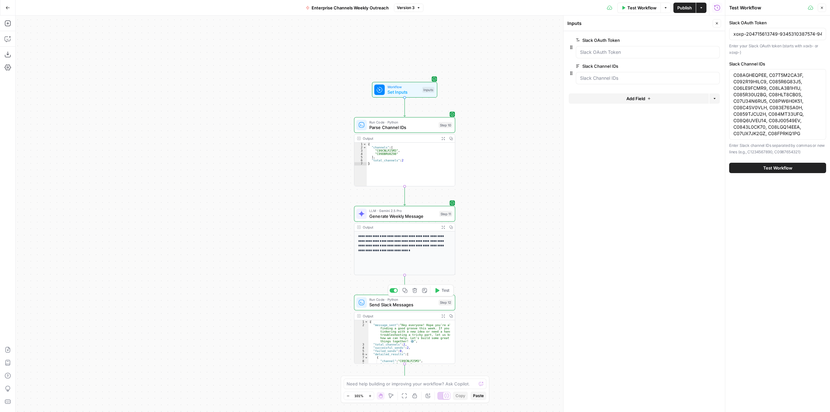
click at [393, 291] on div at bounding box center [394, 290] width 8 height 5
click at [680, 7] on span "Publish" at bounding box center [684, 8] width 15 height 6
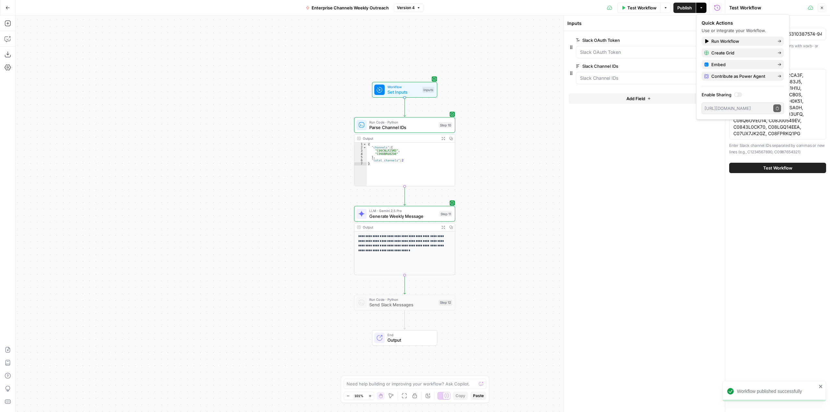
click at [514, 69] on div "**********" at bounding box center [370, 214] width 709 height 396
